Goal: Task Accomplishment & Management: Complete application form

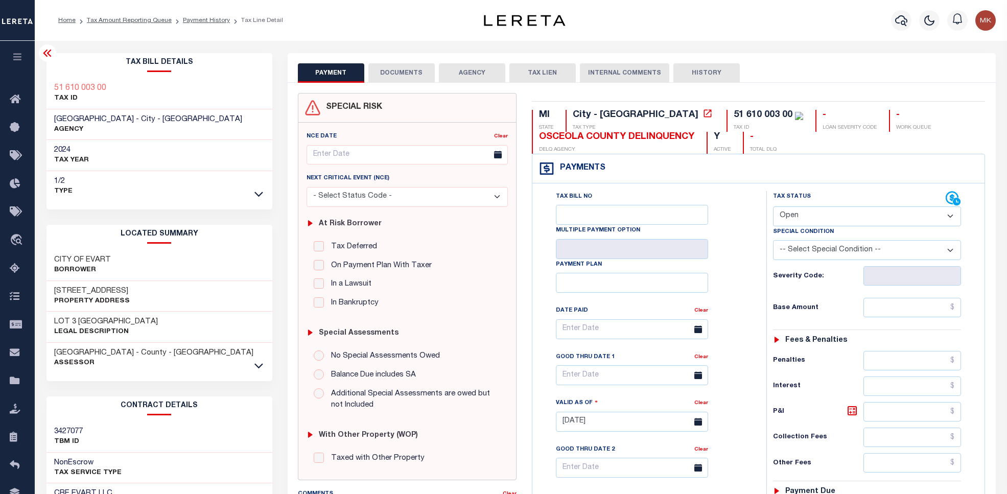
select select "OP2"
click at [6, 266] on link "Tax Amount Reporting Queue" at bounding box center [17, 269] width 35 height 28
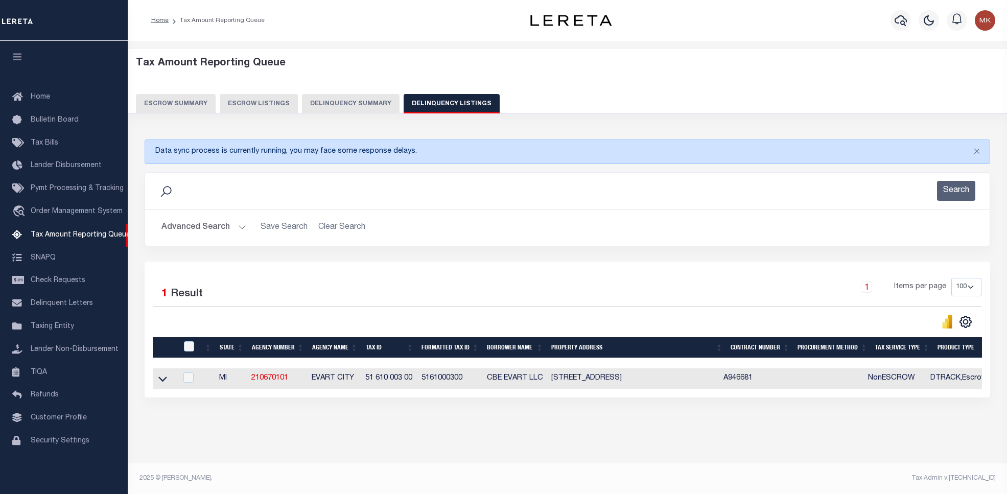
select select "100"
click at [207, 229] on button "Advanced Search" at bounding box center [203, 228] width 85 height 20
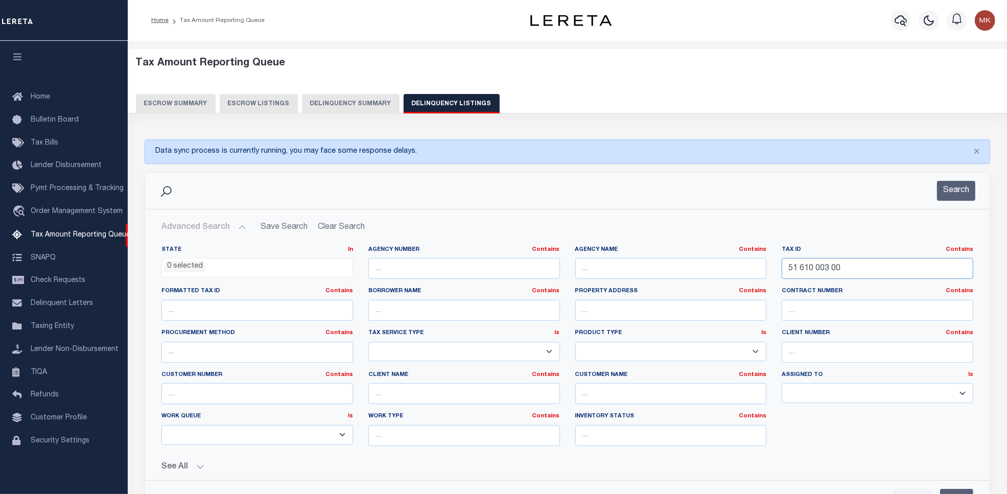
click at [808, 265] on input "51 610 003 00" at bounding box center [878, 268] width 192 height 21
paste input "009-610-201-"
type input "009-610-201-00"
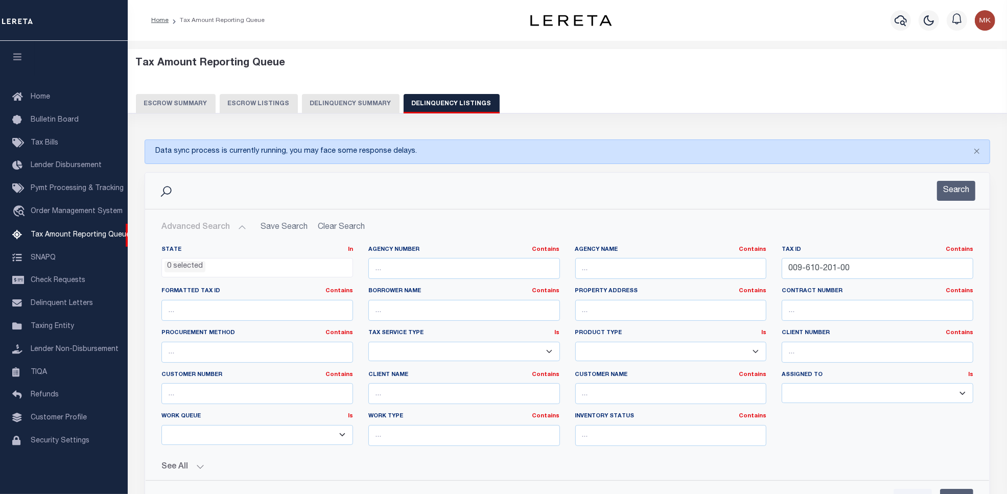
click at [966, 180] on div "Search" at bounding box center [567, 191] width 844 height 36
click at [959, 186] on button "Search" at bounding box center [956, 191] width 38 height 20
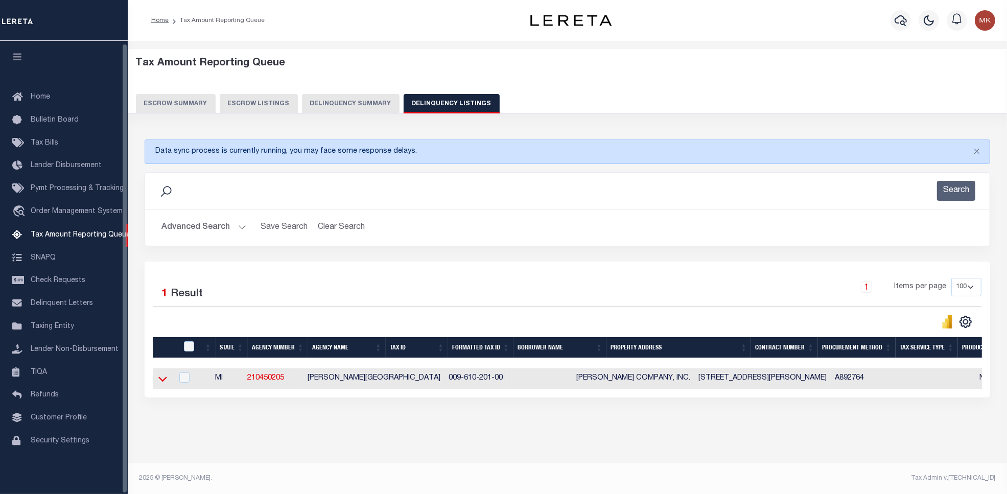
click at [167, 381] on icon at bounding box center [162, 378] width 9 height 11
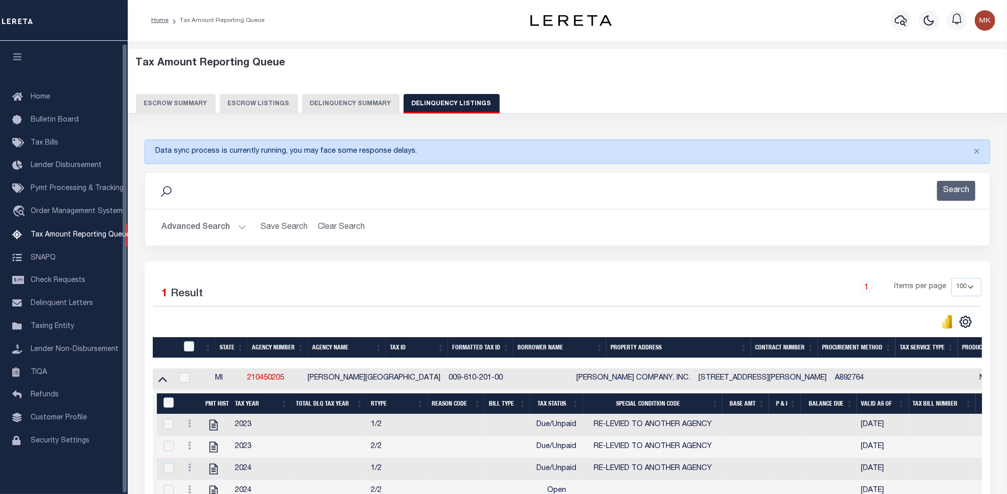
scroll to position [5, 0]
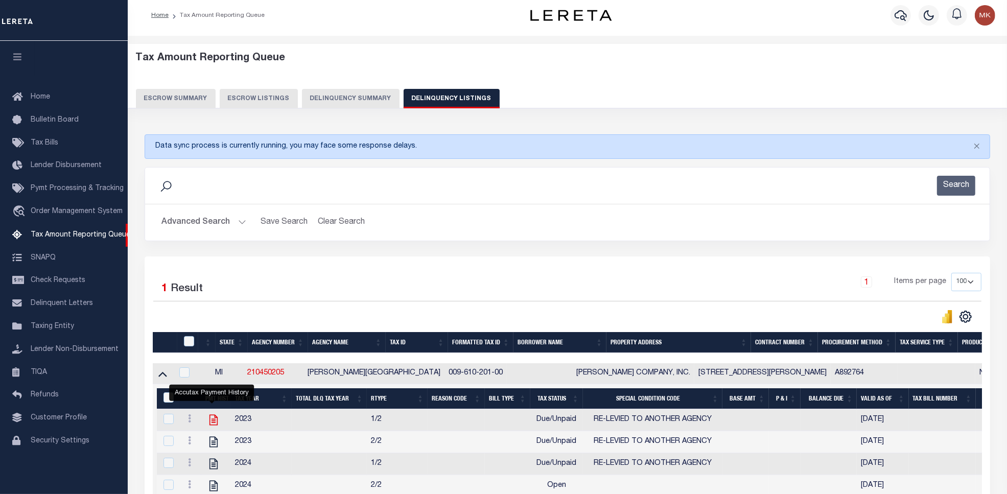
click at [212, 425] on icon "" at bounding box center [213, 420] width 8 height 11
checkbox input "true"
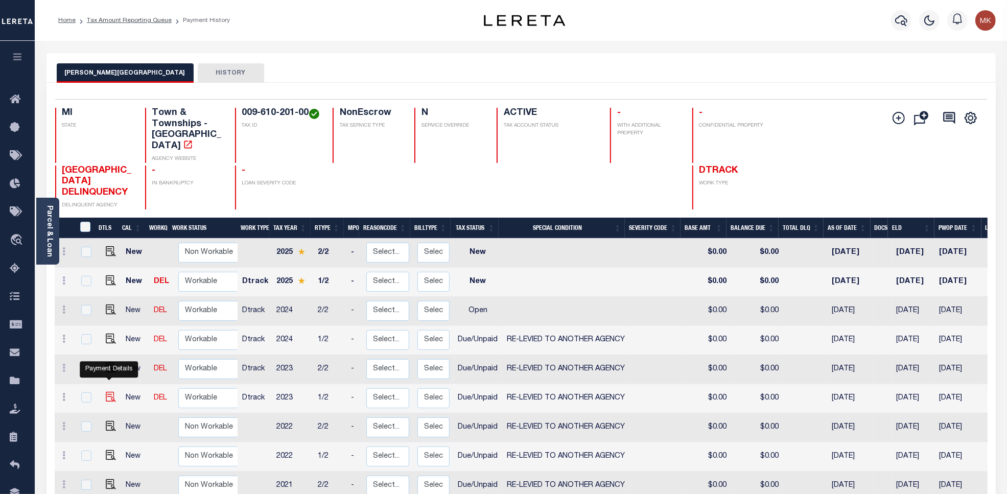
click at [109, 392] on img "" at bounding box center [111, 397] width 10 height 10
checkbox input "true"
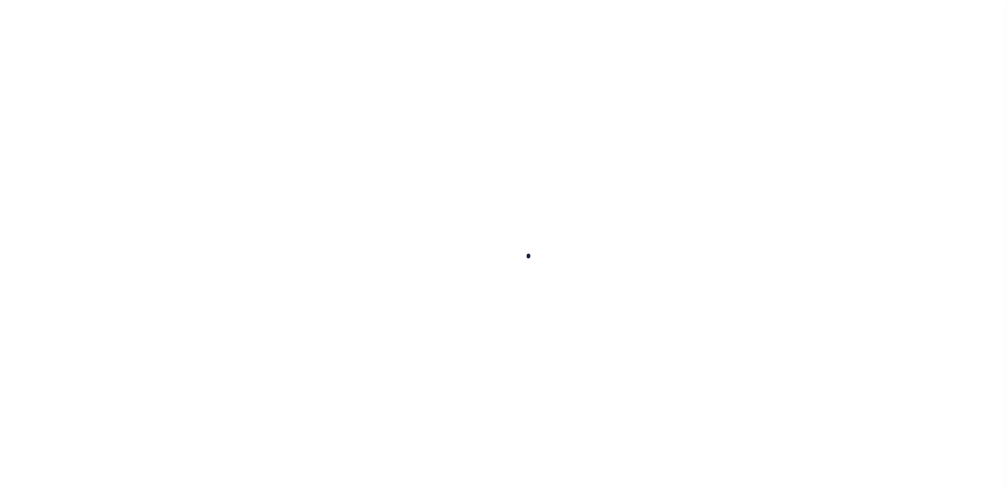
select select "DUE"
select select "31"
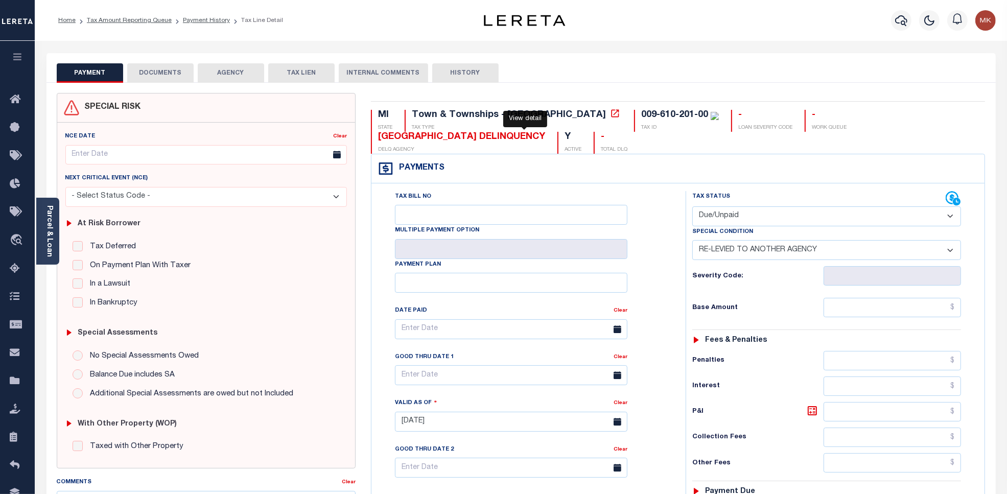
click at [612, 115] on icon at bounding box center [616, 113] width 8 height 8
click at [52, 218] on link "Parcel & Loan" at bounding box center [48, 231] width 7 height 52
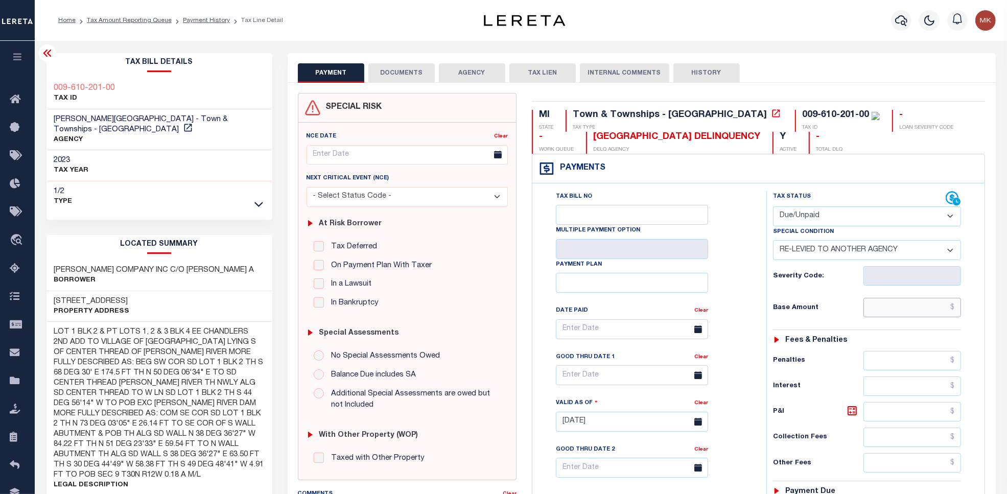
click at [921, 313] on input "text" at bounding box center [912, 307] width 98 height 19
paste input "17,576.29"
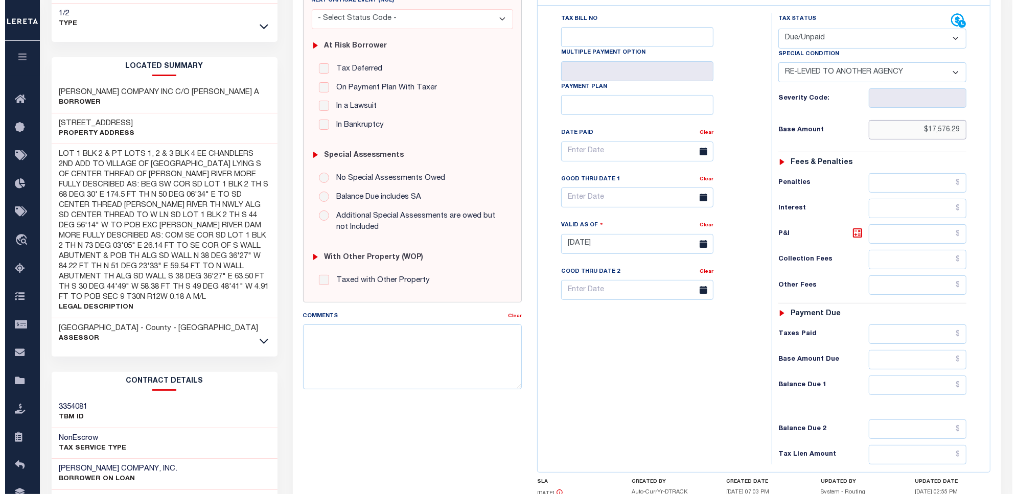
scroll to position [255, 0]
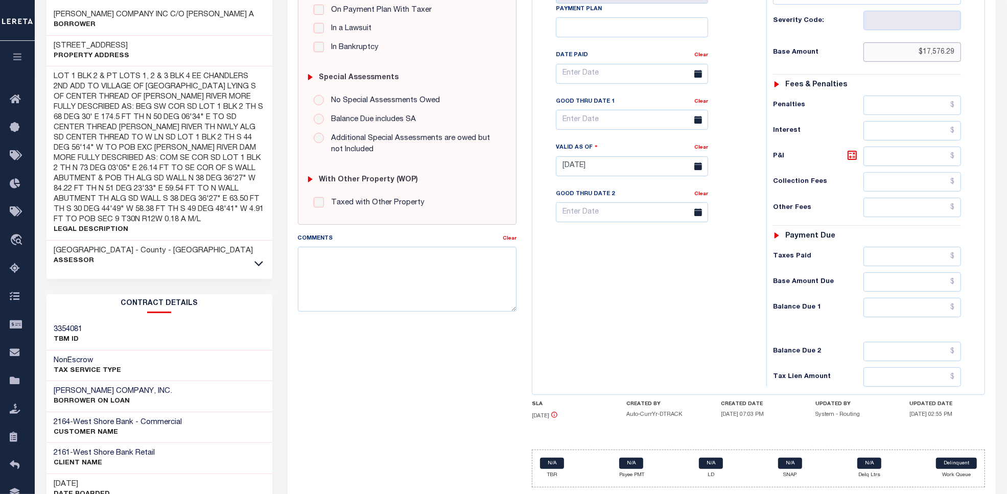
type input "$17,576.29"
type input "[DATE]"
click at [902, 316] on input "text" at bounding box center [912, 307] width 98 height 19
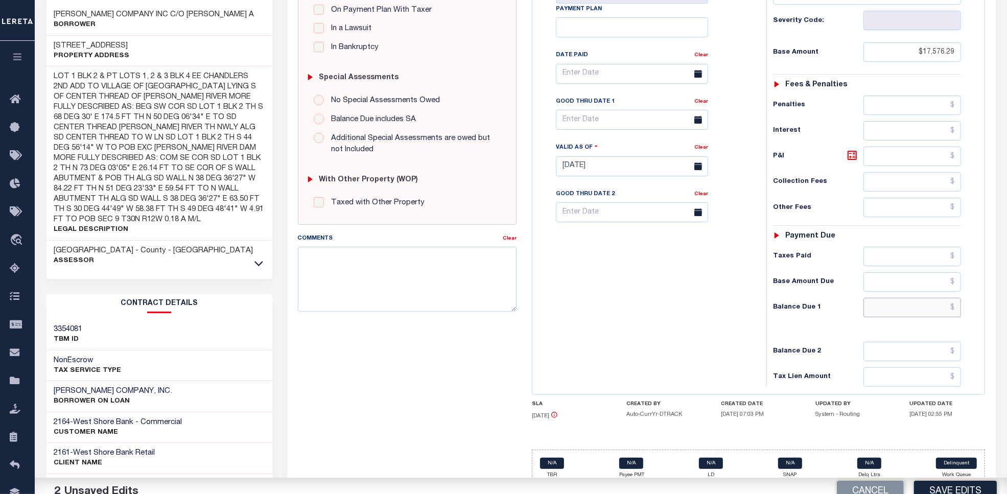
paste input "17,576.29"
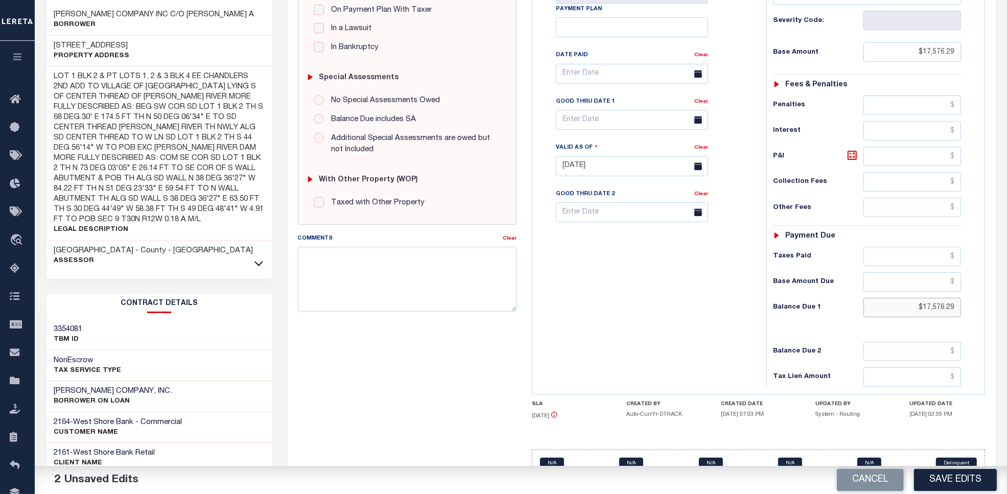
type input "$17,576.29"
click at [585, 123] on input "text" at bounding box center [632, 120] width 152 height 20
click at [675, 263] on span "31" at bounding box center [680, 260] width 20 height 20
type input "[DATE]"
click at [971, 479] on button "Save Edits" at bounding box center [955, 480] width 83 height 22
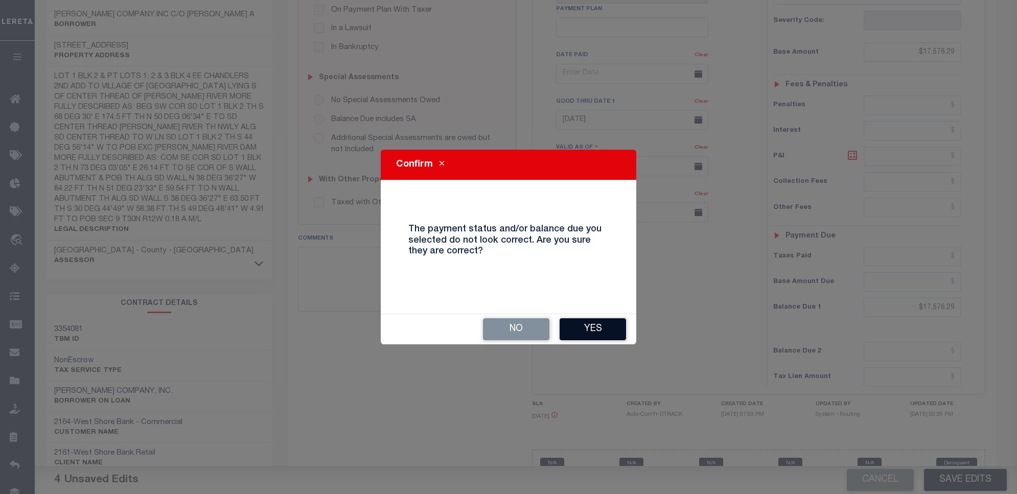
click at [601, 336] on button "Yes" at bounding box center [592, 329] width 66 height 22
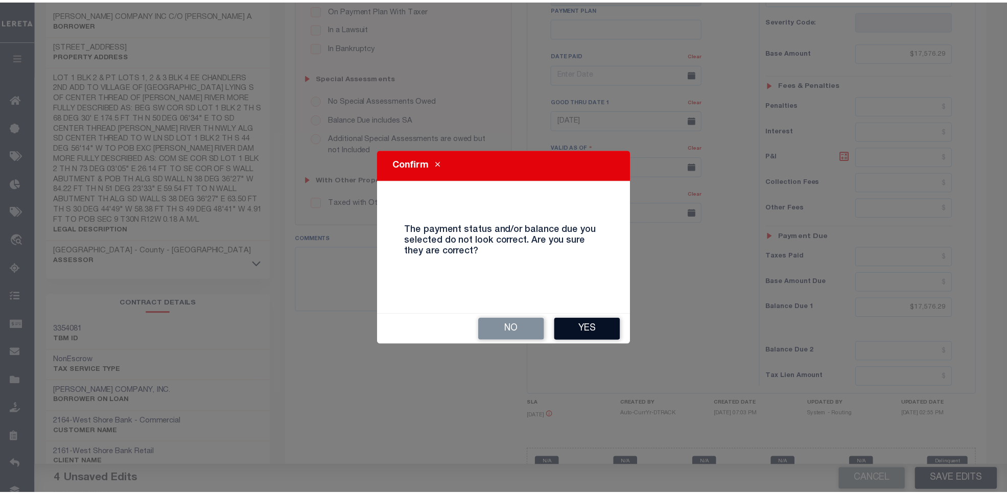
scroll to position [266, 0]
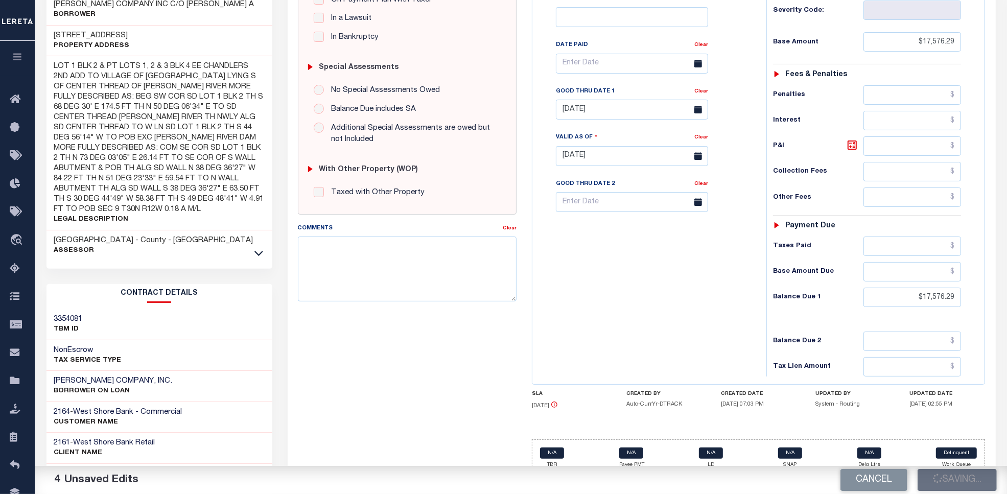
checkbox input "false"
type input "0"
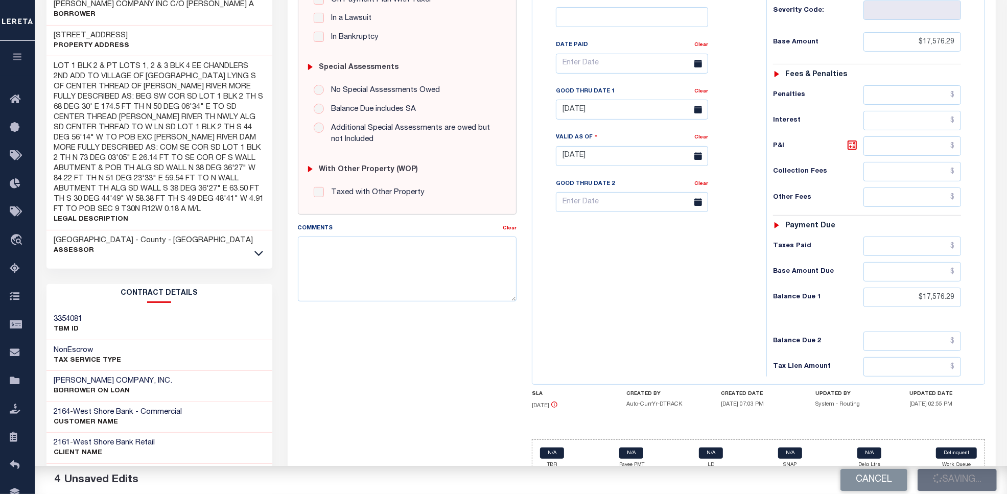
type input "$17,576.29"
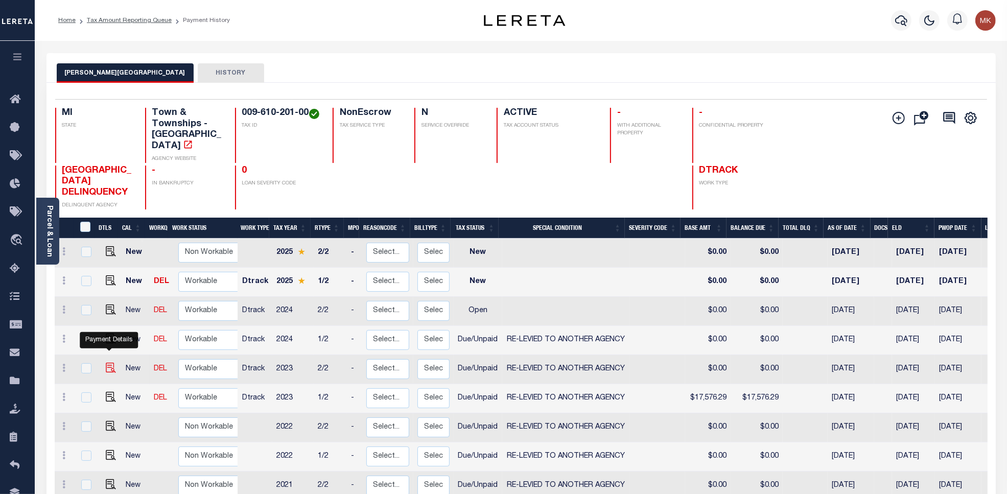
click at [106, 363] on img "" at bounding box center [111, 368] width 10 height 10
checkbox input "true"
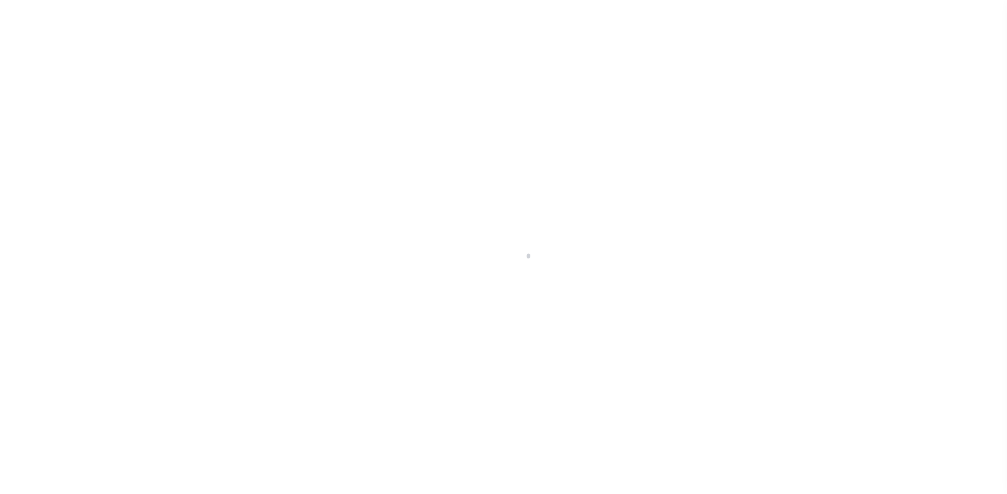
select select "DUE"
select select "31"
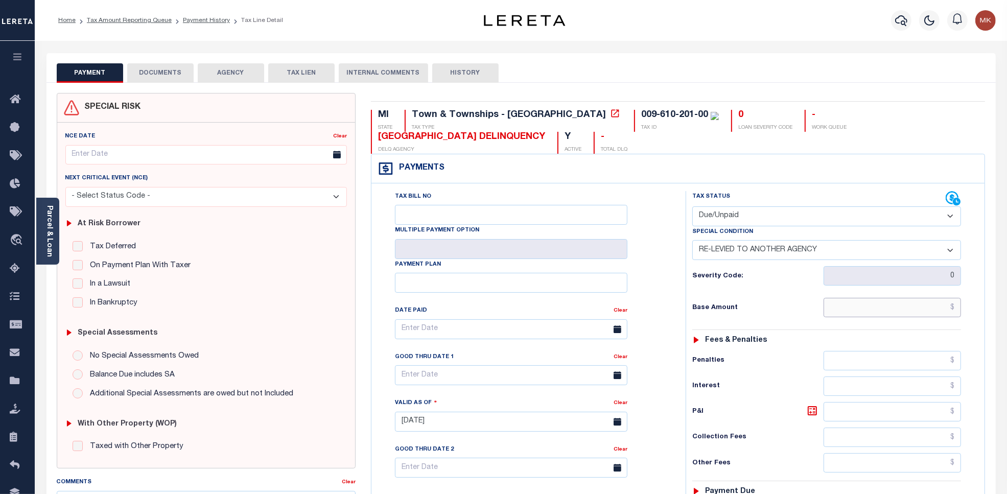
click at [877, 317] on input "text" at bounding box center [893, 307] width 138 height 19
paste input "3,356.41"
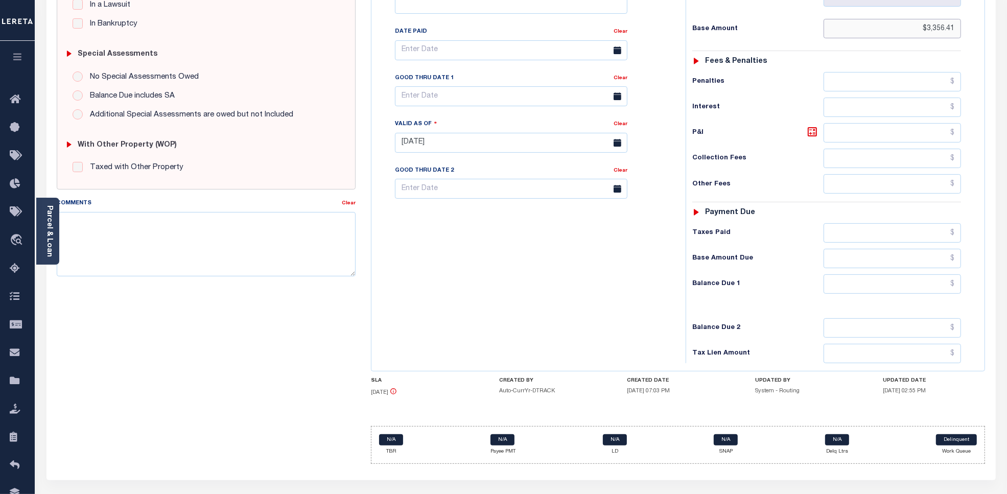
scroll to position [319, 0]
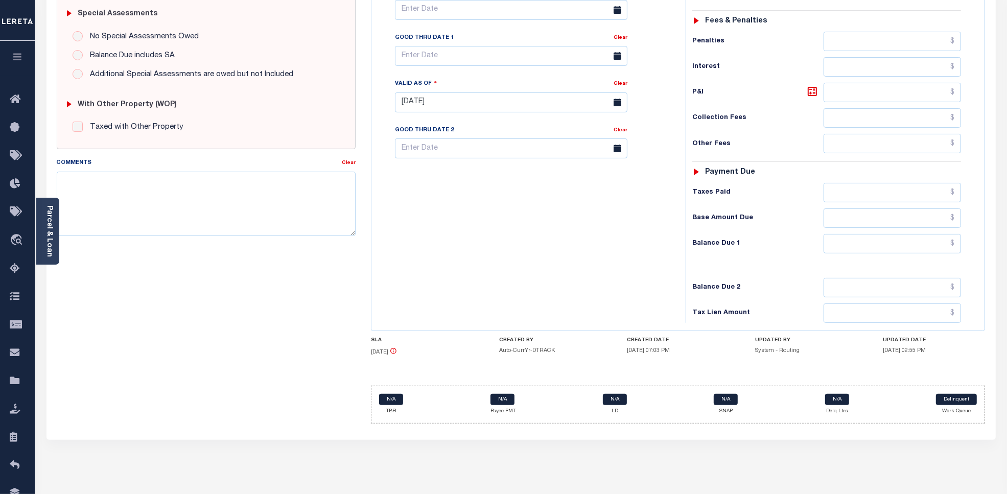
type input "$3,356.41"
type input "[DATE]"
click at [863, 248] on input "text" at bounding box center [893, 243] width 138 height 19
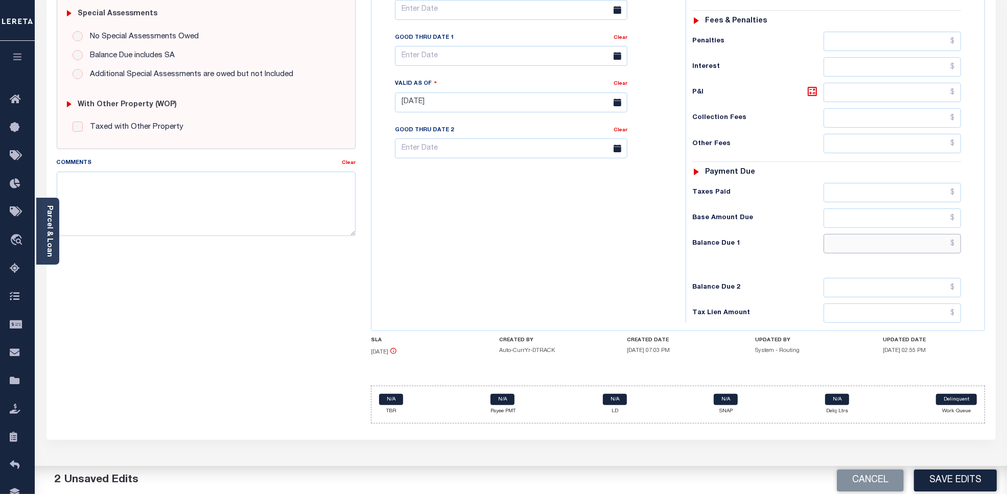
paste input "3,356.41"
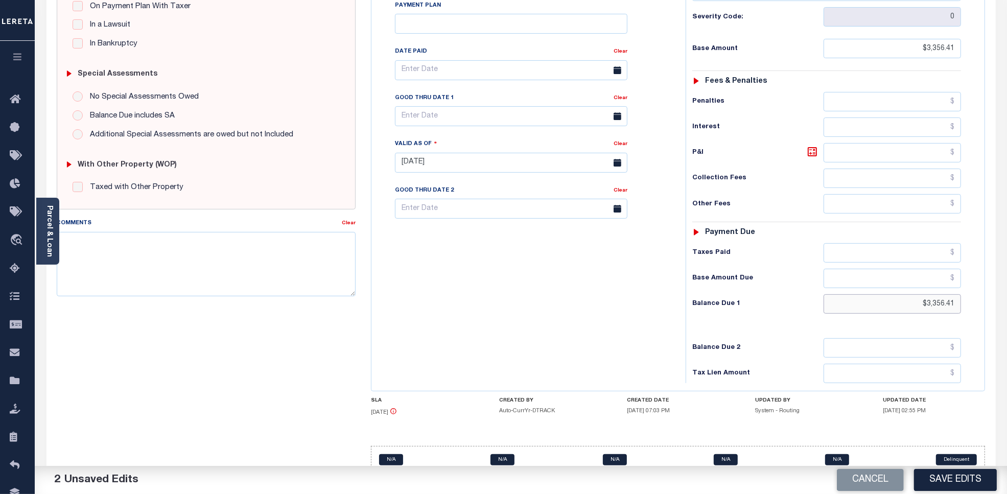
scroll to position [192, 0]
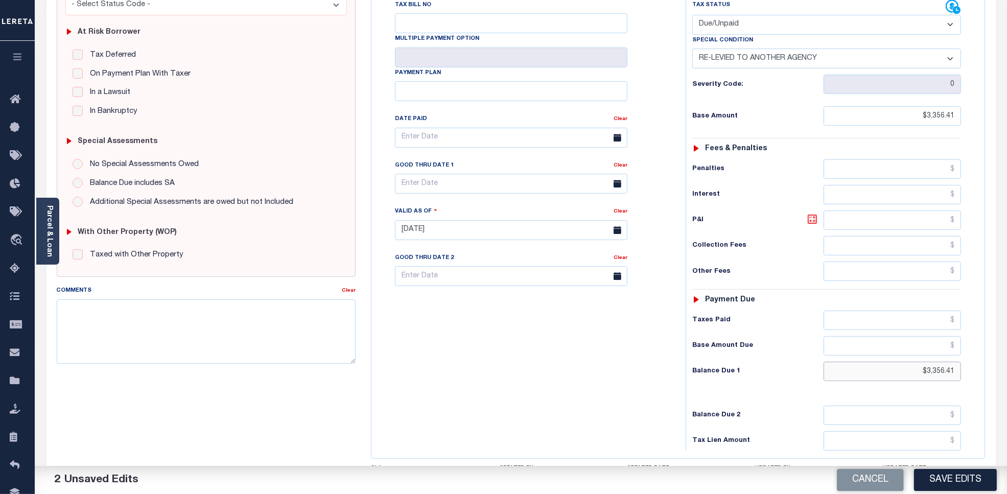
type input "$3,356.41"
click at [811, 224] on icon at bounding box center [812, 219] width 12 height 12
type input "$0.00"
click at [417, 193] on input "text" at bounding box center [511, 184] width 232 height 20
click at [516, 323] on span "31" at bounding box center [519, 324] width 20 height 20
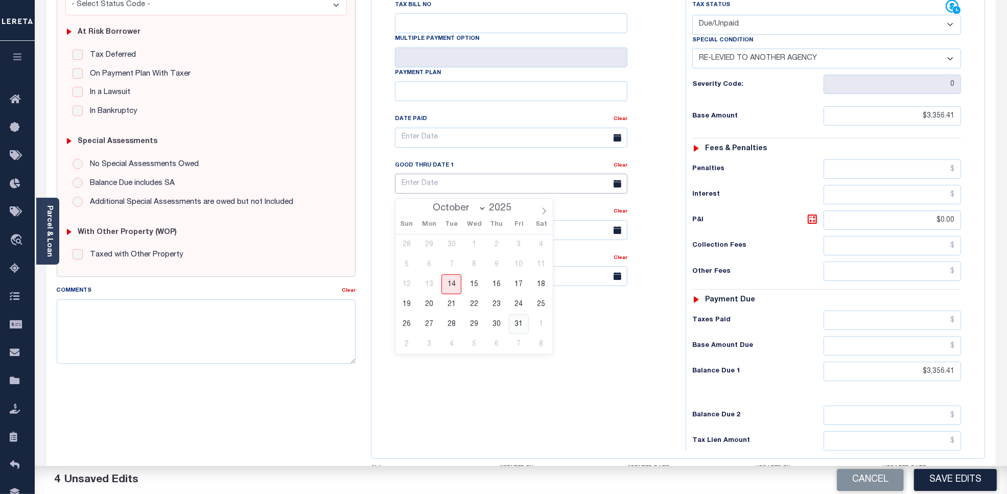
type input "10/31/2025"
click at [930, 476] on button "Save Edits" at bounding box center [955, 480] width 83 height 22
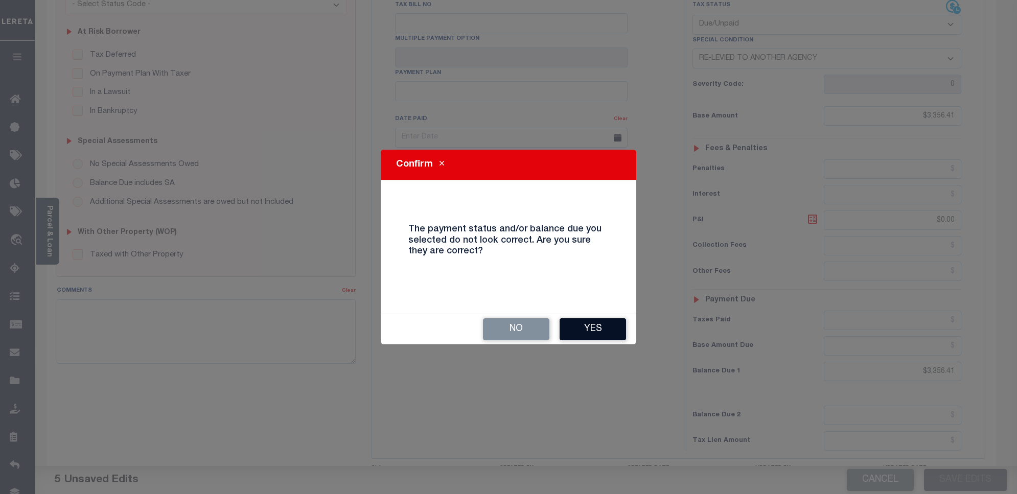
click at [581, 329] on button "Yes" at bounding box center [592, 329] width 66 height 22
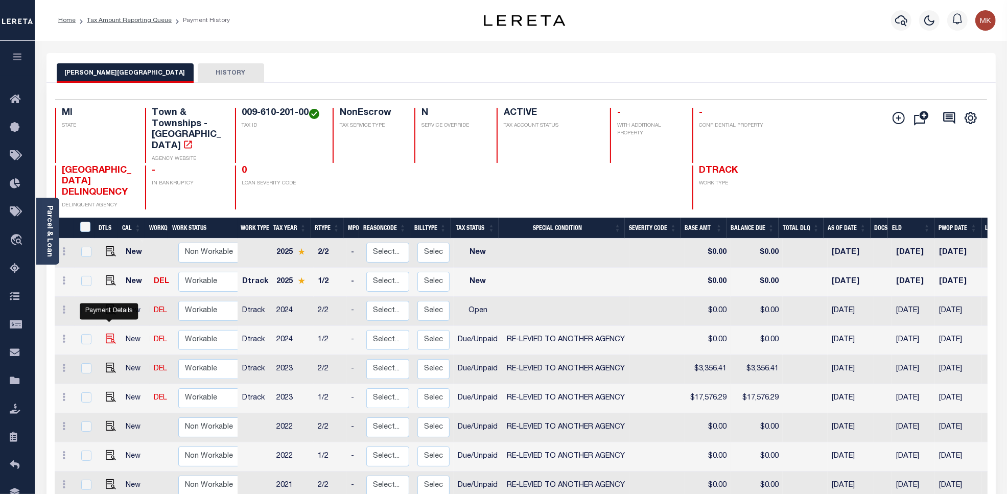
click at [106, 334] on img "" at bounding box center [111, 339] width 10 height 10
checkbox input "true"
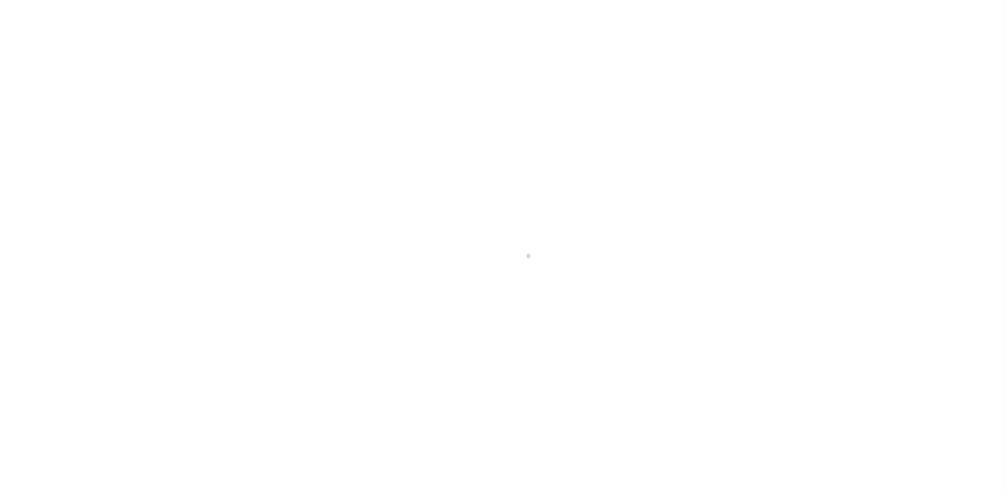
select select "DUE"
select select "31"
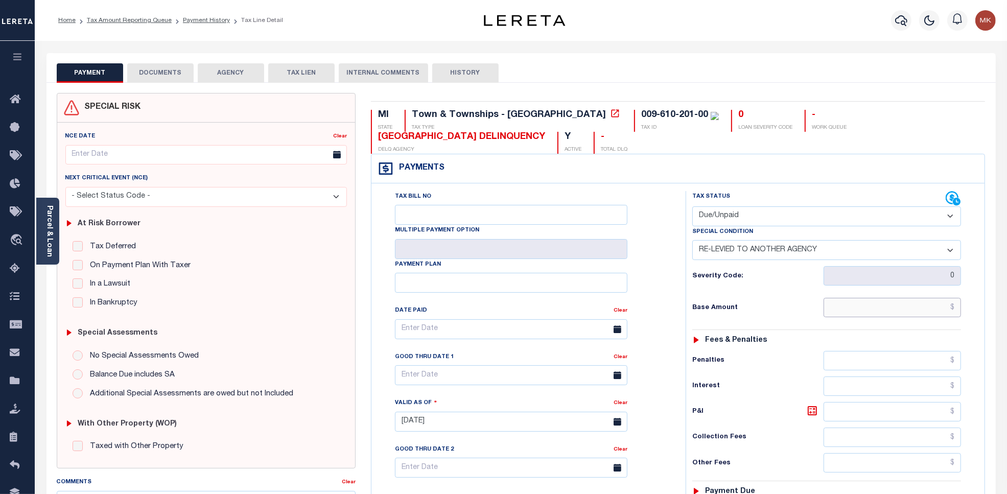
click at [886, 312] on input "text" at bounding box center [893, 307] width 138 height 19
paste input "18,580.38"
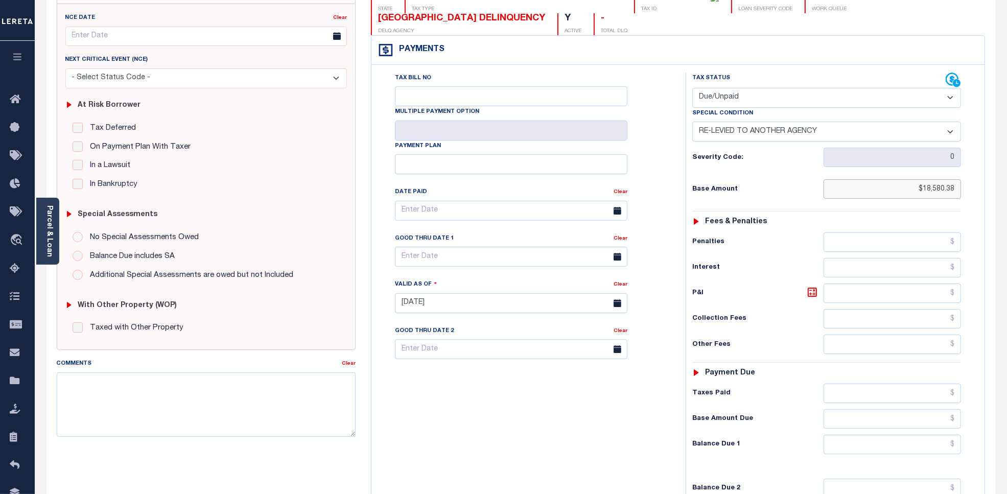
scroll to position [192, 0]
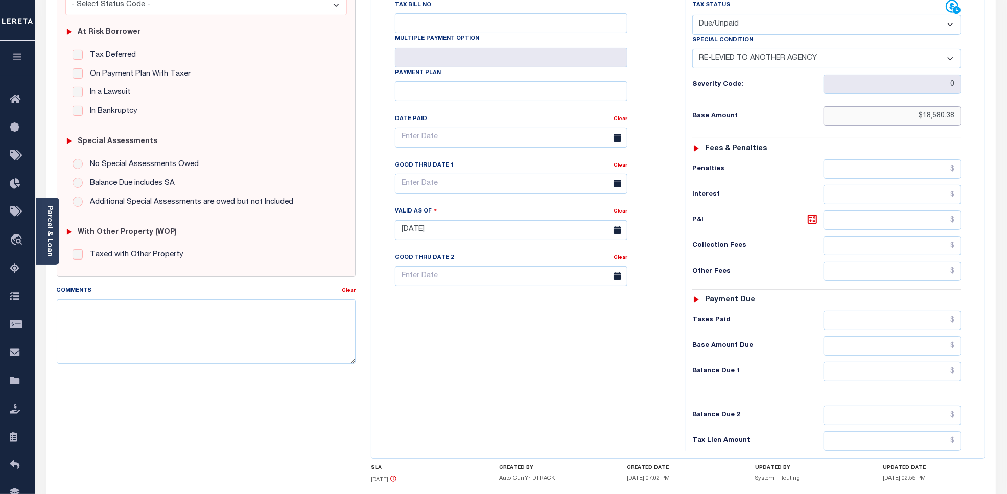
type input "$18,580.38"
type input "[DATE]"
click at [874, 373] on input "text" at bounding box center [893, 371] width 138 height 19
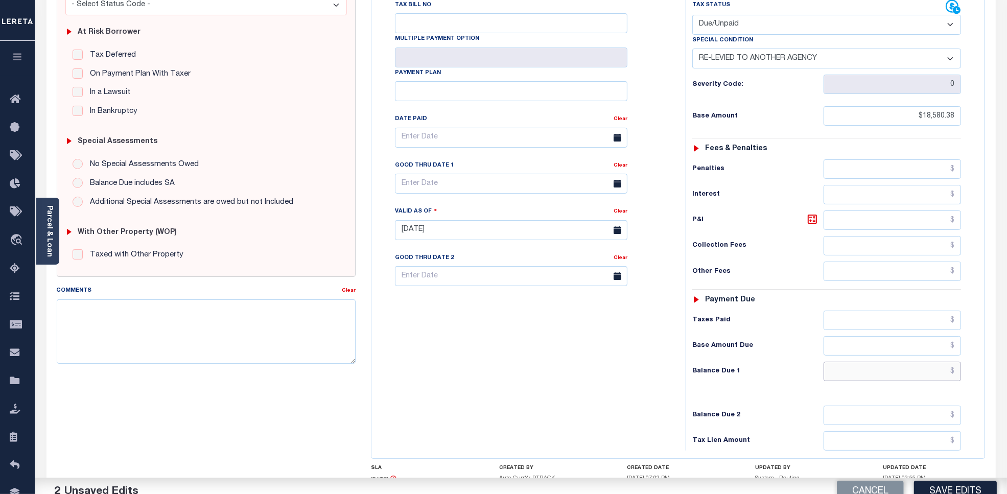
paste input "18,580.38"
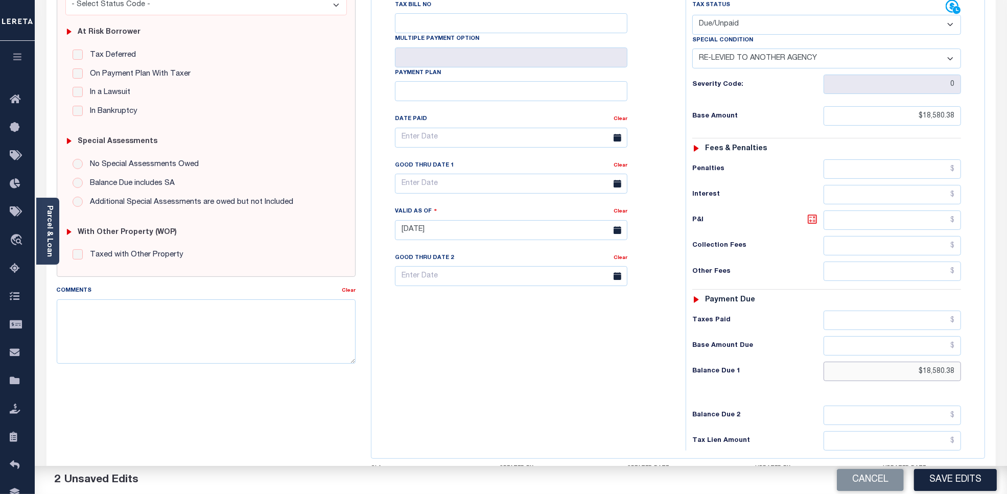
type input "$18,580.38"
click at [810, 222] on icon at bounding box center [812, 219] width 6 height 6
type input "$0.00"
click at [946, 475] on button "Save Edits" at bounding box center [955, 480] width 83 height 22
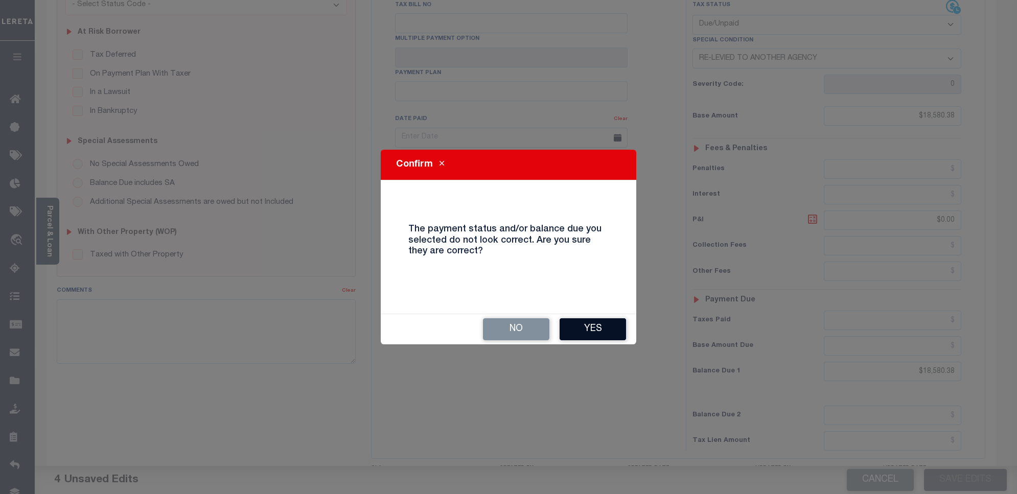
click at [577, 331] on button "Yes" at bounding box center [592, 329] width 66 height 22
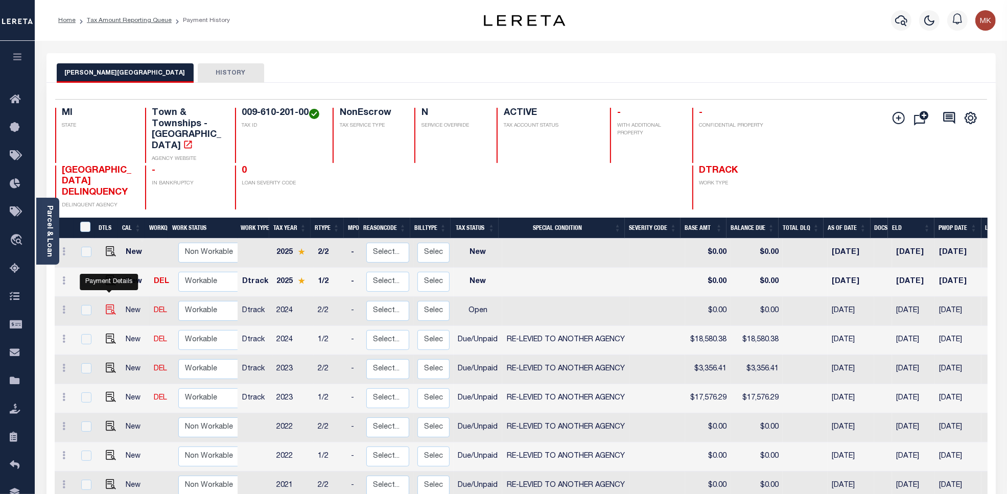
click at [106, 304] on img "" at bounding box center [111, 309] width 10 height 10
checkbox input "true"
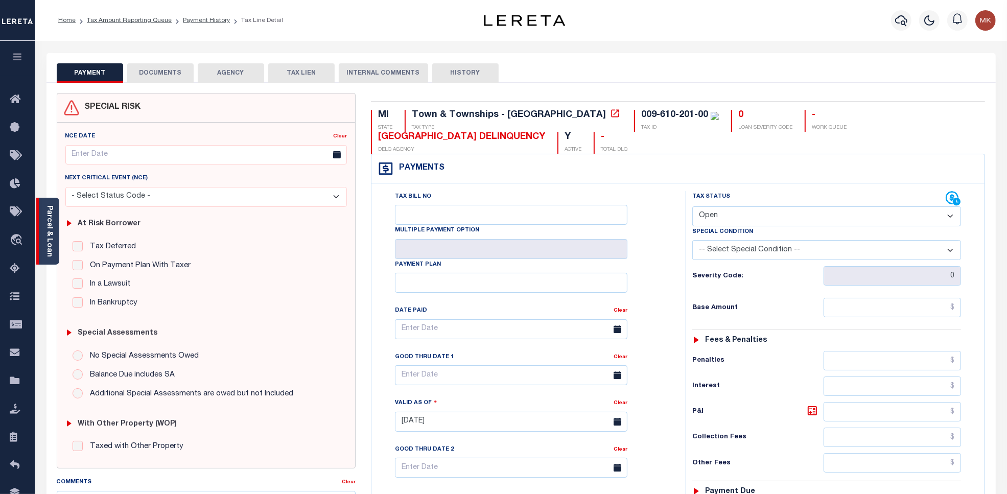
click at [52, 220] on link "Parcel & Loan" at bounding box center [48, 231] width 7 height 52
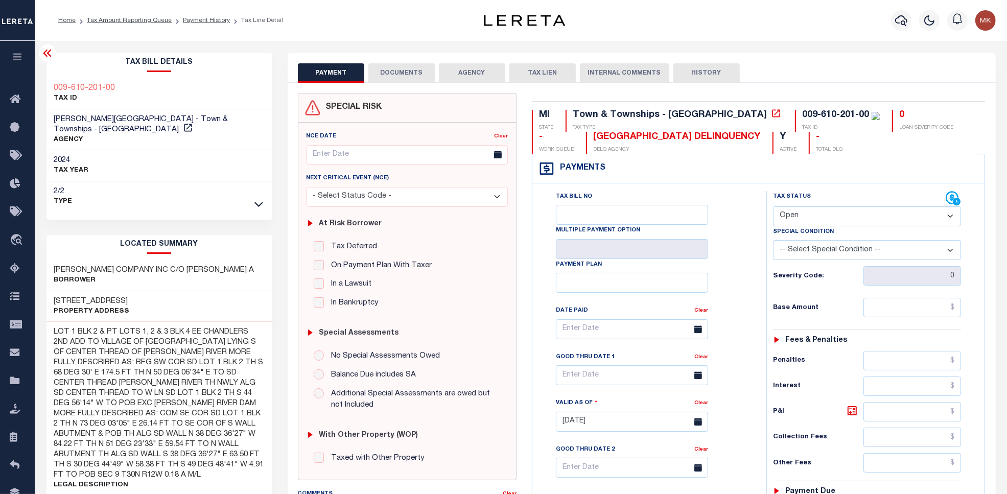
click at [815, 212] on select "- Select Status Code - Open Due/Unpaid Paid Incomplete No Tax Due Internal Refu…" at bounding box center [867, 216] width 189 height 20
select select "DUE"
click at [773, 207] on select "- Select Status Code - Open Due/Unpaid Paid Incomplete No Tax Due Internal Refu…" at bounding box center [867, 216] width 189 height 20
type input "[DATE]"
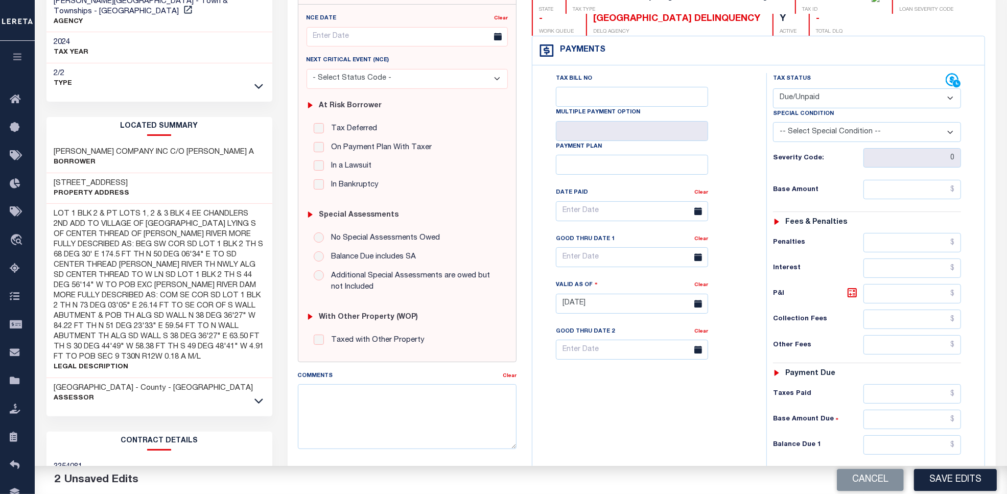
scroll to position [192, 0]
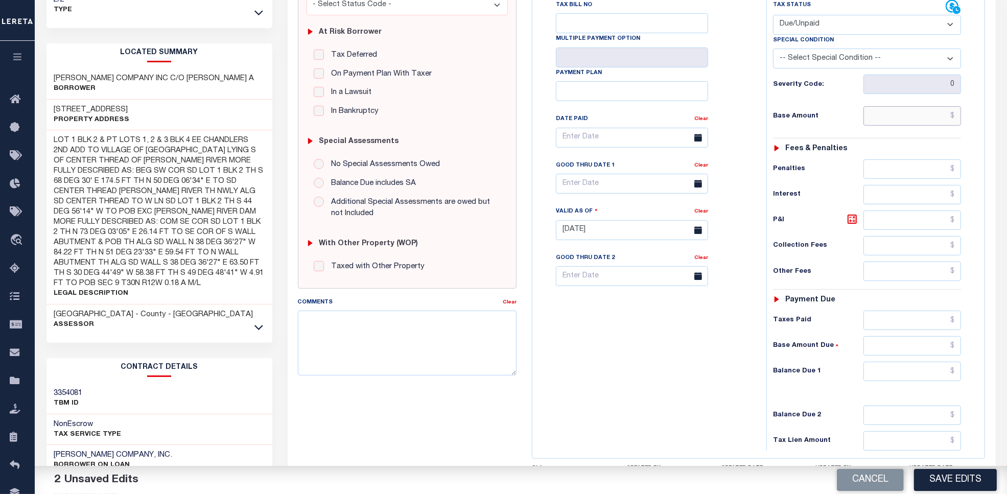
click at [887, 123] on input "text" at bounding box center [912, 115] width 98 height 19
paste input "3,532.82"
type input "$3,532.82"
click at [882, 373] on input "text" at bounding box center [912, 371] width 98 height 19
paste input "3,532.82"
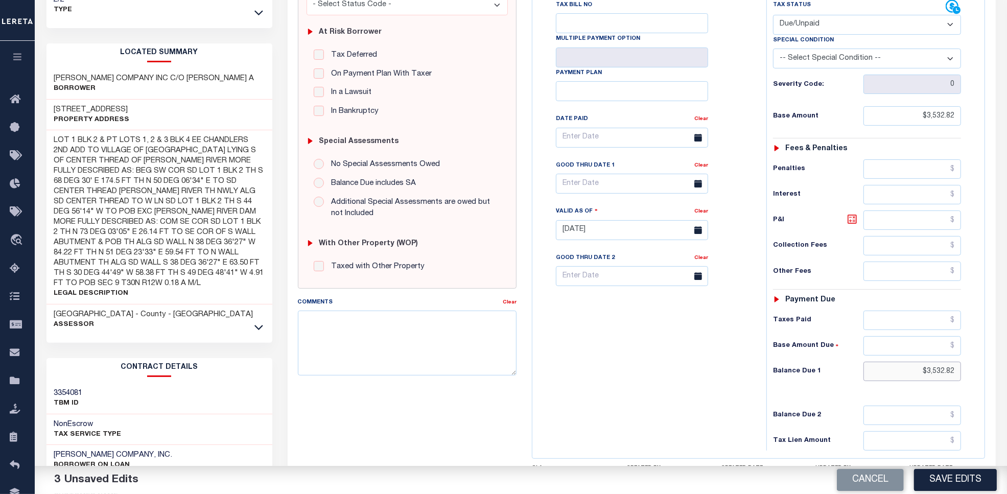
type input "$3,532.82"
click at [853, 222] on icon at bounding box center [852, 219] width 6 height 6
type input "$0.00"
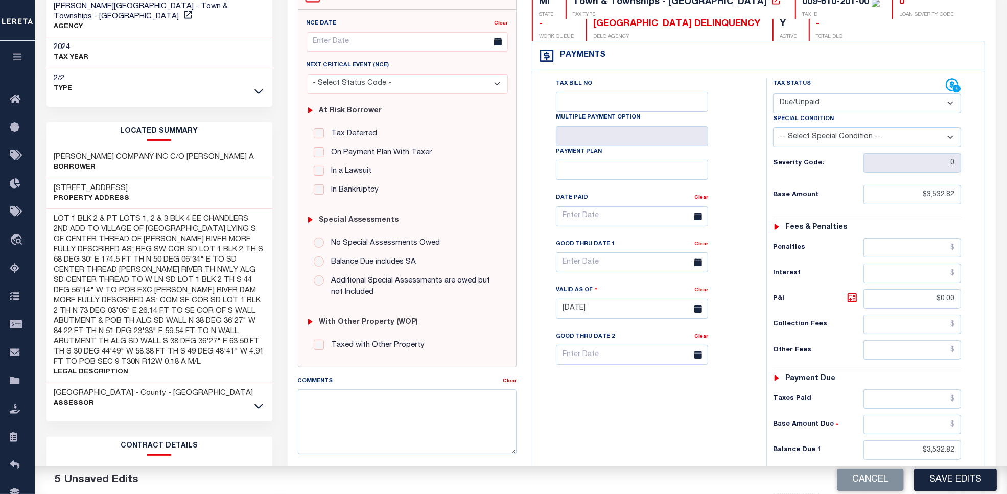
scroll to position [128, 0]
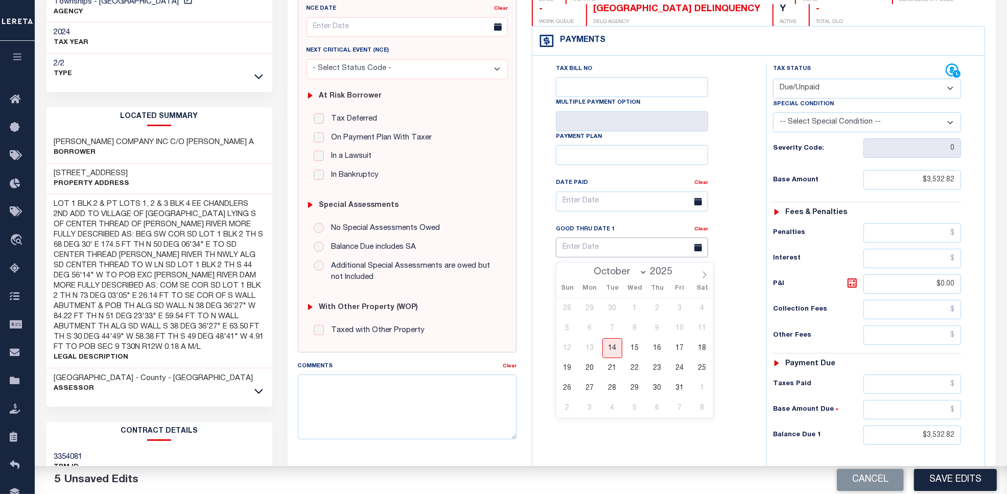
click at [571, 246] on input "text" at bounding box center [632, 248] width 152 height 20
click at [683, 388] on span "31" at bounding box center [680, 388] width 20 height 20
type input "[DATE]"
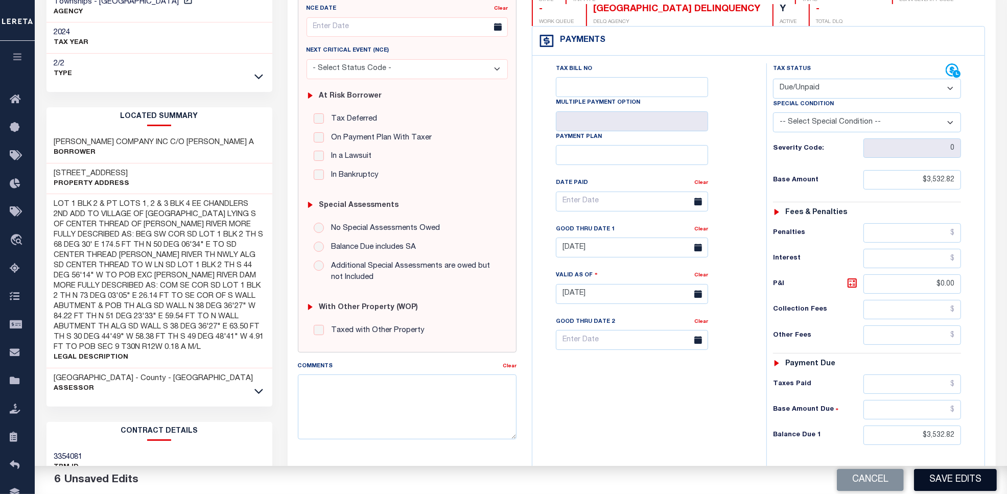
click at [933, 489] on button "Save Edits" at bounding box center [955, 480] width 83 height 22
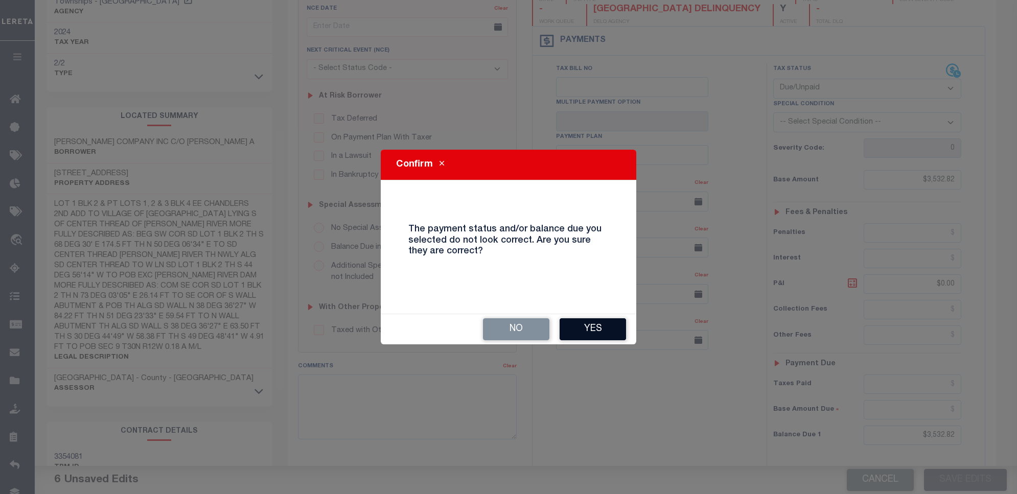
click at [576, 332] on button "Yes" at bounding box center [592, 329] width 66 height 22
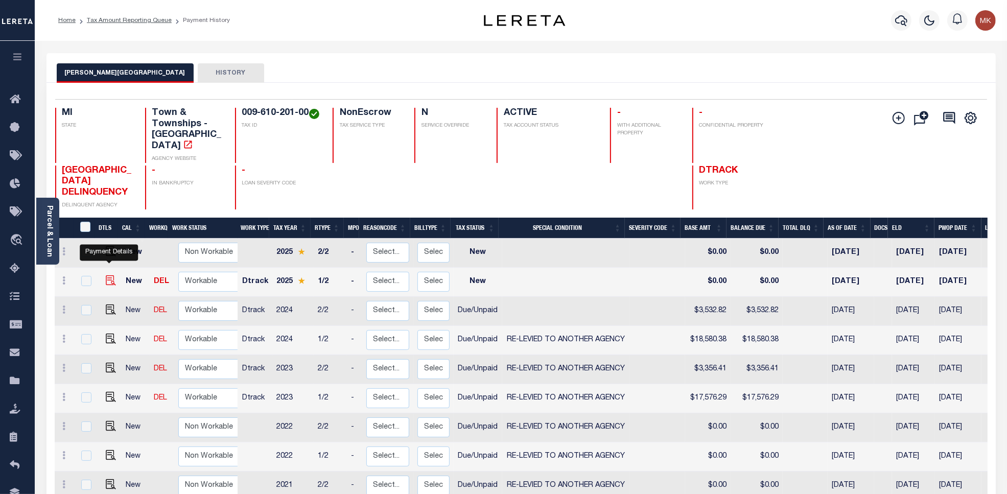
click at [109, 275] on img "" at bounding box center [111, 280] width 10 height 10
checkbox input "true"
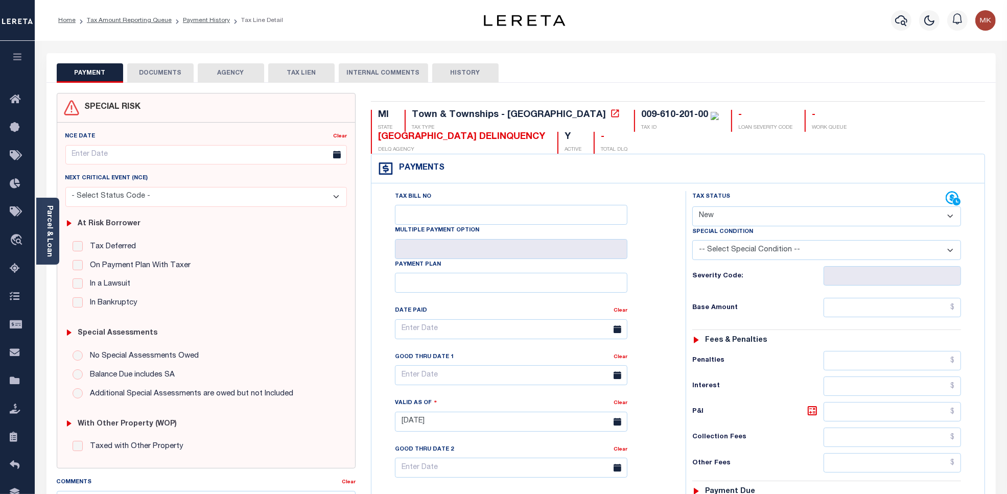
click at [755, 216] on select "- Select Status Code - Open Due/Unpaid Paid Incomplete No Tax Due Internal Refu…" at bounding box center [826, 216] width 269 height 20
click at [755, 205] on div "Tax Status Status" at bounding box center [818, 198] width 253 height 15
click at [752, 218] on select "- Select Status Code - Open Due/Unpaid Paid Incomplete No Tax Due Internal Refu…" at bounding box center [826, 216] width 269 height 20
select select "DUE"
click at [692, 207] on select "- Select Status Code - Open Due/Unpaid Paid Incomplete No Tax Due Internal Refu…" at bounding box center [826, 216] width 269 height 20
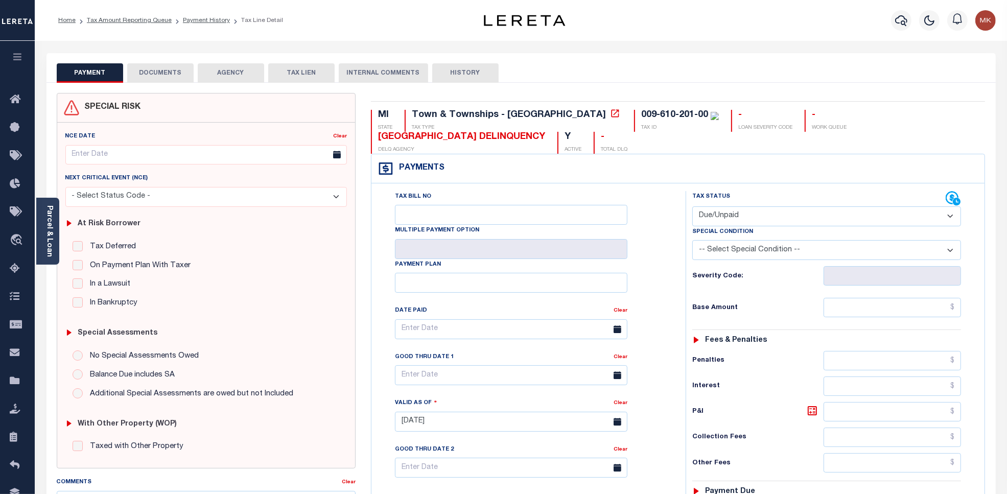
type input "[DATE]"
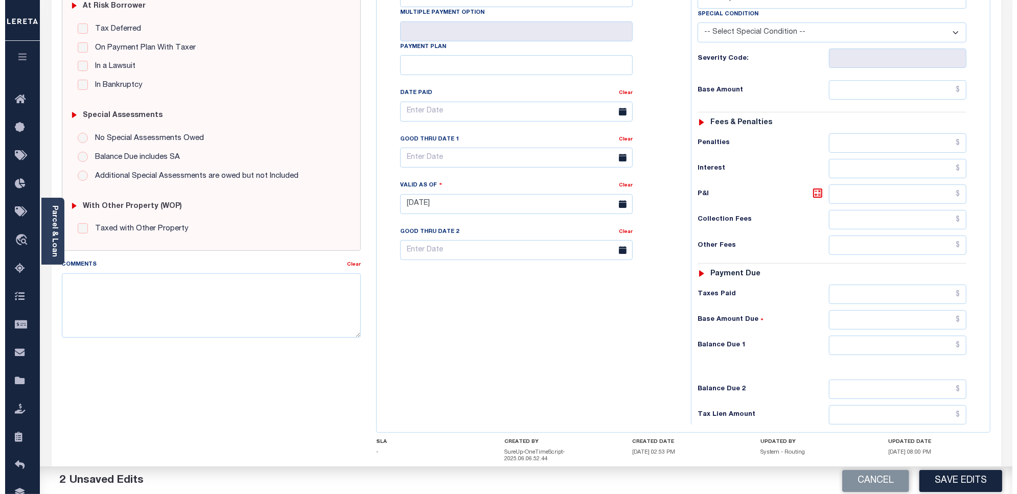
scroll to position [255, 0]
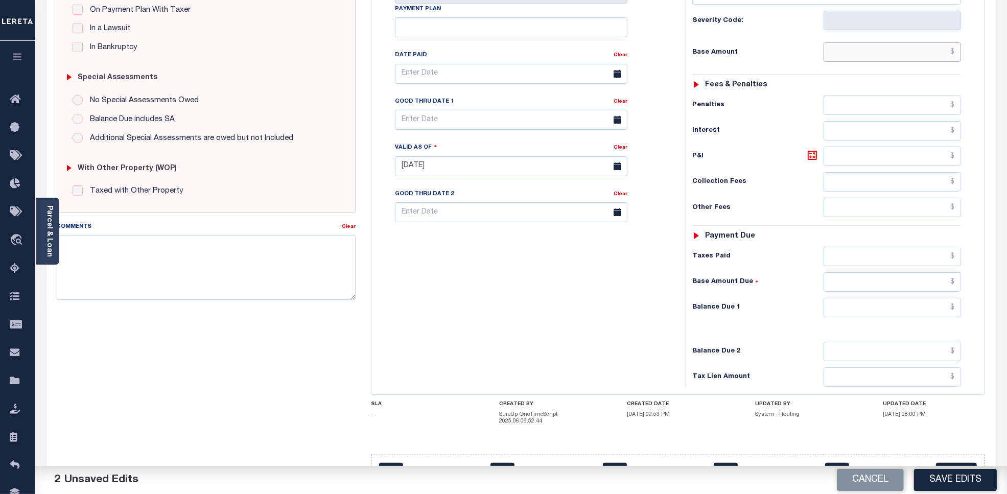
click at [861, 51] on input "text" at bounding box center [893, 51] width 138 height 19
paste input "18,384.73"
type input "$18,384.73"
click at [836, 312] on input "text" at bounding box center [893, 307] width 138 height 19
paste input "18,384.73"
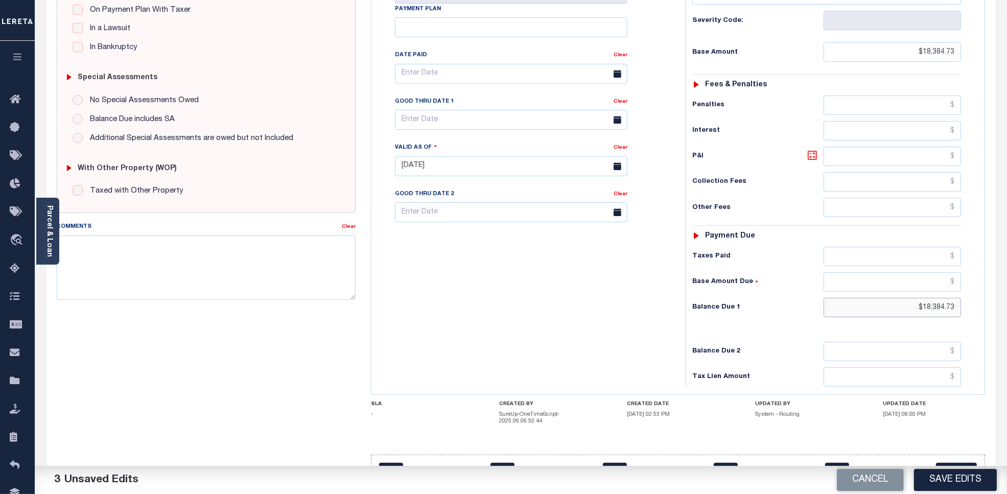
type input "$18,384.73"
click at [811, 161] on icon at bounding box center [812, 155] width 12 height 12
type input "$0.00"
click at [440, 121] on input "text" at bounding box center [511, 120] width 232 height 20
click at [510, 261] on span "31" at bounding box center [519, 260] width 20 height 20
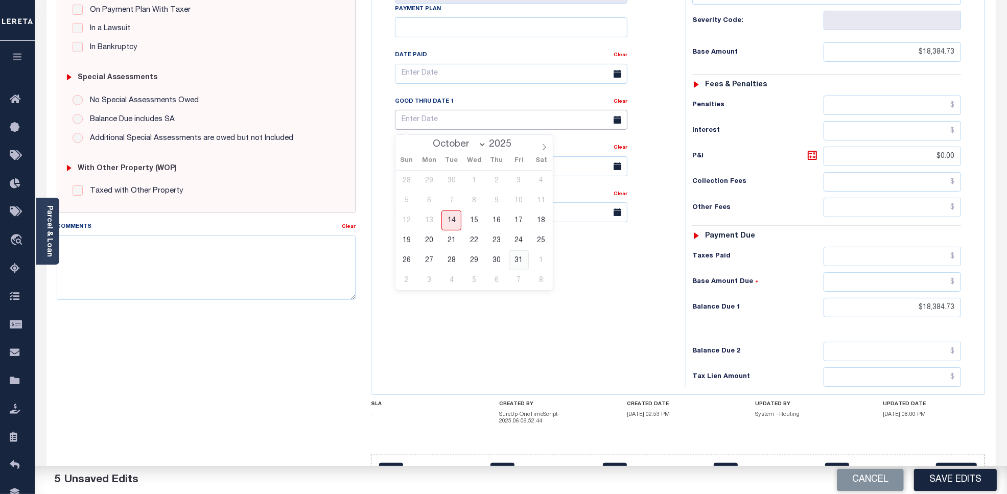
type input "10/31/2025"
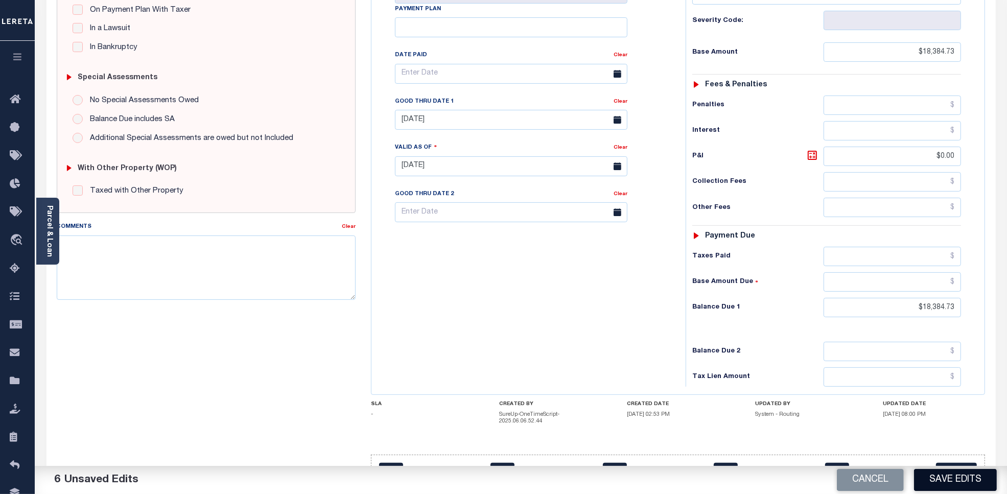
click at [961, 486] on button "Save Edits" at bounding box center [955, 480] width 83 height 22
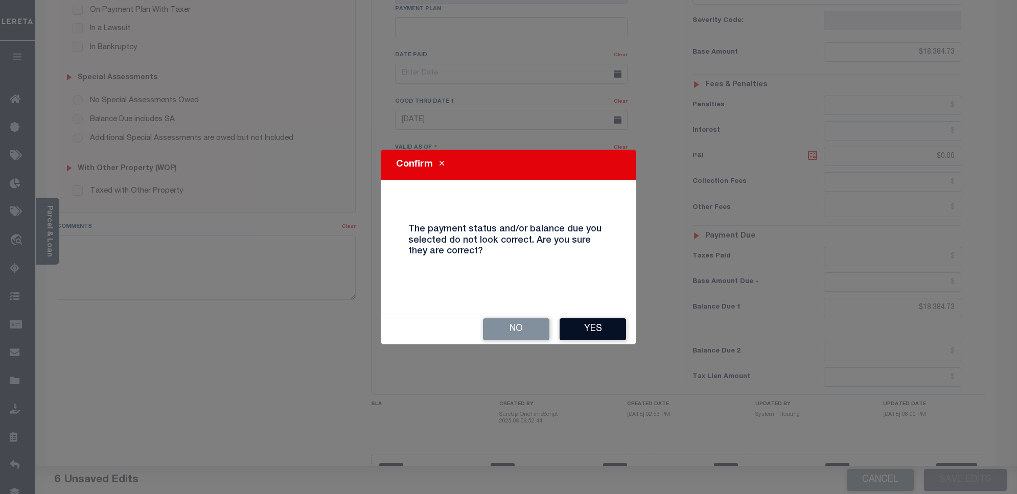
click at [591, 338] on button "Yes" at bounding box center [592, 329] width 66 height 22
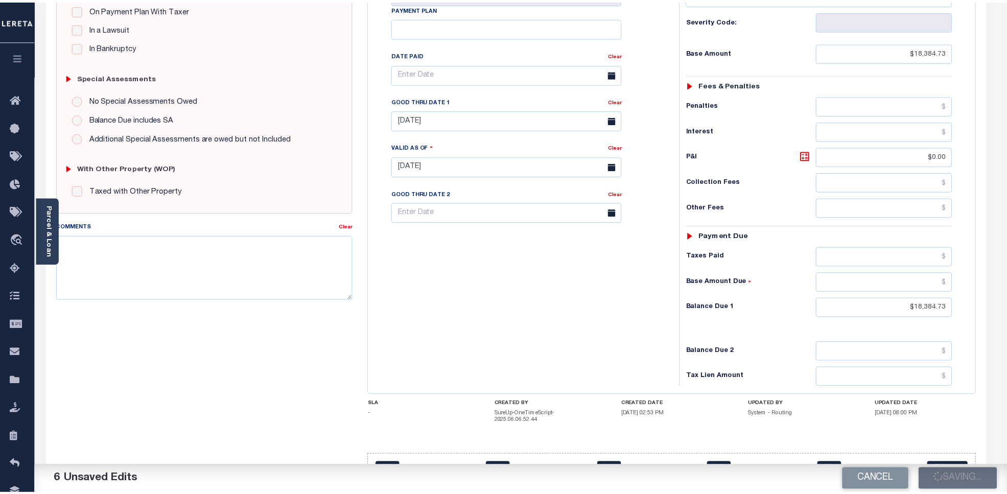
scroll to position [266, 0]
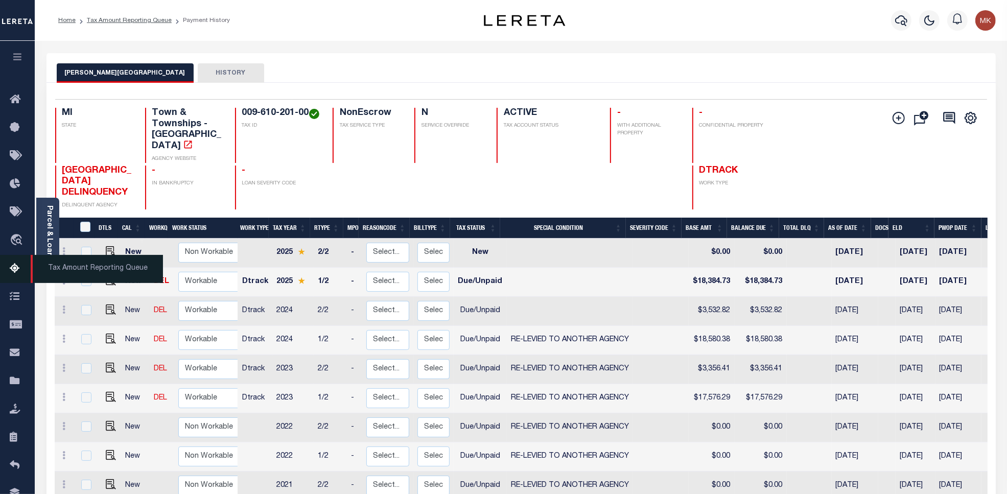
click at [14, 279] on link "Tax Amount Reporting Queue" at bounding box center [17, 269] width 35 height 28
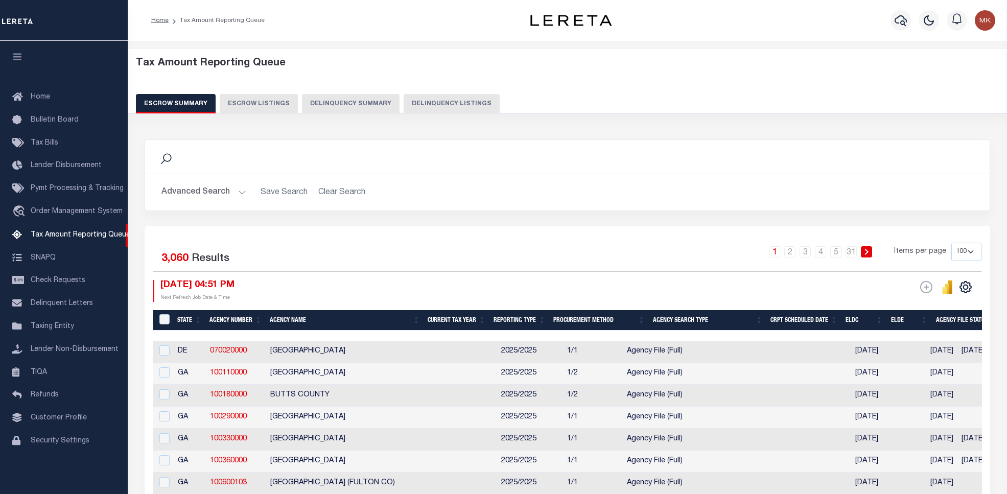
select select "100"
click at [429, 96] on button "Delinquency Listings" at bounding box center [452, 103] width 96 height 19
select select "100"
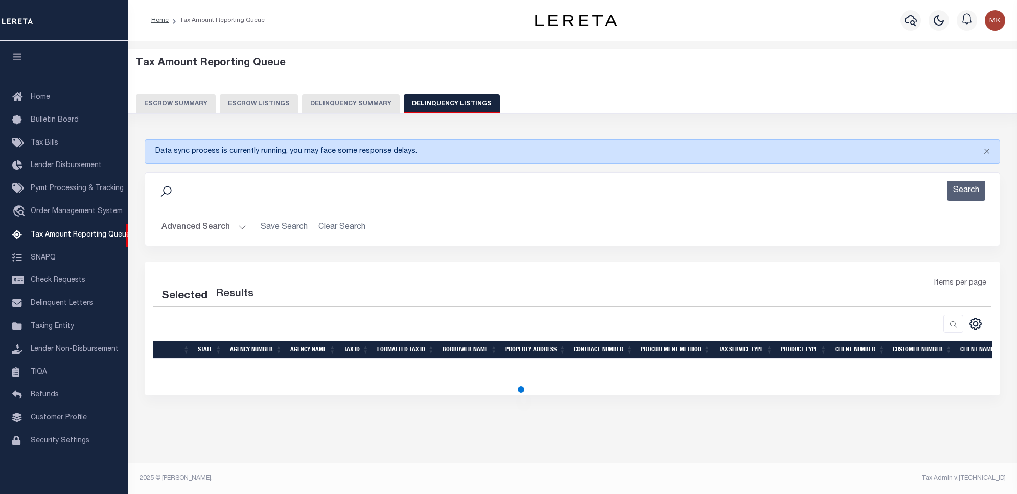
select select "100"
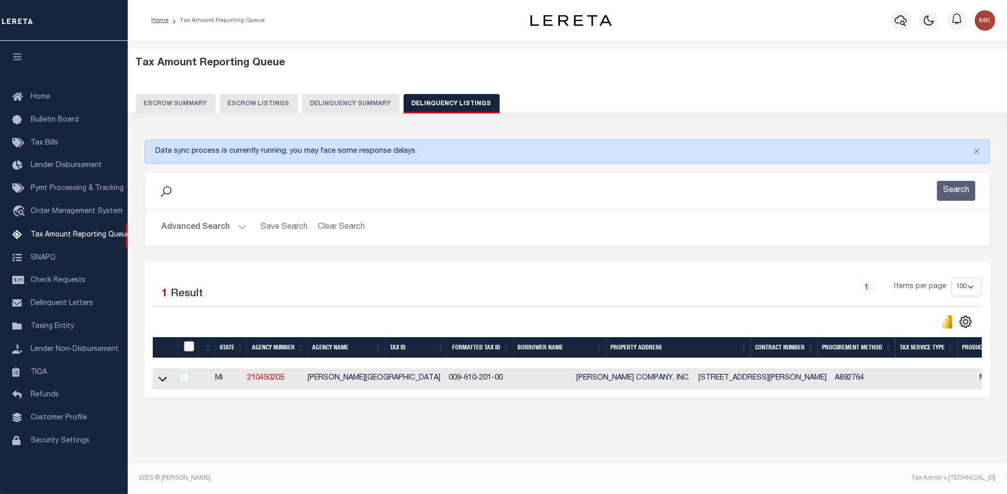
click at [190, 347] on input "checkbox" at bounding box center [189, 346] width 10 height 10
checkbox input "true"
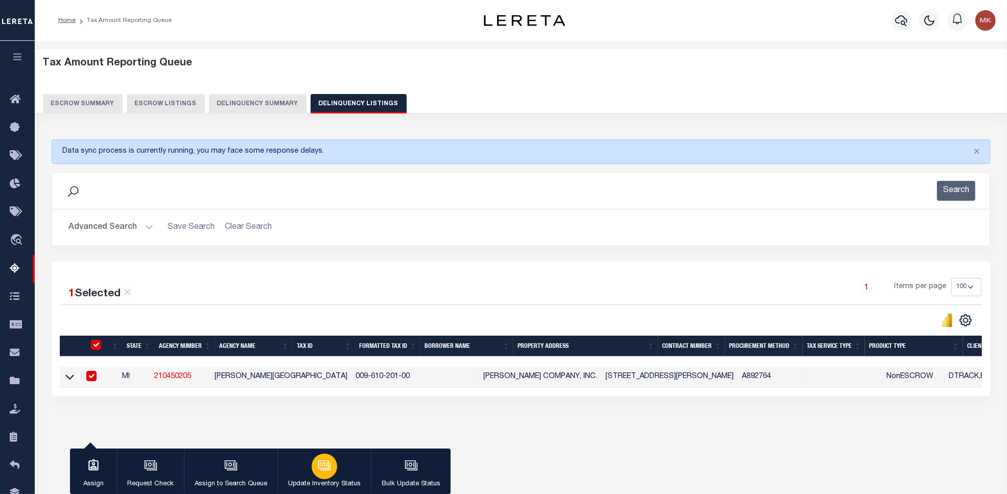
click at [319, 468] on icon "button" at bounding box center [324, 465] width 13 height 13
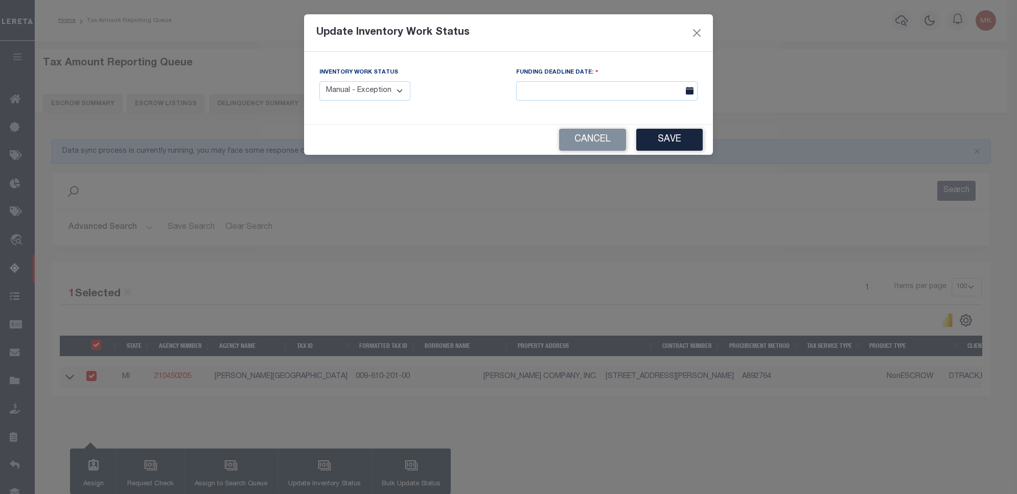
click at [376, 89] on select "Manual - Exception Pended - Awaiting Search Late Add Exception Completed" at bounding box center [364, 91] width 91 height 20
select select "4"
click at [319, 81] on select "Manual - Exception Pended - Awaiting Search Late Add Exception Completed" at bounding box center [364, 91] width 91 height 20
click at [689, 147] on button "Save" at bounding box center [669, 140] width 66 height 22
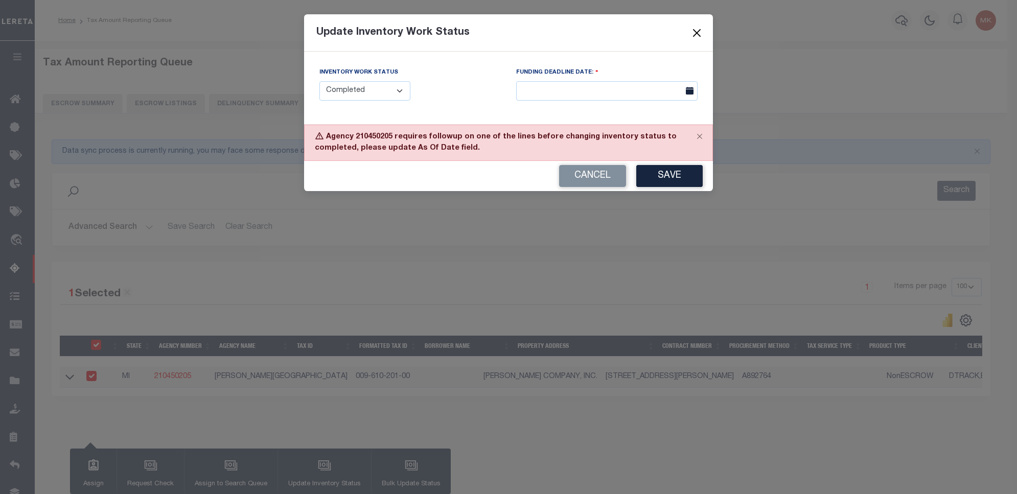
click at [698, 31] on button "Close" at bounding box center [696, 32] width 13 height 13
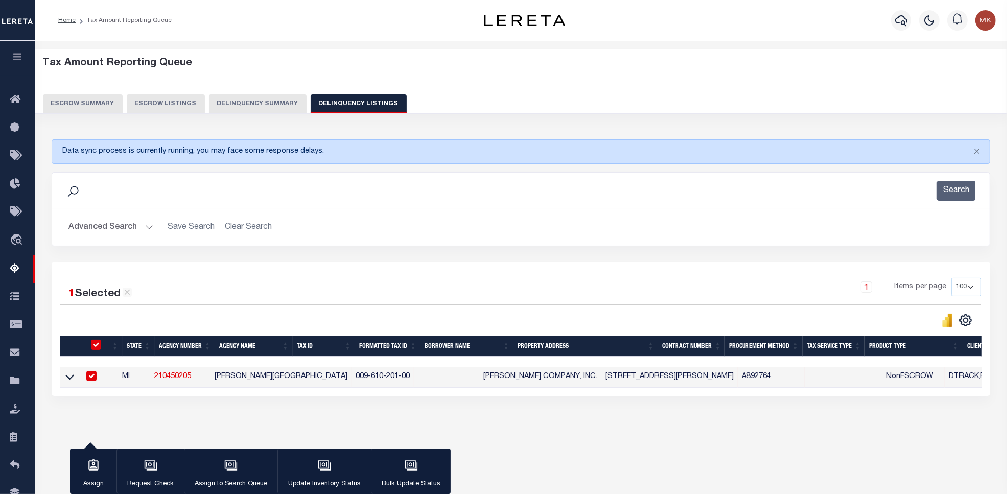
click at [96, 344] on input "checkbox" at bounding box center [96, 345] width 10 height 10
checkbox input "false"
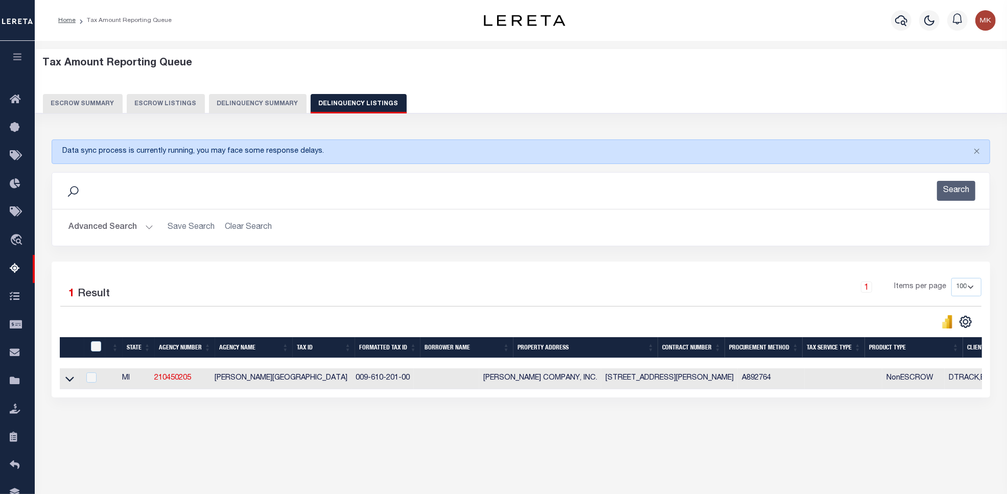
drag, startPoint x: 68, startPoint y: 386, endPoint x: 274, endPoint y: 361, distance: 207.4
click at [68, 384] on icon at bounding box center [69, 378] width 9 height 11
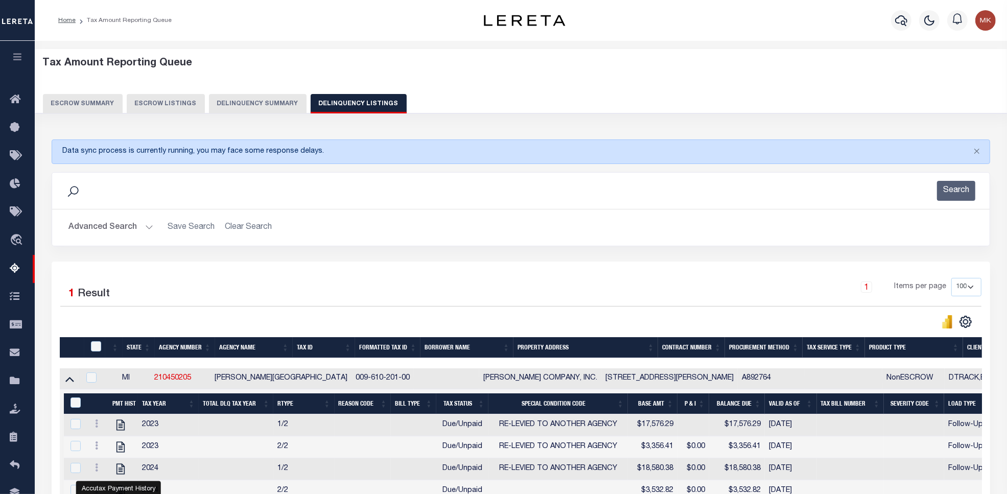
scroll to position [149, 0]
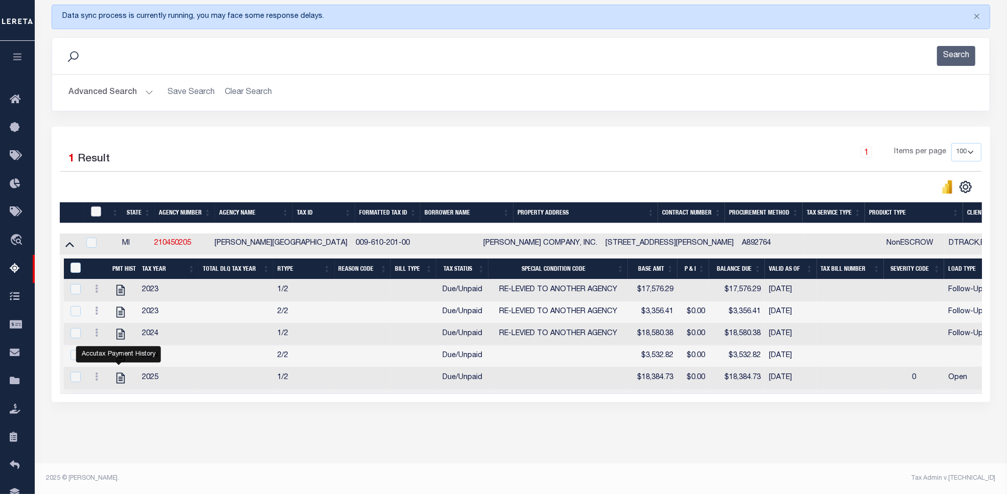
click at [91, 206] on input "checkbox" at bounding box center [96, 211] width 10 height 10
checkbox input "true"
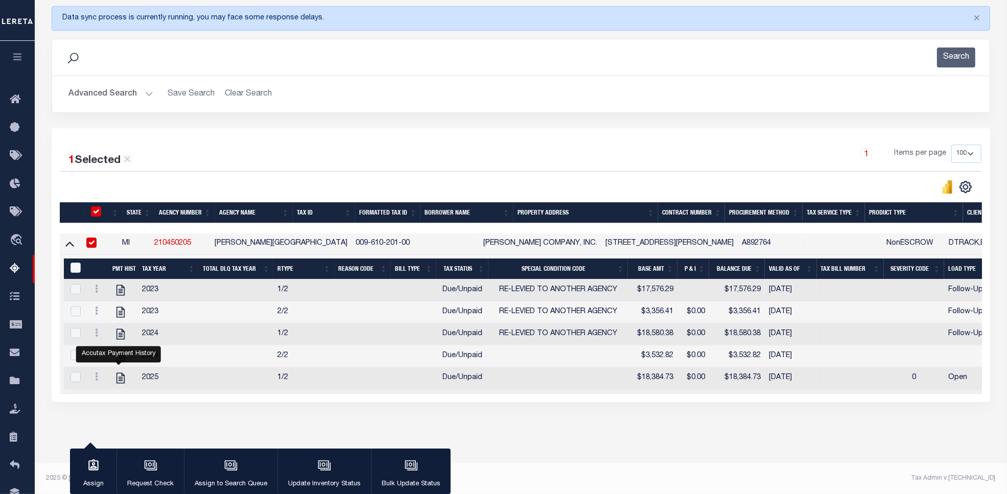
checkbox input "true"
click at [71, 263] on input "&nbsp;" at bounding box center [76, 268] width 10 height 10
checkbox input "true"
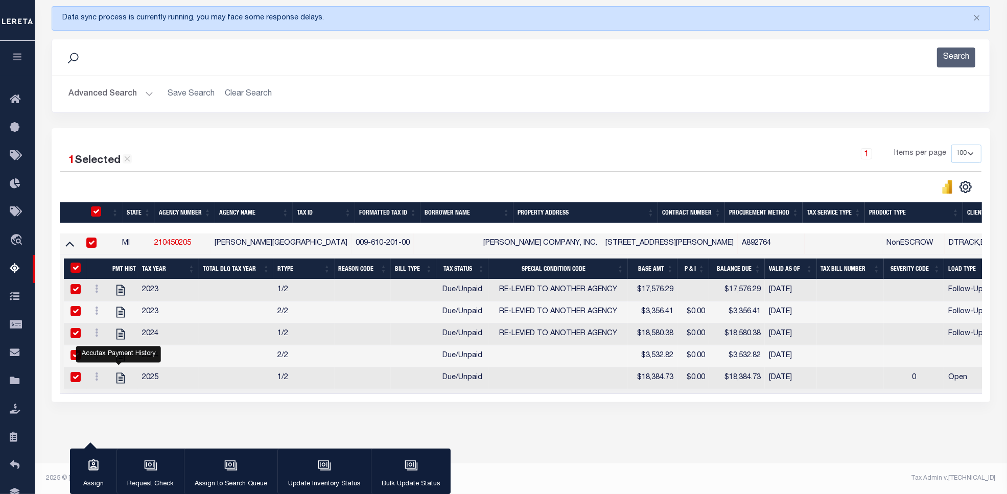
checkbox input "true"
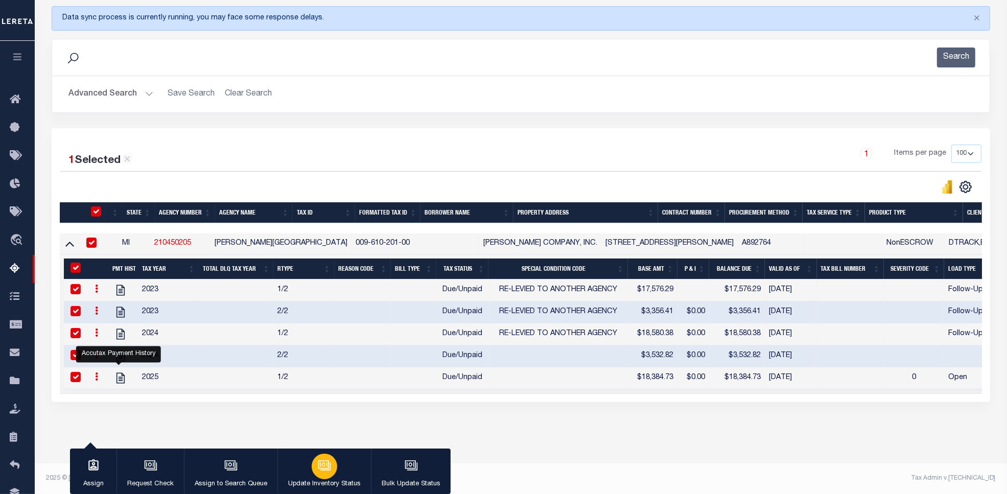
click at [304, 458] on button "Update Inventory Status" at bounding box center [323, 472] width 93 height 46
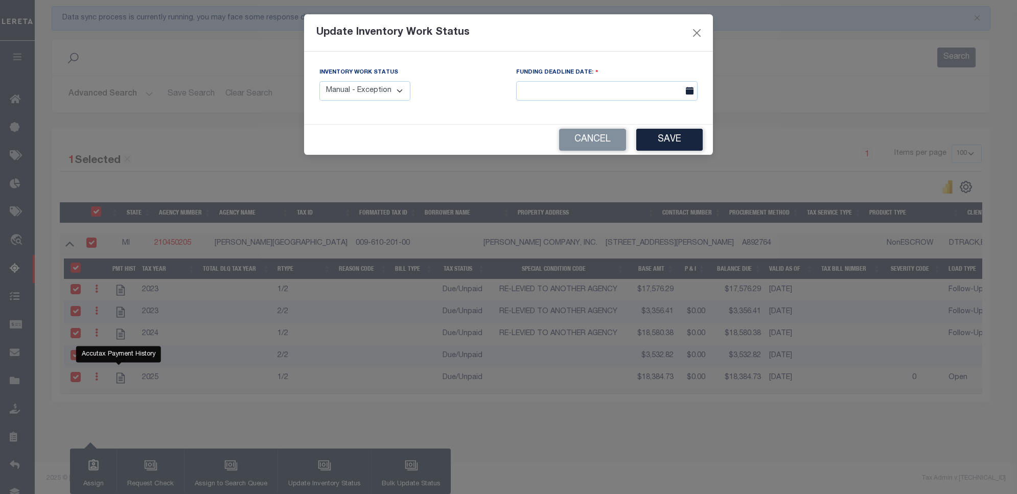
click at [336, 85] on select "Manual - Exception Pended - Awaiting Search Late Add Exception Completed" at bounding box center [364, 91] width 91 height 20
select select "4"
click at [319, 81] on select "Manual - Exception Pended - Awaiting Search Late Add Exception Completed" at bounding box center [364, 91] width 91 height 20
click at [665, 139] on button "Save" at bounding box center [669, 140] width 66 height 22
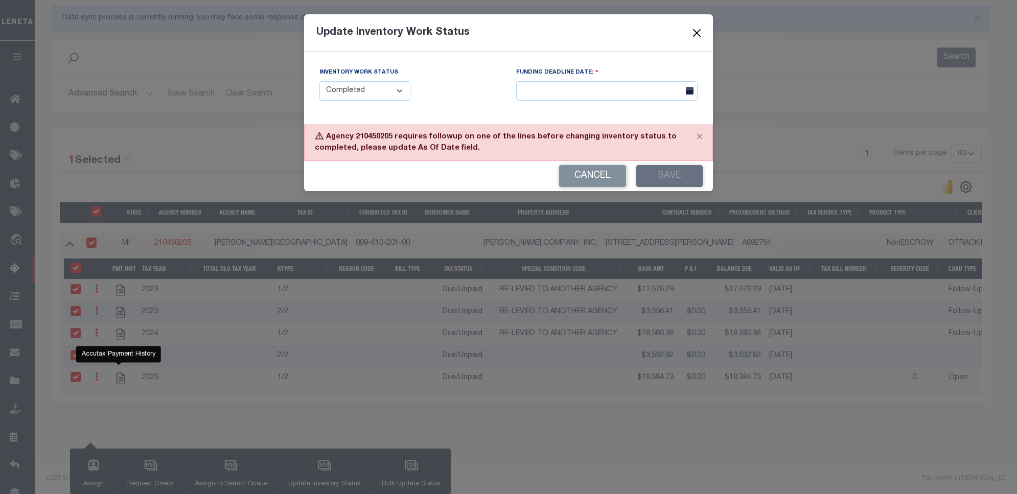
click at [696, 32] on button "Close" at bounding box center [696, 32] width 13 height 13
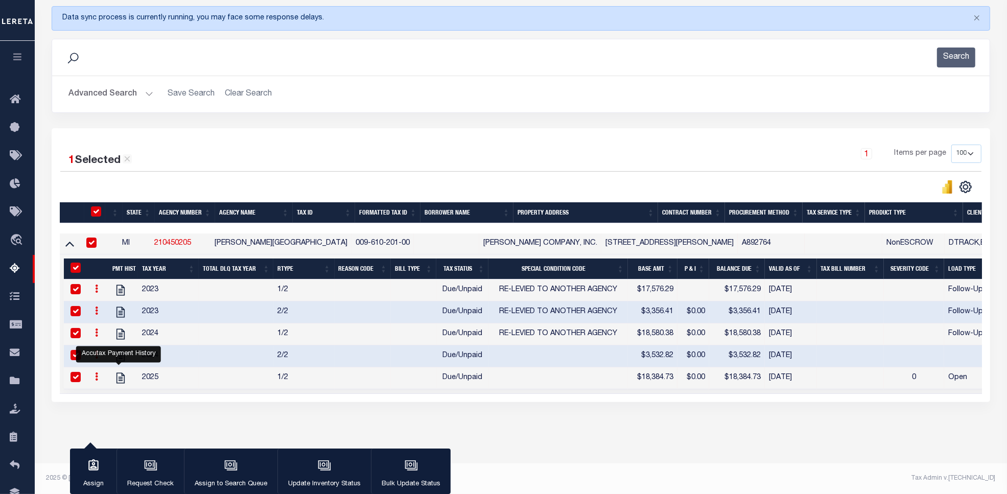
click at [93, 206] on input "checkbox" at bounding box center [96, 211] width 10 height 10
checkbox input "false"
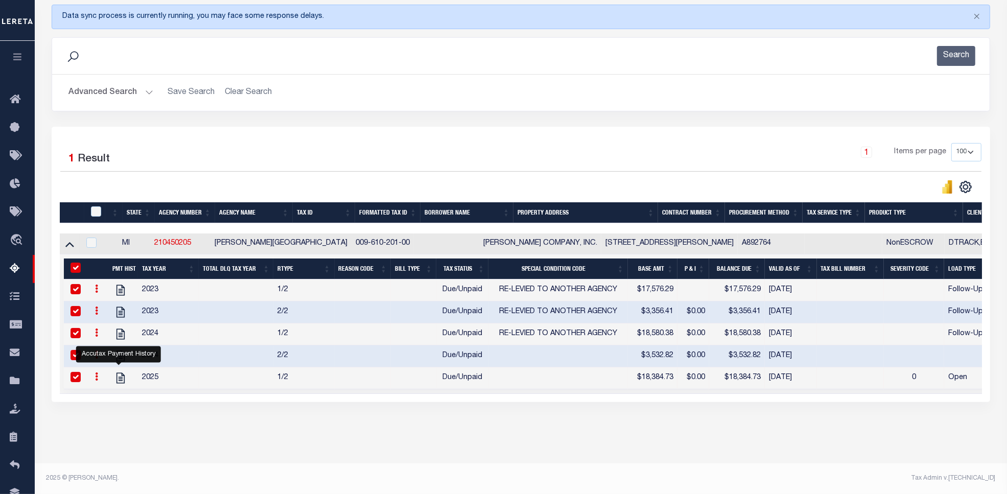
click at [74, 263] on input "&nbsp;" at bounding box center [76, 268] width 10 height 10
checkbox input "false"
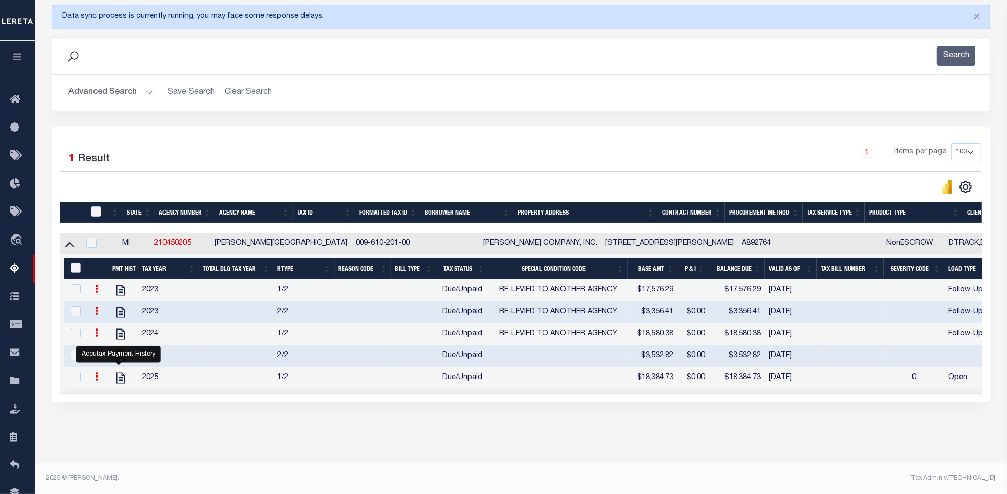
checkbox input "false"
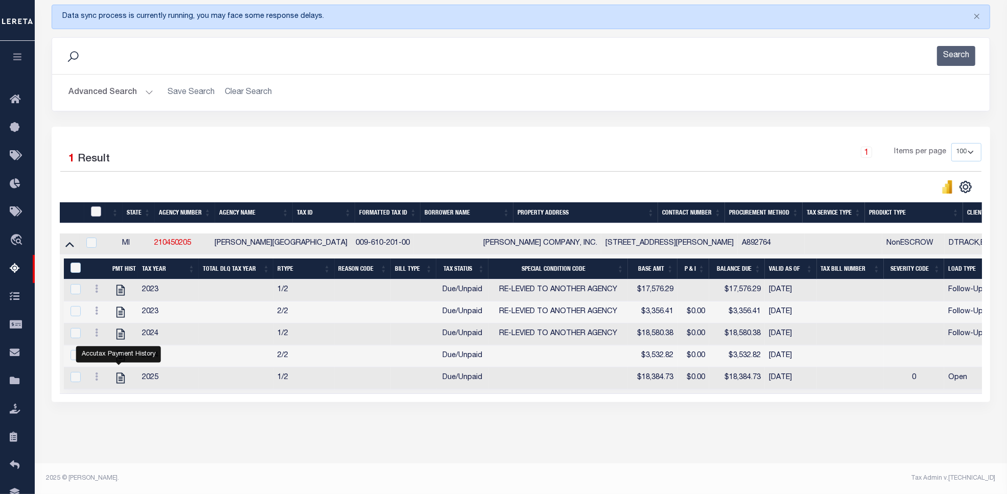
click at [93, 206] on input "checkbox" at bounding box center [96, 211] width 10 height 10
checkbox input "true"
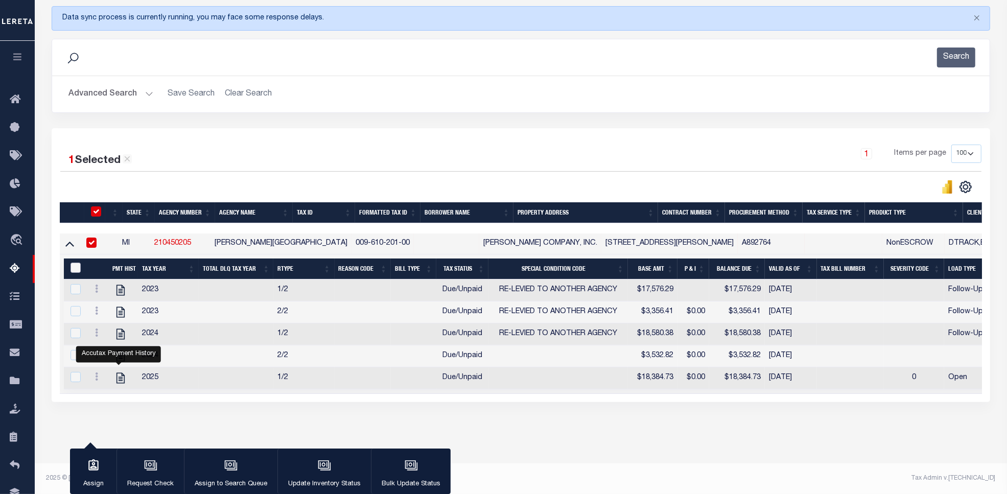
click at [78, 263] on input "&nbsp;" at bounding box center [76, 268] width 10 height 10
checkbox input "true"
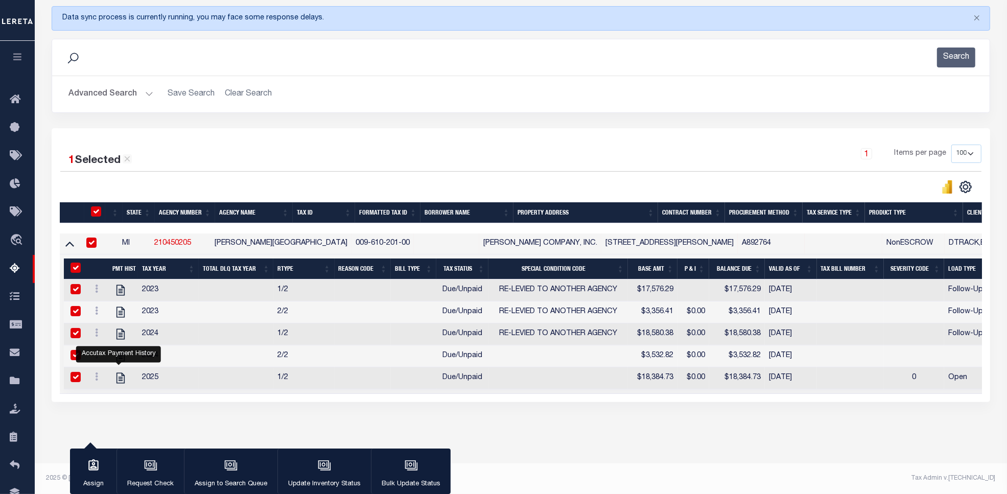
checkbox input "true"
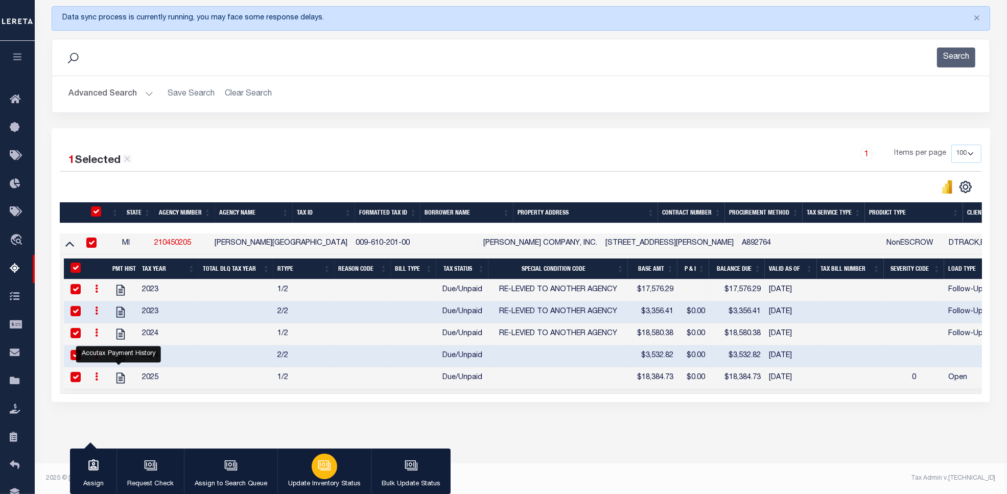
click at [325, 461] on icon "button" at bounding box center [323, 464] width 11 height 8
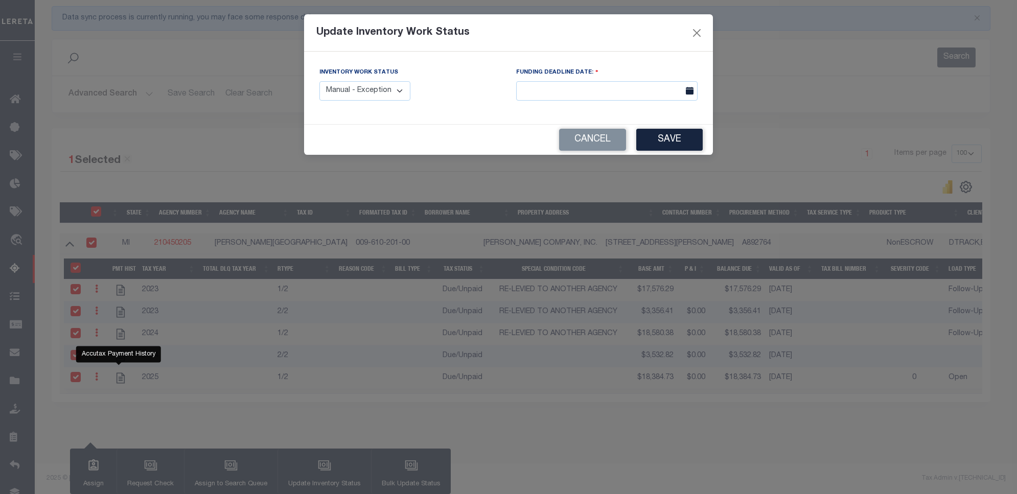
click at [383, 97] on select "Manual - Exception Pended - Awaiting Search Late Add Exception Completed" at bounding box center [364, 91] width 91 height 20
select select "4"
click at [319, 81] on select "Manual - Exception Pended - Awaiting Search Late Add Exception Completed" at bounding box center [364, 91] width 91 height 20
click at [682, 143] on button "Save" at bounding box center [669, 140] width 66 height 22
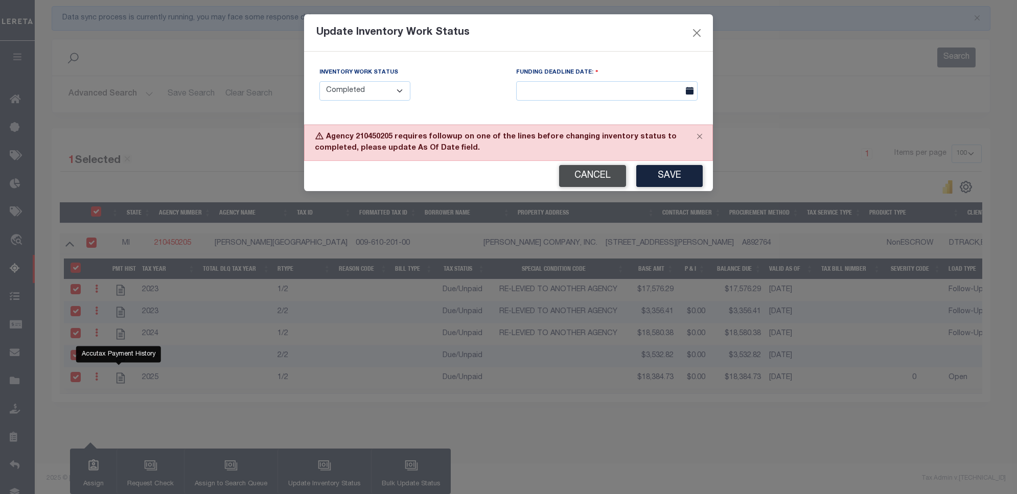
click at [582, 170] on button "Cancel" at bounding box center [592, 176] width 67 height 22
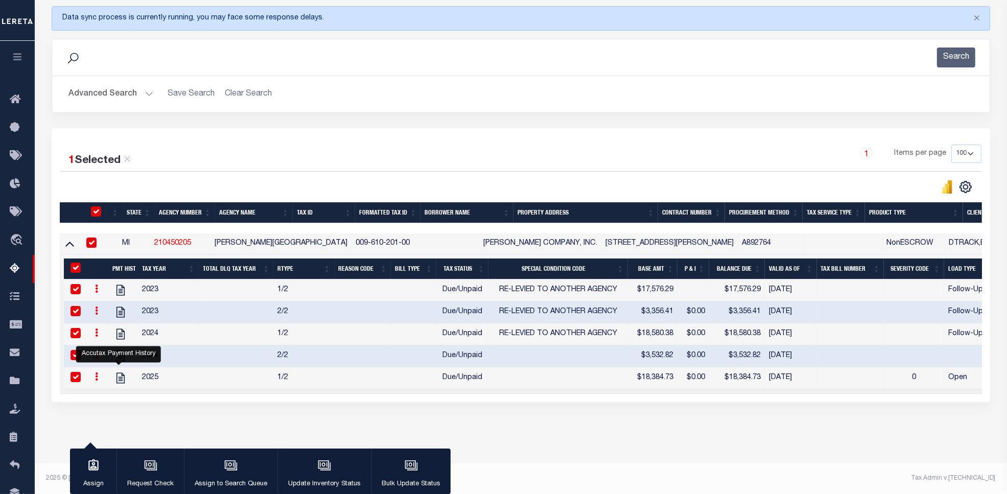
scroll to position [0, 0]
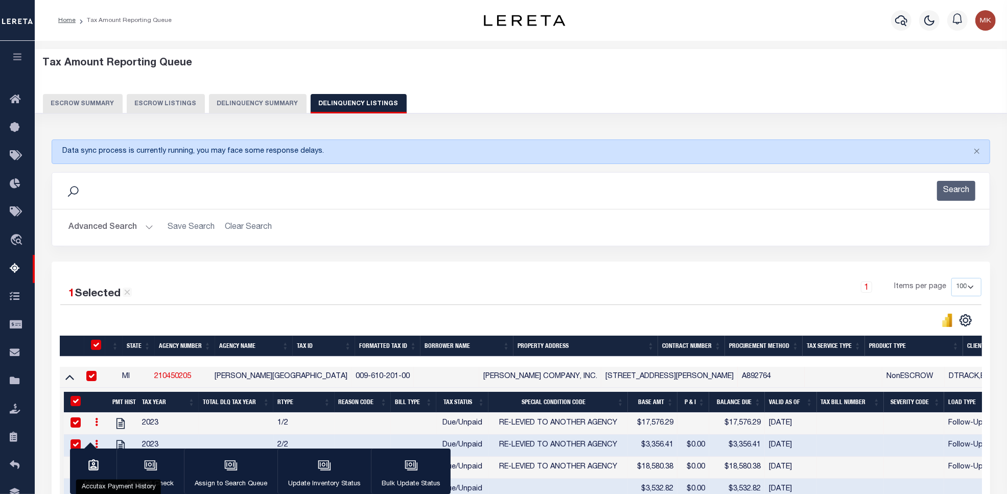
click at [106, 215] on div "Advanced Search Save Search Clear Search tblassign_wrapper_dynamictable_____Def…" at bounding box center [520, 227] width 937 height 36
click at [104, 221] on button "Advanced Search" at bounding box center [110, 228] width 85 height 20
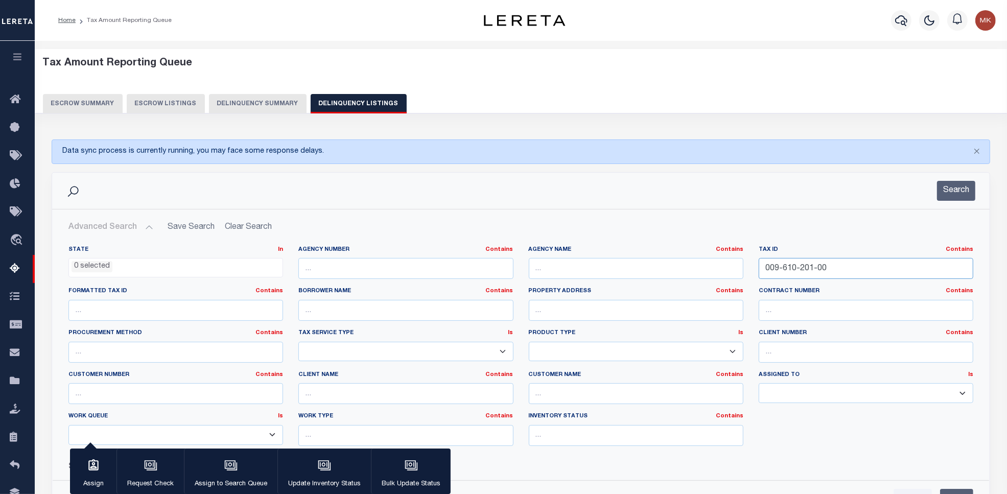
click at [800, 271] on input "009-610-201-00" at bounding box center [866, 268] width 215 height 21
paste input "53-051-105-105-00"
click at [793, 269] on input "009-610-53-051-105-105-00-00" at bounding box center [866, 268] width 215 height 21
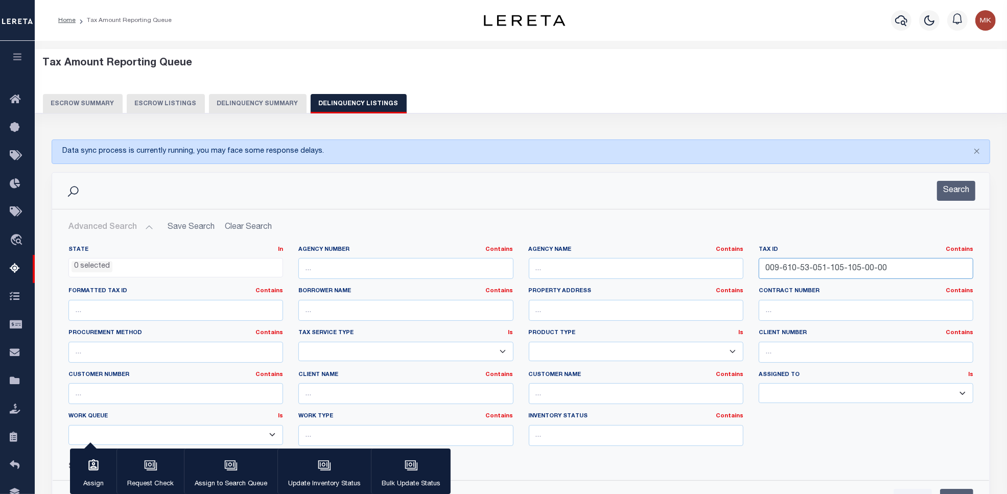
click at [793, 269] on input "009-610-53-051-105-105-00-00" at bounding box center [866, 268] width 215 height 21
paste input "53-051-105-105"
type input "53-051-105-105-00"
click at [967, 191] on button "Search" at bounding box center [956, 191] width 38 height 20
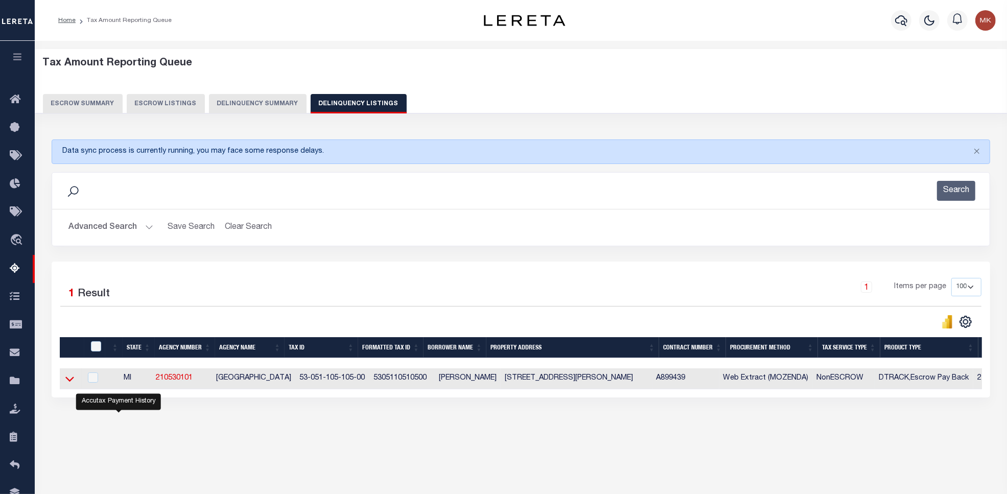
click at [69, 380] on icon at bounding box center [69, 378] width 9 height 11
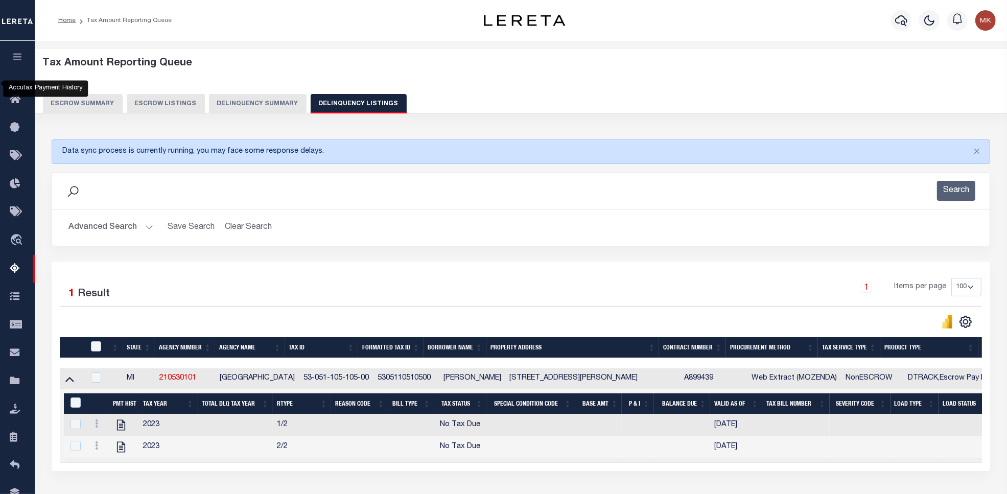
scroll to position [80, 0]
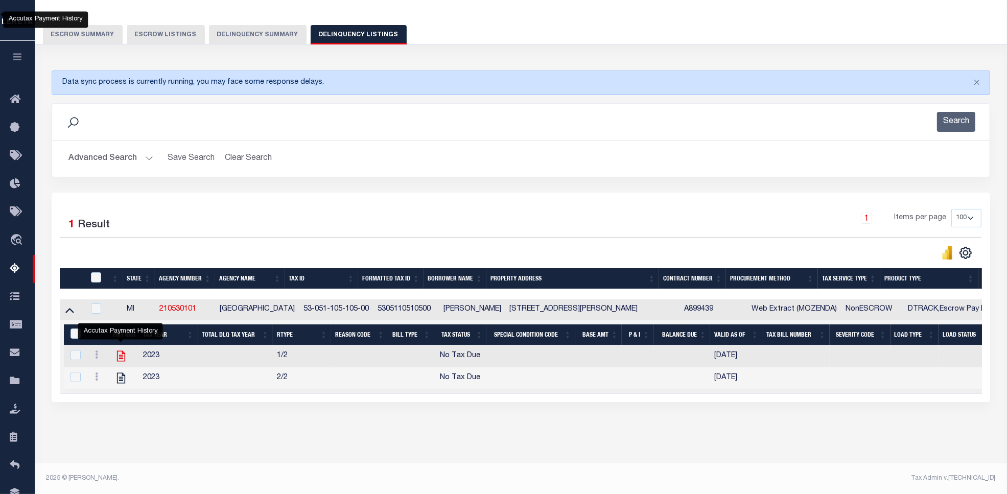
click at [119, 351] on icon "" at bounding box center [120, 356] width 8 height 11
checkbox input "false"
checkbox input "true"
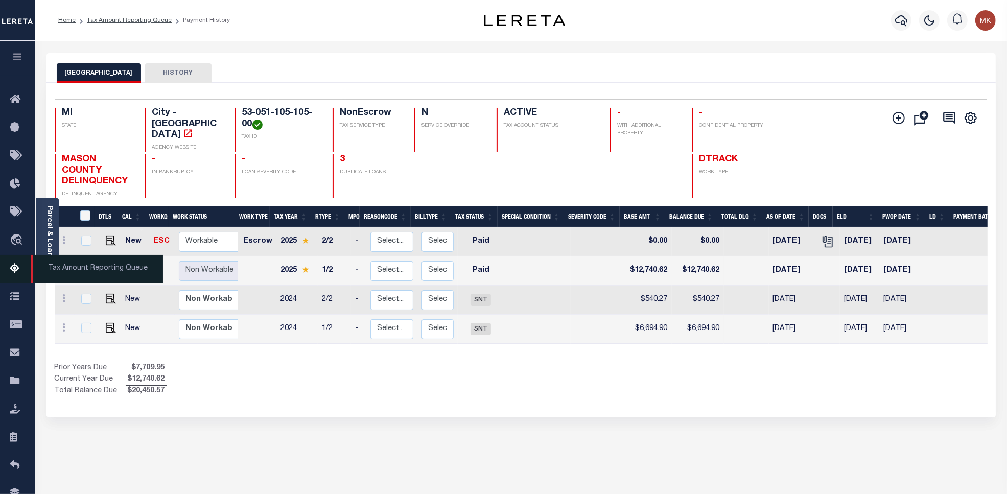
click at [14, 270] on icon at bounding box center [18, 269] width 16 height 13
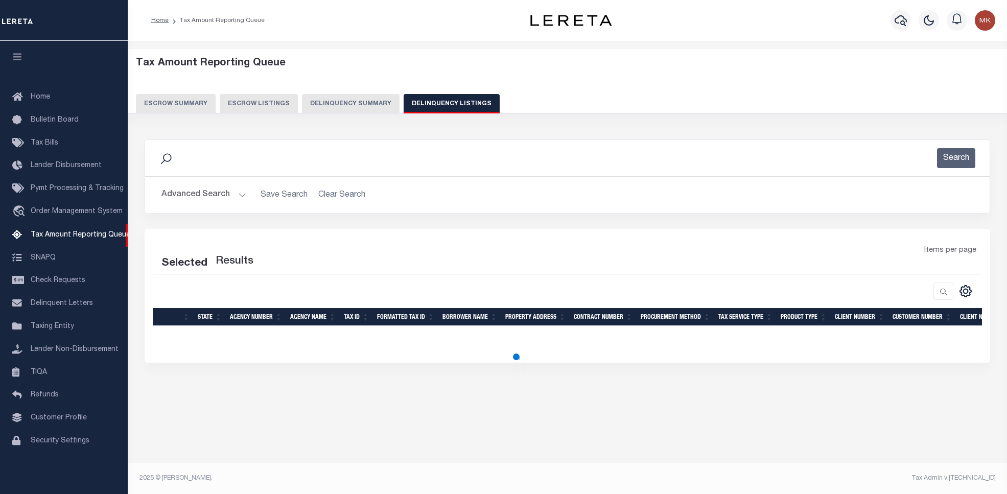
select select "100"
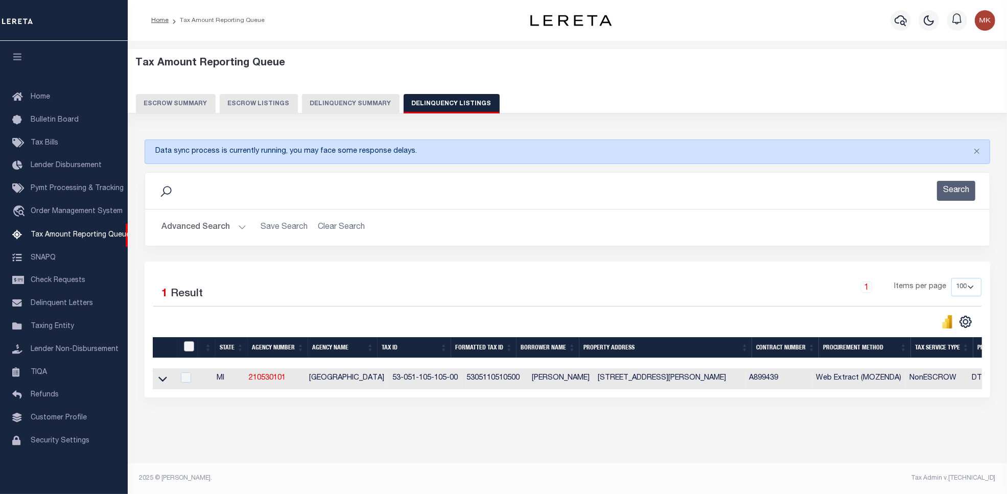
click at [189, 350] on input "checkbox" at bounding box center [189, 346] width 10 height 10
checkbox input "true"
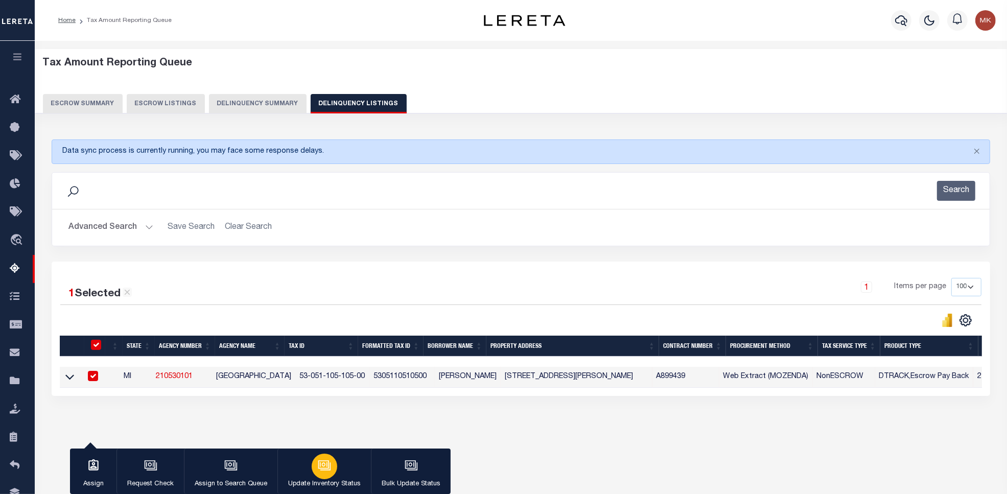
click at [316, 455] on div "button" at bounding box center [325, 467] width 26 height 26
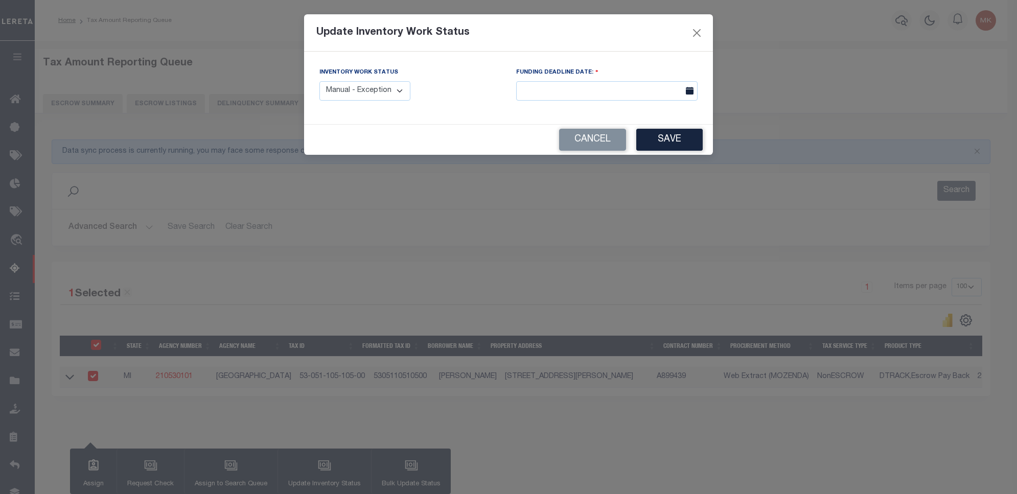
click at [385, 84] on select "Manual - Exception Pended - Awaiting Search Late Add Exception Completed" at bounding box center [364, 91] width 91 height 20
select select "4"
click at [319, 81] on select "Manual - Exception Pended - Awaiting Search Late Add Exception Completed" at bounding box center [364, 91] width 91 height 20
click at [671, 132] on button "Save" at bounding box center [669, 140] width 66 height 22
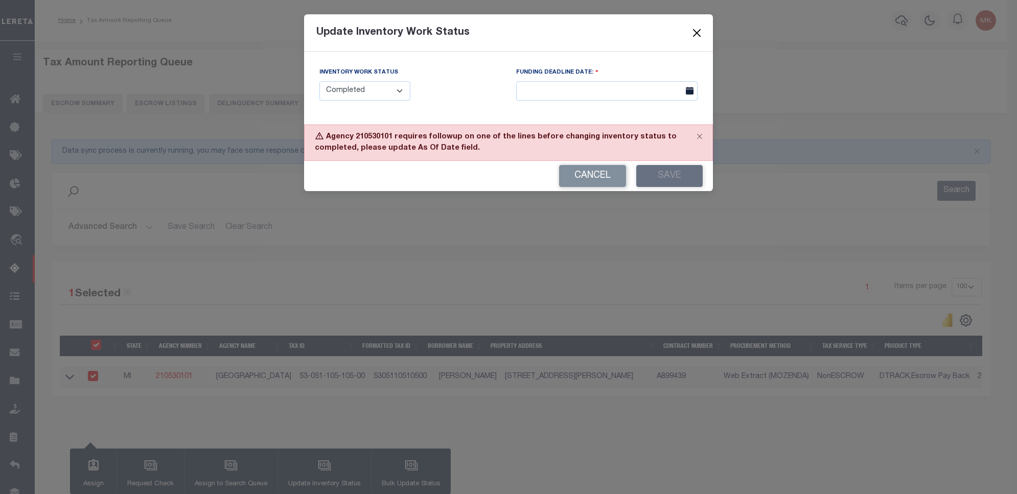
click at [700, 33] on button "Close" at bounding box center [696, 32] width 13 height 13
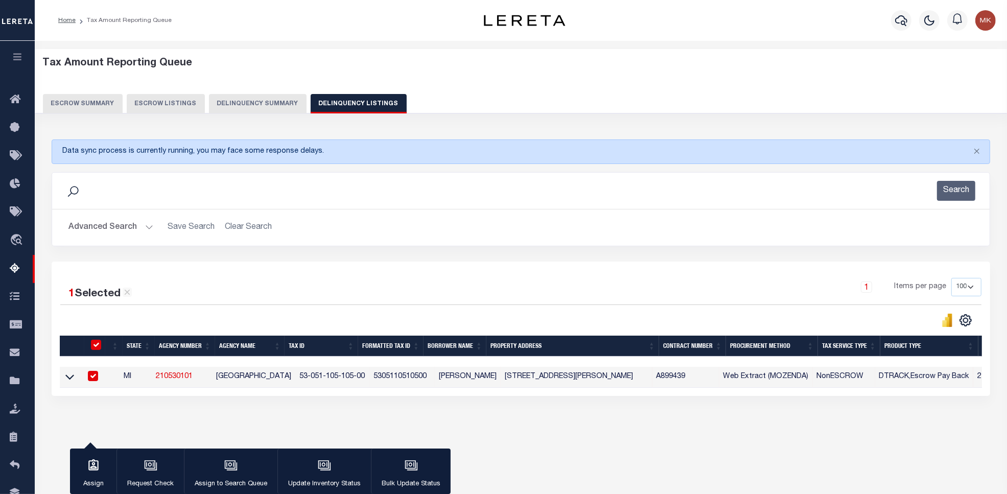
click at [129, 226] on button "Advanced Search" at bounding box center [110, 228] width 85 height 20
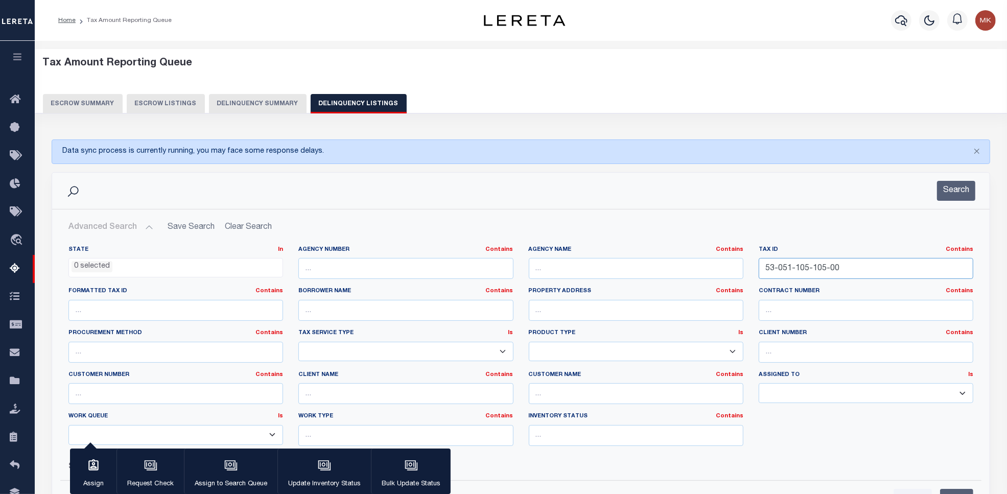
click at [772, 272] on input "53-051-105-105-00" at bounding box center [866, 268] width 215 height 21
paste input "21-008"
type input "53-051-121-008-00"
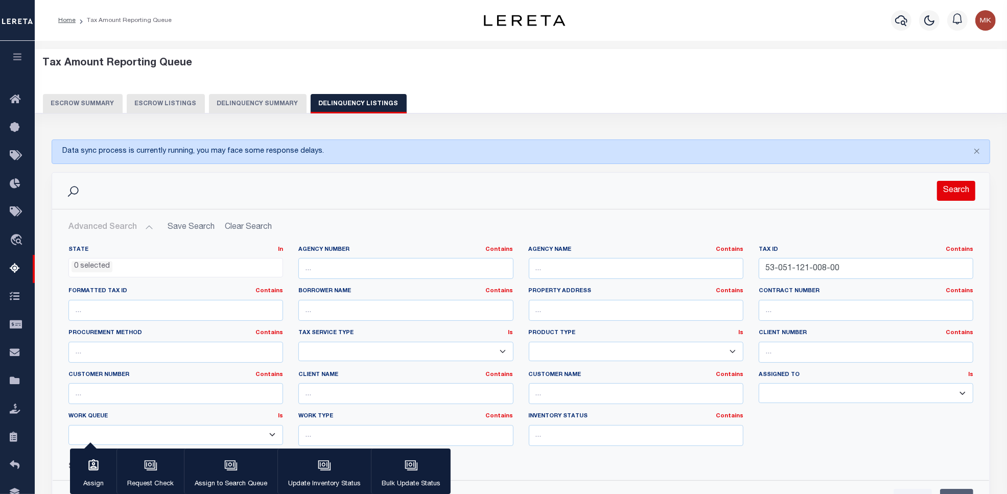
click at [948, 192] on button "Search" at bounding box center [956, 191] width 38 height 20
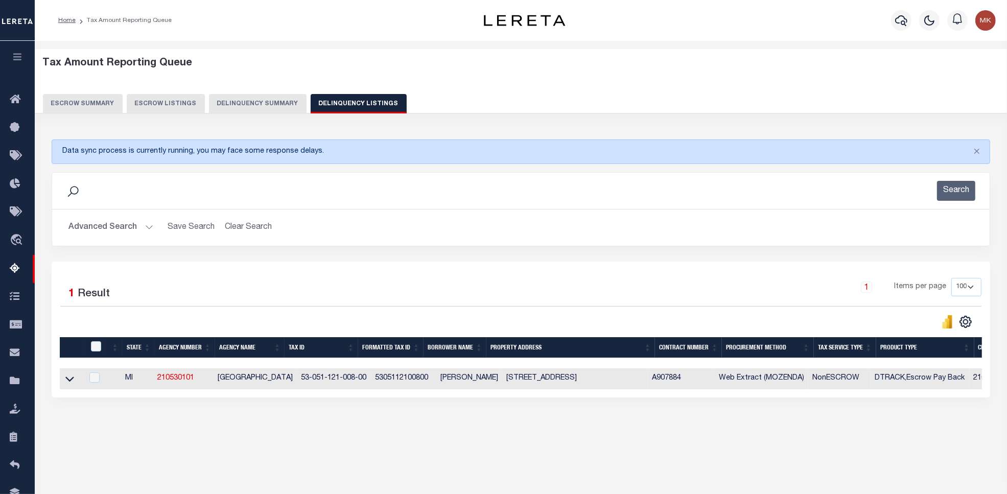
drag, startPoint x: 71, startPoint y: 384, endPoint x: 304, endPoint y: 336, distance: 238.3
click at [71, 382] on icon at bounding box center [69, 379] width 9 height 5
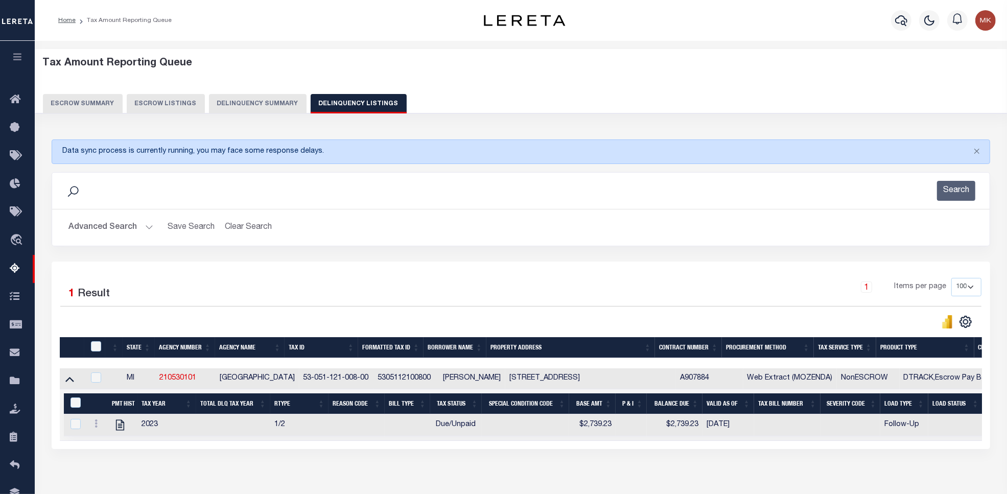
scroll to position [47, 0]
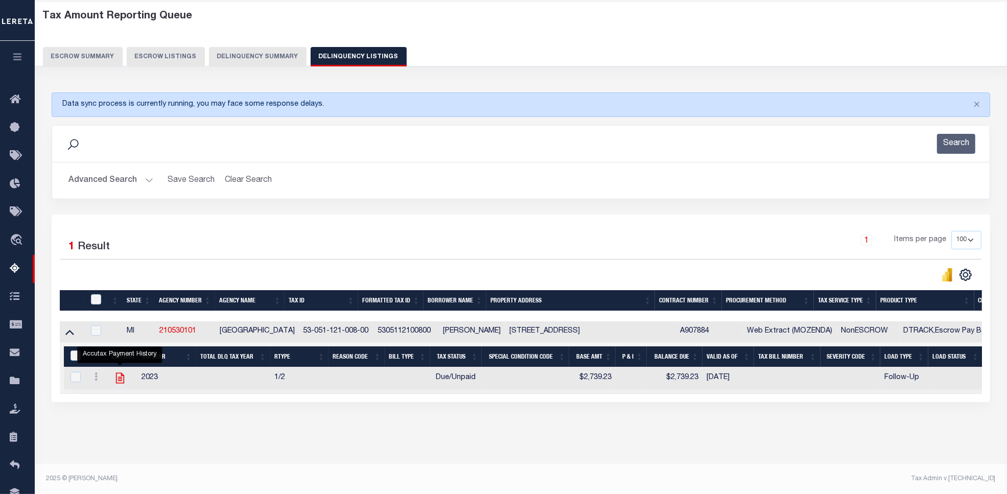
click at [116, 381] on icon "" at bounding box center [119, 378] width 8 height 11
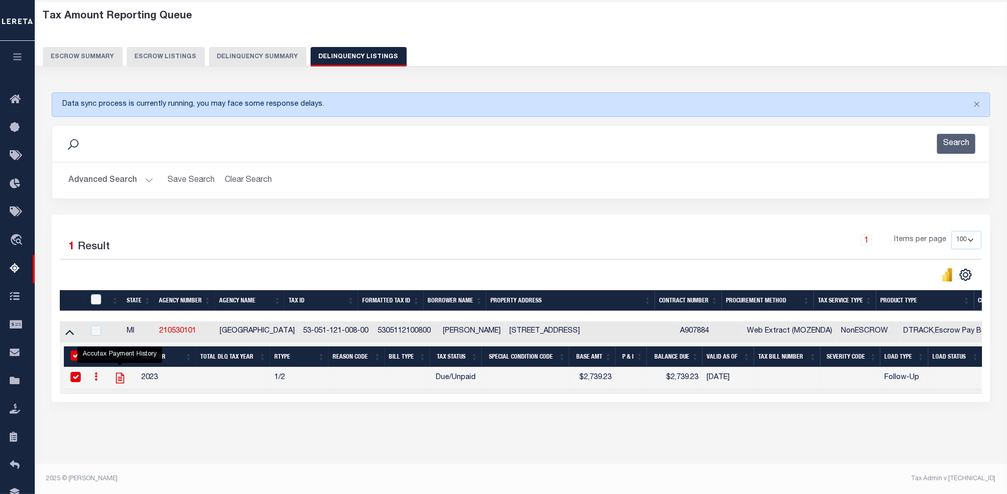
checkbox input "true"
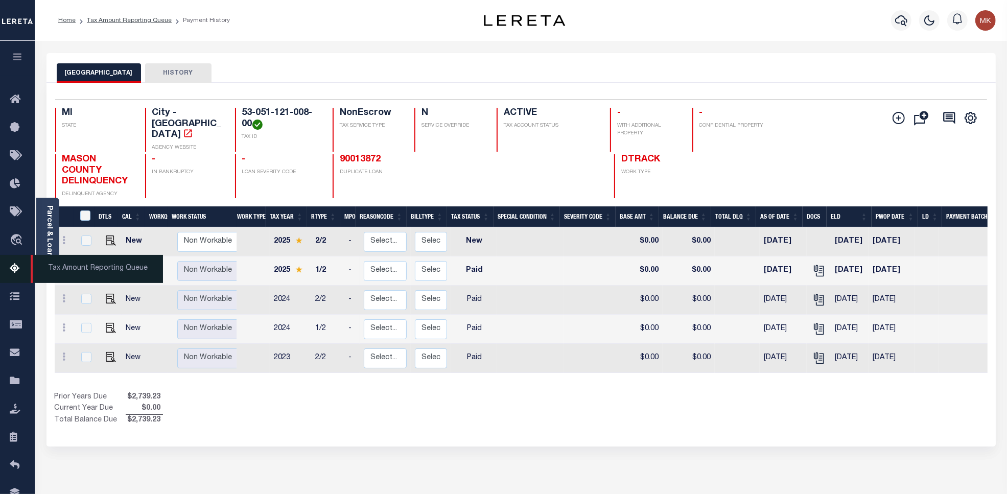
click at [11, 265] on icon at bounding box center [18, 269] width 16 height 13
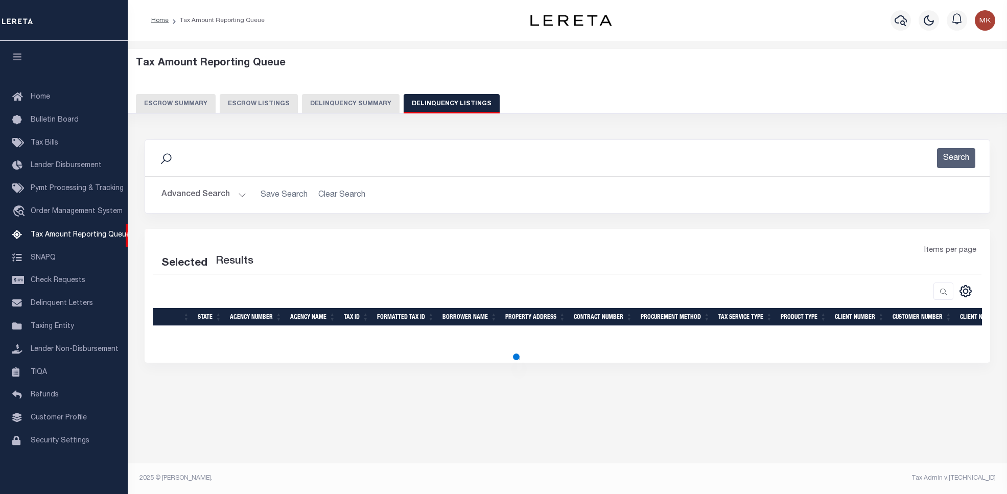
select select "100"
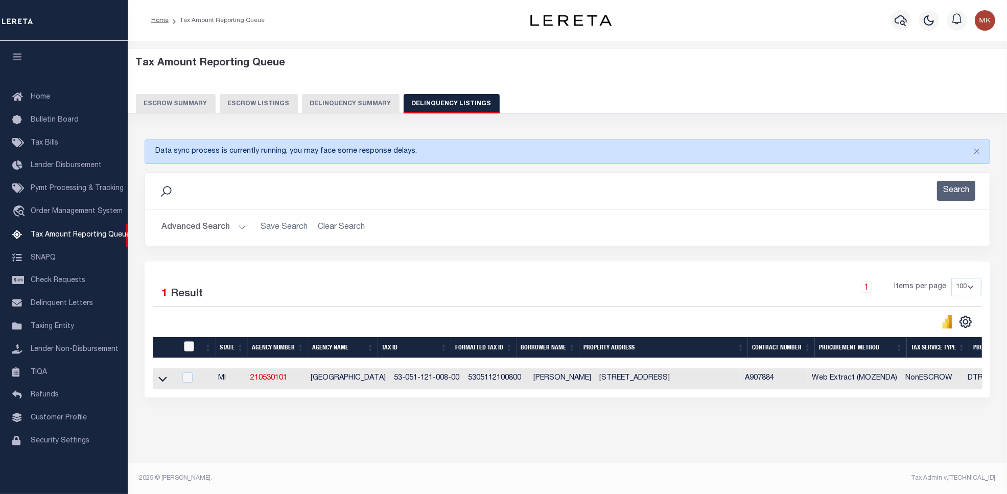
click at [189, 350] on input "checkbox" at bounding box center [189, 346] width 10 height 10
checkbox input "true"
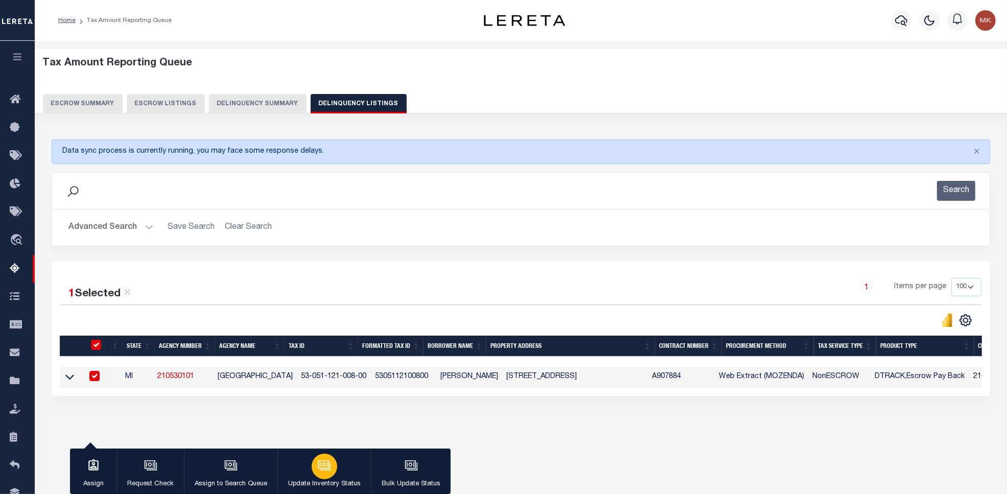
click at [325, 465] on icon "button" at bounding box center [324, 464] width 8 height 5
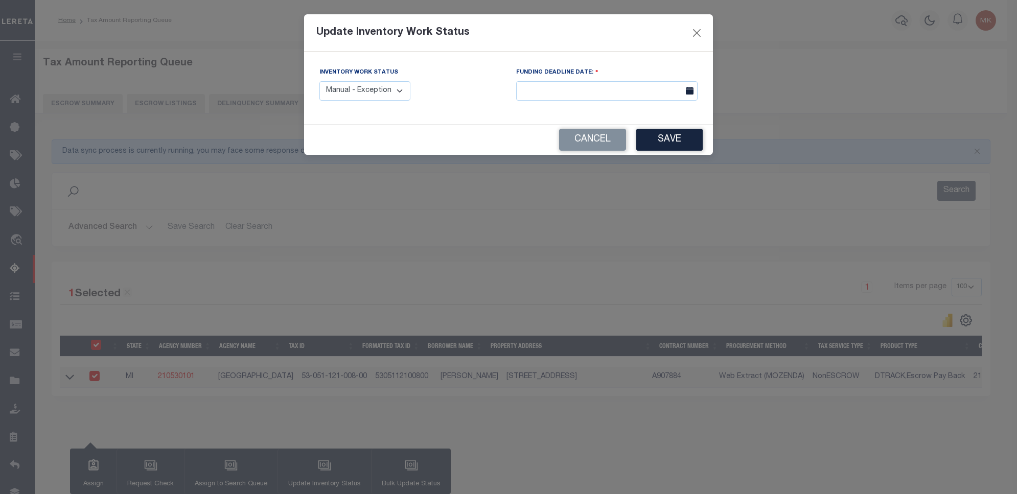
click at [402, 96] on select "Manual - Exception Pended - Awaiting Search Late Add Exception Completed" at bounding box center [364, 91] width 91 height 20
select select "4"
click at [319, 81] on select "Manual - Exception Pended - Awaiting Search Late Add Exception Completed" at bounding box center [364, 91] width 91 height 20
click at [690, 145] on button "Save" at bounding box center [669, 140] width 66 height 22
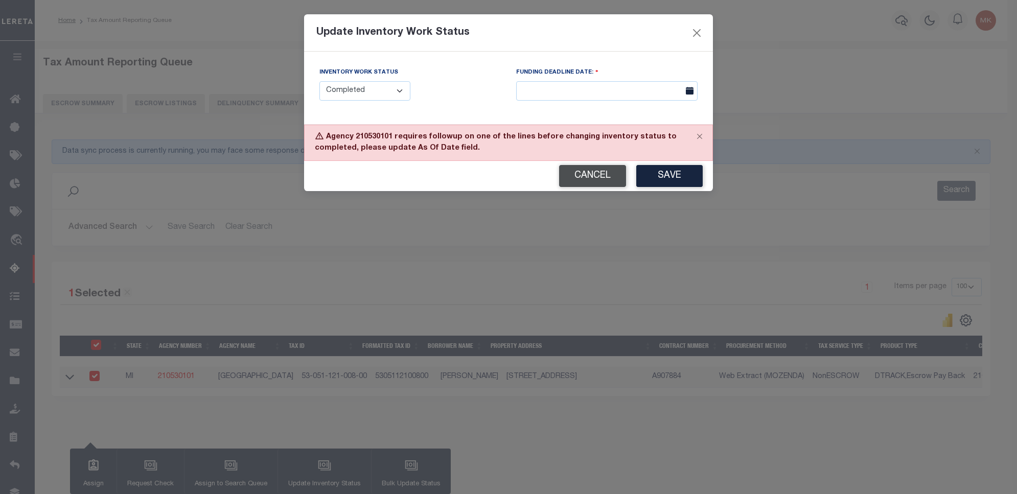
click at [615, 178] on button "Cancel" at bounding box center [592, 176] width 67 height 22
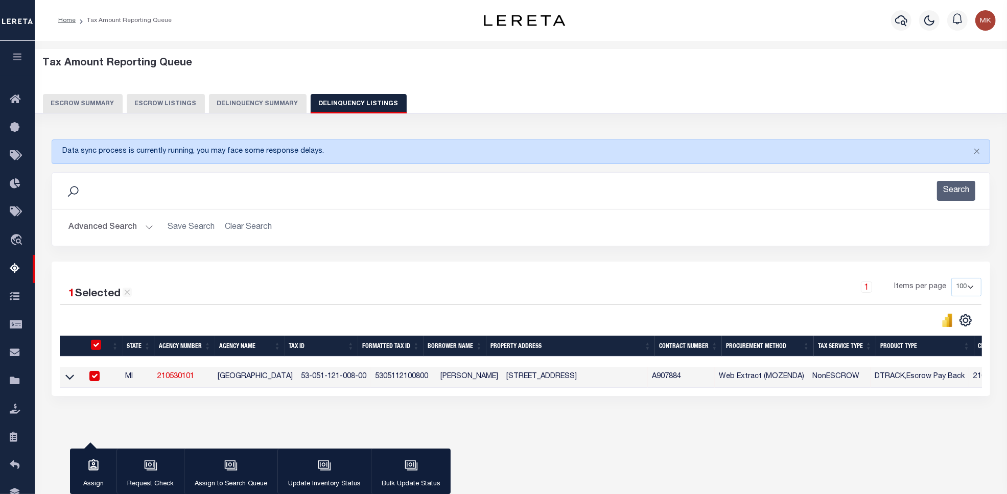
click at [125, 232] on button "Advanced Search" at bounding box center [110, 228] width 85 height 20
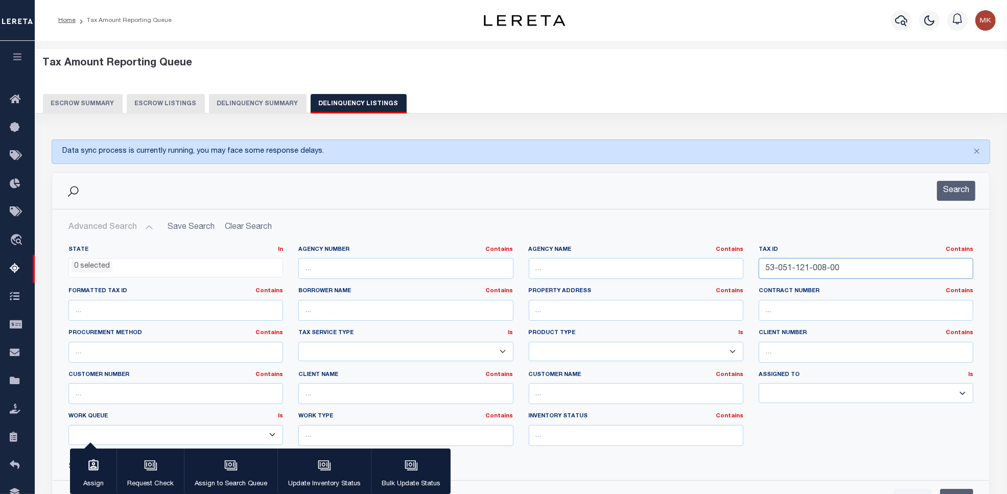
click at [817, 277] on input "53-051-121-008-00" at bounding box center [866, 268] width 215 height 21
paste input "DL025-001-055-001"
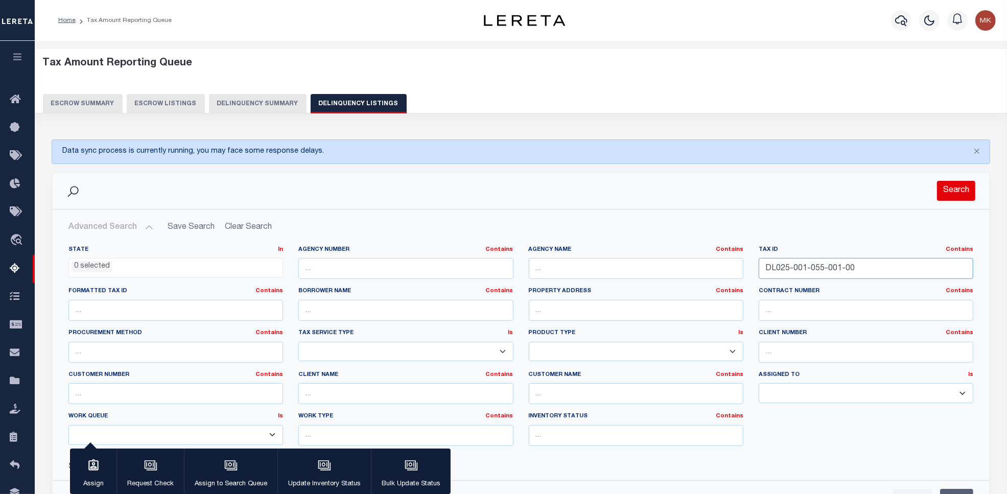
type input "DL025-001-055-001-00"
click at [956, 189] on button "Search" at bounding box center [956, 191] width 38 height 20
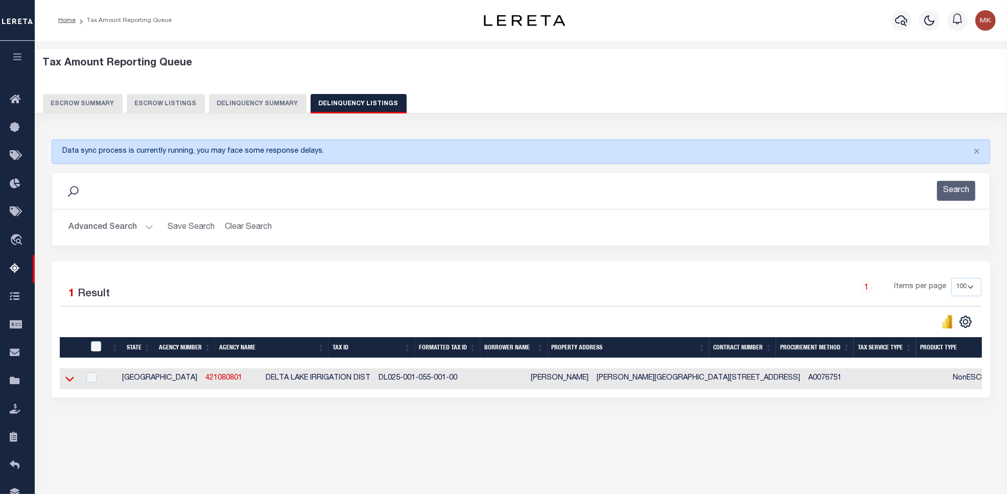
click at [73, 383] on icon at bounding box center [69, 378] width 9 height 11
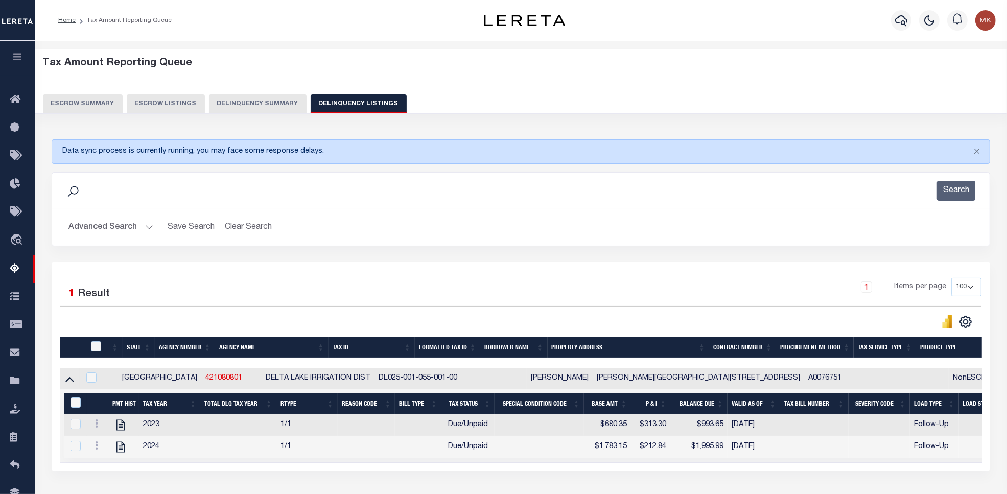
scroll to position [47, 0]
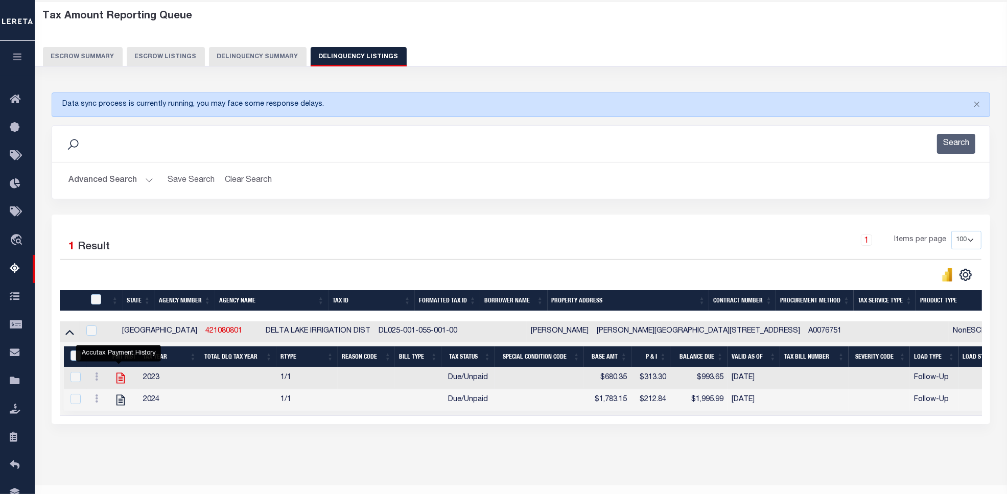
click at [120, 384] on icon "" at bounding box center [120, 378] width 8 height 11
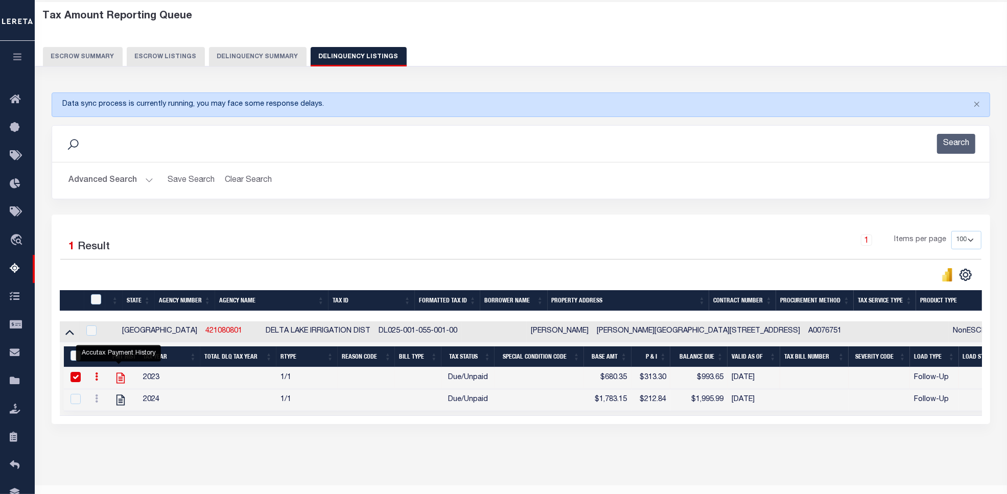
checkbox input "true"
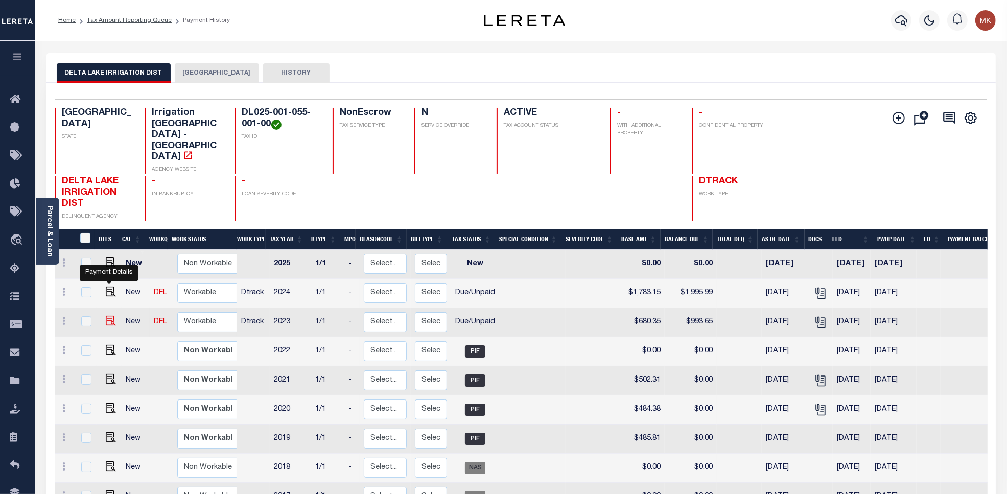
click at [106, 316] on img "" at bounding box center [111, 321] width 10 height 10
checkbox input "true"
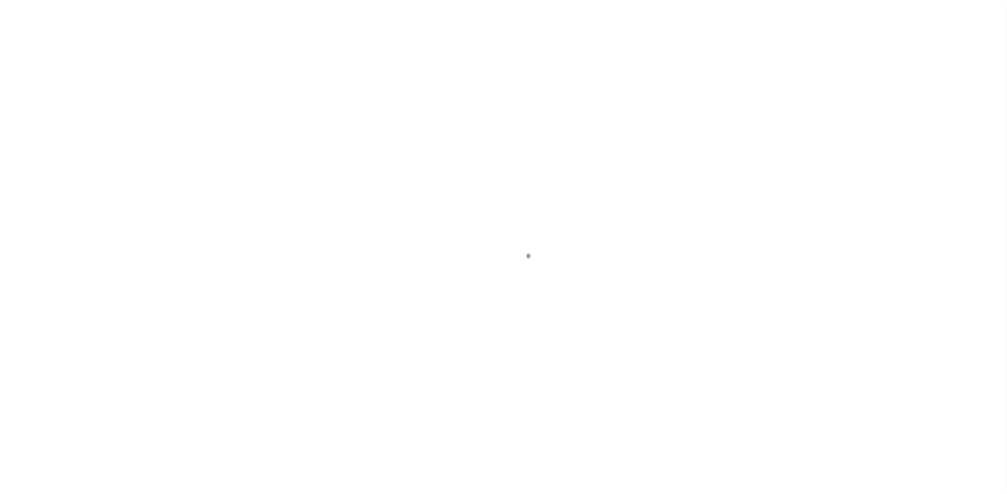
select select "DUE"
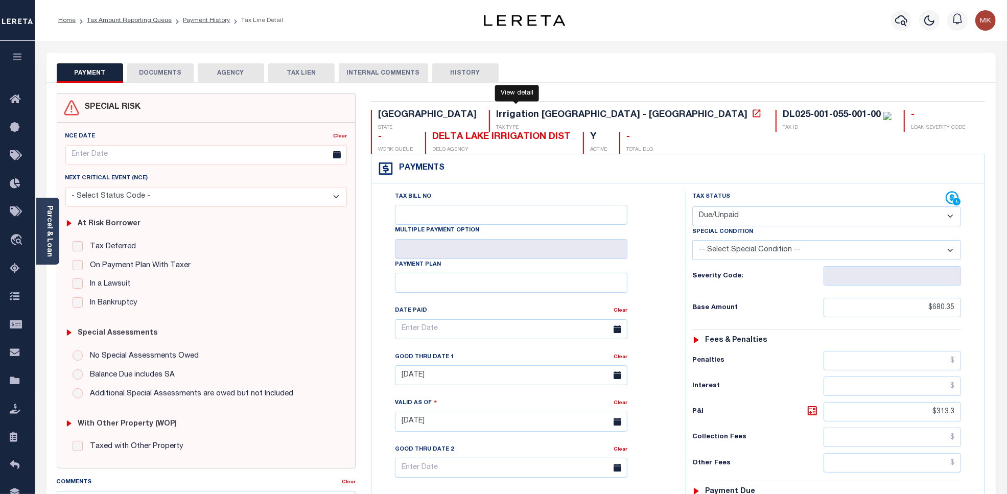
click at [752, 118] on icon at bounding box center [757, 113] width 10 height 10
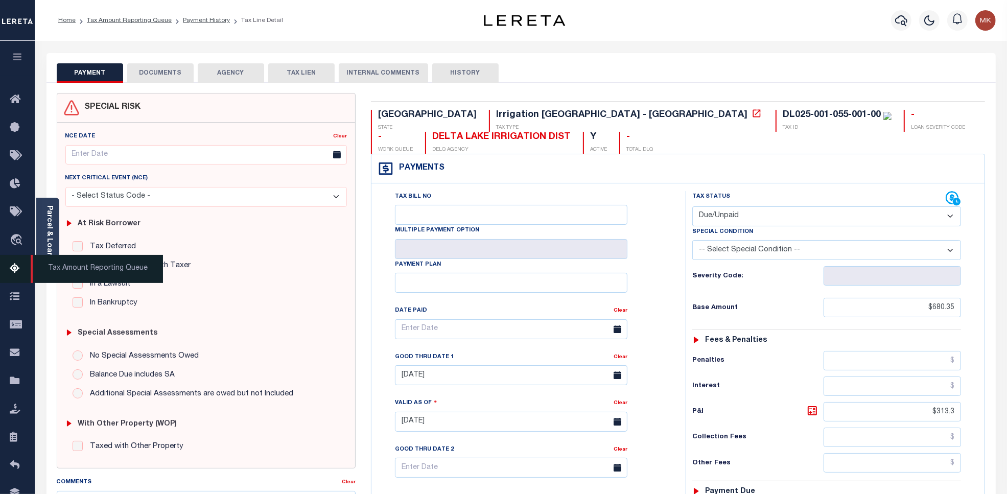
click at [16, 273] on icon at bounding box center [18, 269] width 16 height 13
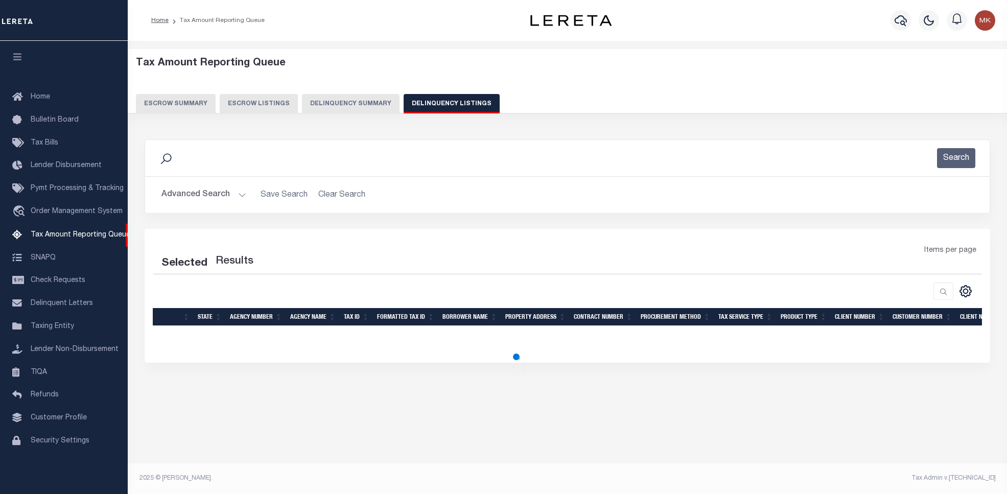
select select "100"
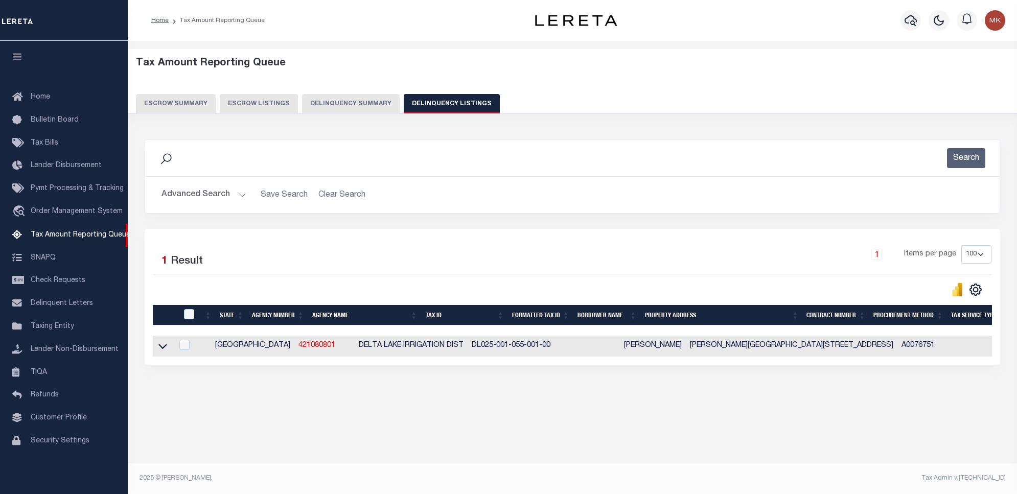
click at [154, 190] on h2 "Advanced Search Save Search Clear Search tblassign_wrapper_dynamictable_____Def…" at bounding box center [572, 195] width 838 height 20
click at [205, 197] on button "Advanced Search" at bounding box center [203, 195] width 85 height 20
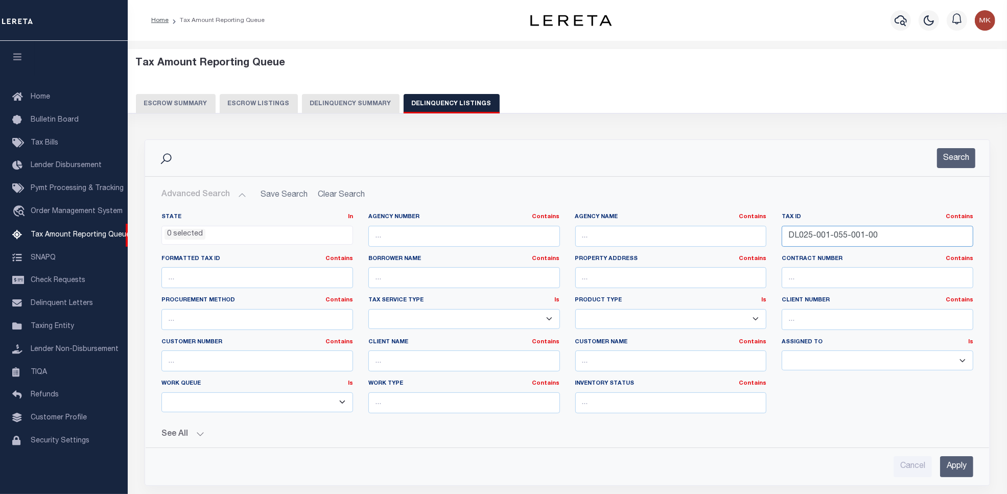
click at [829, 233] on input "DL025-001-055-001-00" at bounding box center [878, 236] width 192 height 21
paste input "52-04-300-01"
type input "52-04-300-011-00"
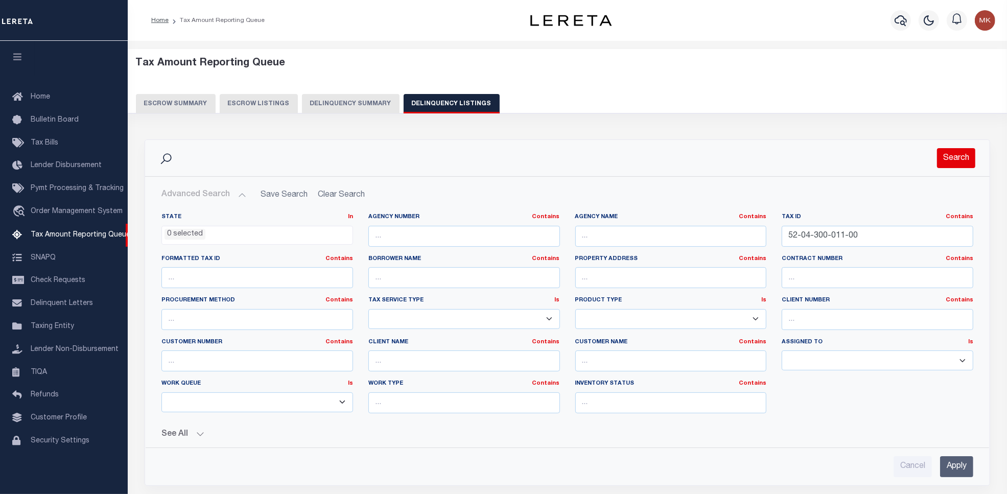
click at [940, 157] on button "Search" at bounding box center [956, 158] width 38 height 20
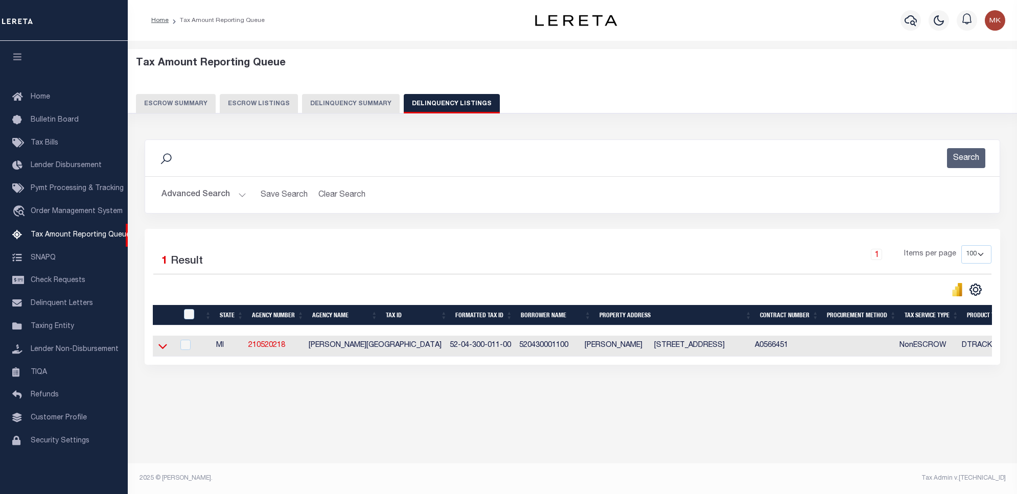
click at [160, 349] on icon at bounding box center [162, 346] width 9 height 5
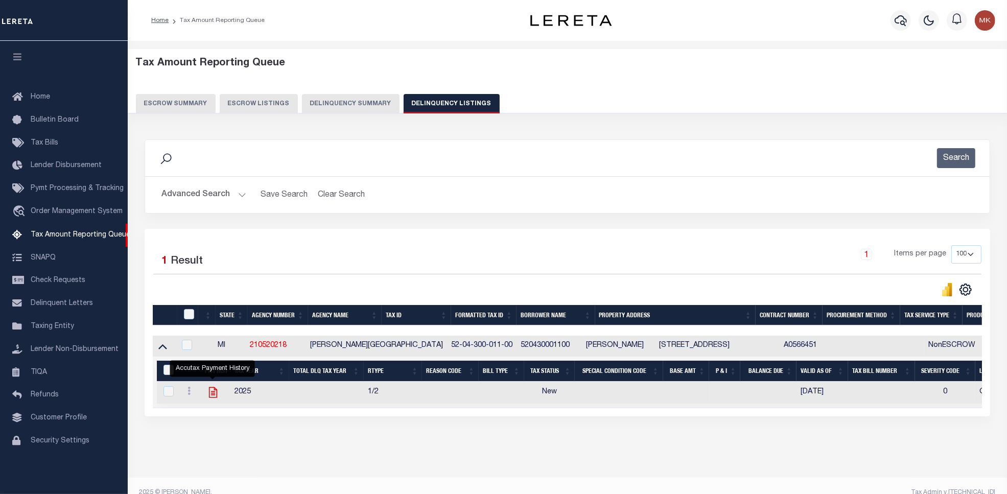
click at [214, 398] on icon "" at bounding box center [212, 392] width 8 height 11
checkbox input "true"
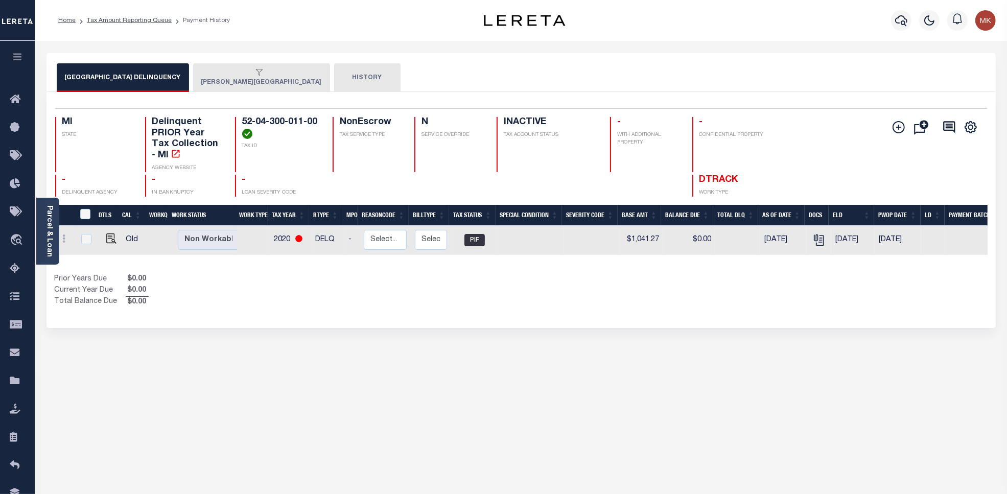
click at [236, 86] on button "[PERSON_NAME][GEOGRAPHIC_DATA]" at bounding box center [261, 77] width 137 height 29
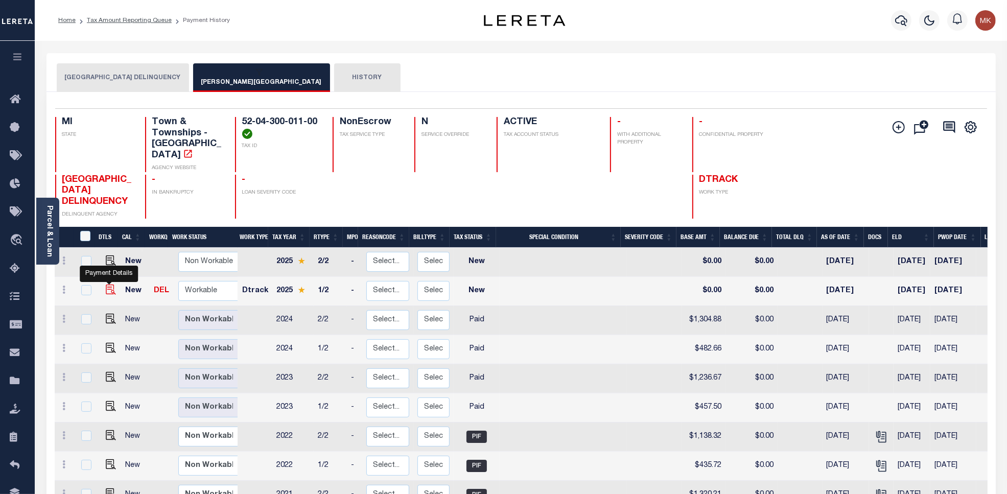
click at [109, 285] on img "" at bounding box center [111, 290] width 10 height 10
checkbox input "true"
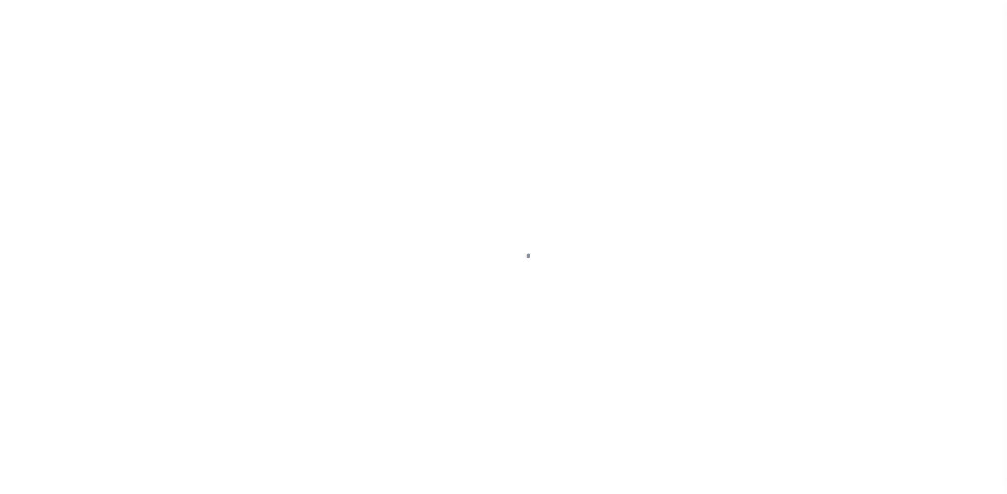
select select "NW2"
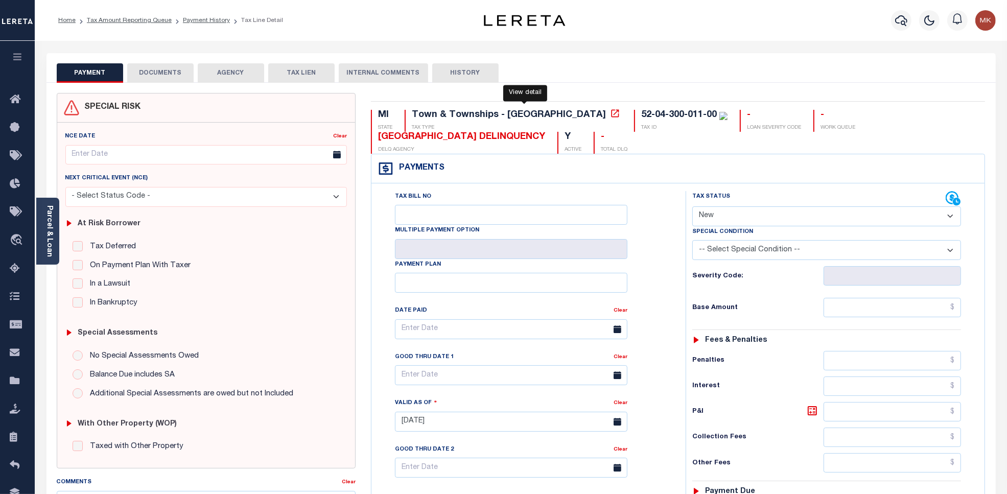
click at [610, 119] on icon at bounding box center [615, 113] width 10 height 10
click at [55, 209] on div "Parcel & Loan" at bounding box center [47, 231] width 23 height 67
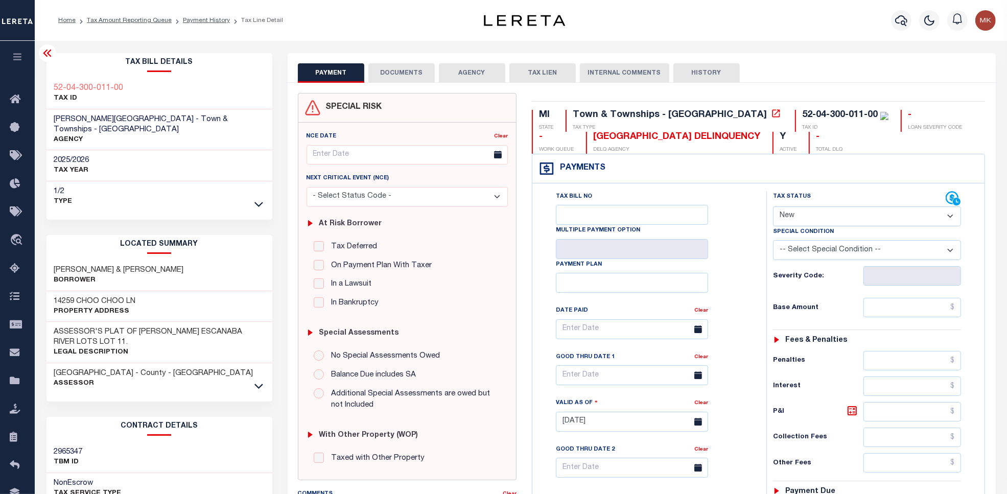
click at [137, 291] on div "14259 CHOO CHOO LN Property Address" at bounding box center [159, 306] width 226 height 31
drag, startPoint x: 136, startPoint y: 290, endPoint x: 55, endPoint y: 289, distance: 81.7
click at [55, 296] on h3 "14259 CHOO CHOO LN" at bounding box center [95, 301] width 82 height 10
copy h3 "14259 CHOO CHOO LN"
click at [69, 327] on h3 "ASSESSOR'S PLAT OF [PERSON_NAME] ESCANABA RIVER LOTS LOT 11." at bounding box center [159, 337] width 210 height 20
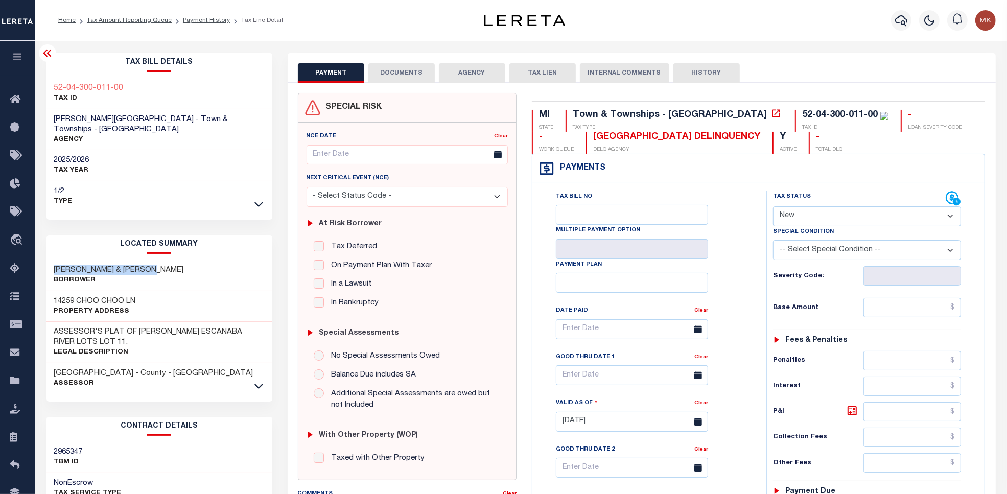
drag, startPoint x: 162, startPoint y: 260, endPoint x: 52, endPoint y: 254, distance: 111.0
click at [52, 260] on div "[PERSON_NAME] & [PERSON_NAME]" at bounding box center [159, 275] width 226 height 31
copy h3 "[PERSON_NAME] & [PERSON_NAME]"
click at [771, 113] on icon at bounding box center [776, 113] width 10 height 10
click at [185, 291] on div "14259 CHOO CHOO LN Property Address" at bounding box center [159, 306] width 226 height 31
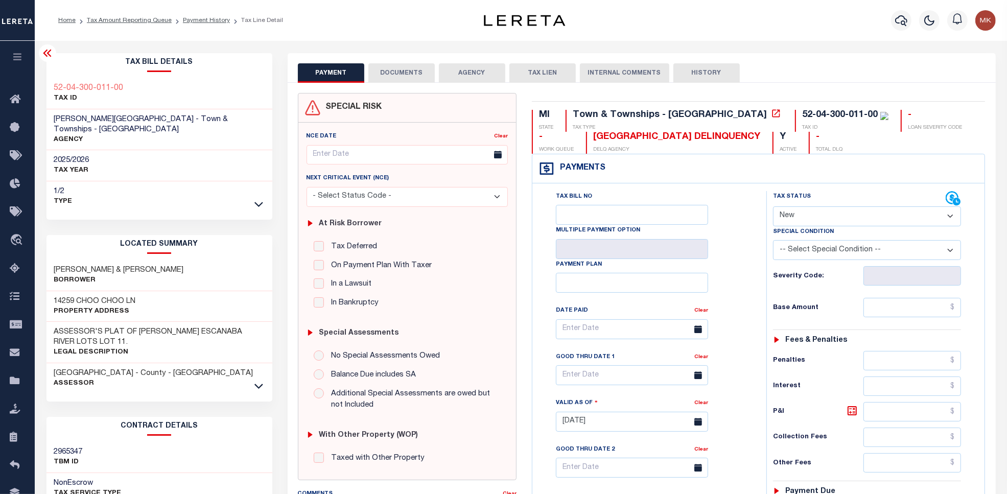
click at [282, 77] on div "PAYMENT DOCUMENTS AGENCY DELINQUENT PAYEE" at bounding box center [641, 416] width 723 height 726
